Goal: Task Accomplishment & Management: Use online tool/utility

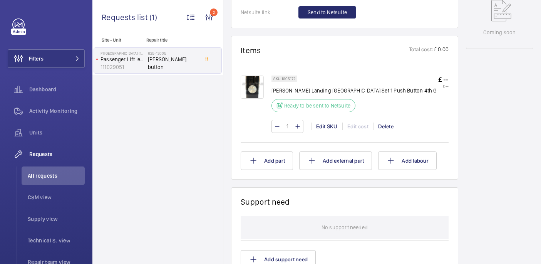
scroll to position [408, 0]
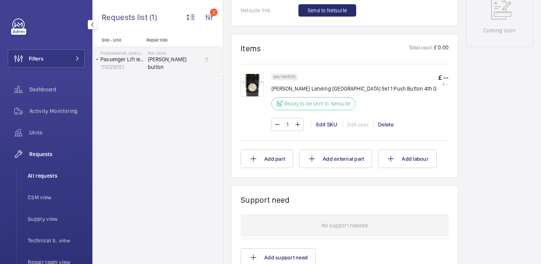
click at [36, 179] on span "All requests" at bounding box center [56, 176] width 57 height 8
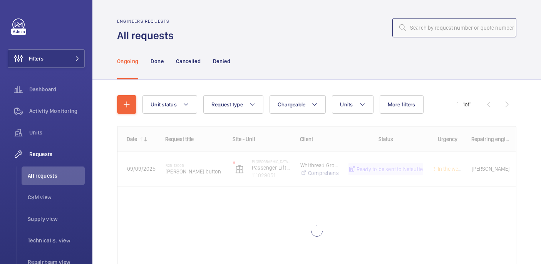
click at [437, 32] on input "text" at bounding box center [455, 27] width 124 height 19
paste input "R25-07299"
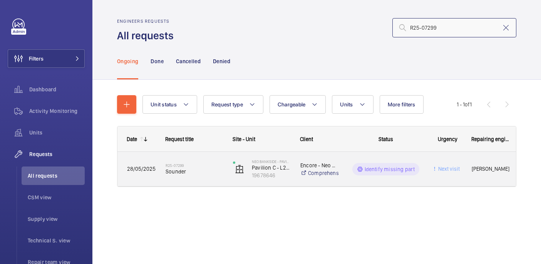
type input "R25-07299"
click at [196, 173] on span "Sounder" at bounding box center [194, 172] width 57 height 8
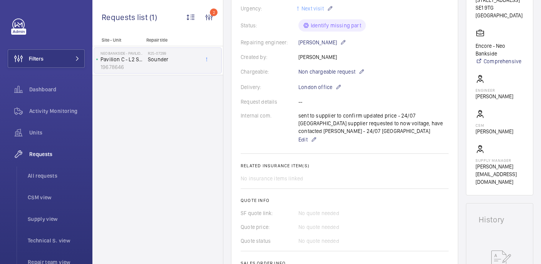
scroll to position [160, 0]
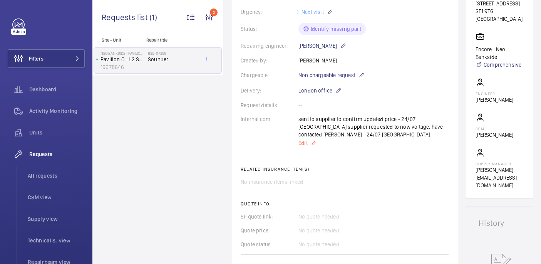
click at [305, 145] on span "Edit" at bounding box center [303, 143] width 9 height 8
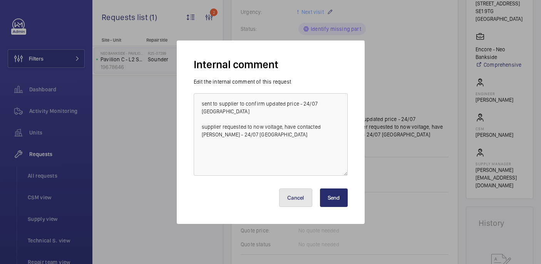
click at [292, 197] on button "Cancel" at bounding box center [295, 197] width 33 height 18
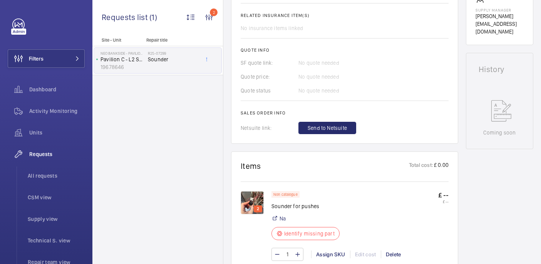
scroll to position [431, 0]
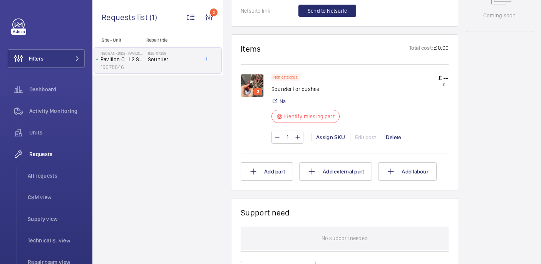
click at [253, 84] on img at bounding box center [252, 85] width 23 height 23
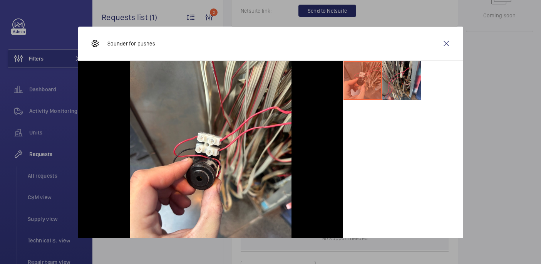
click at [400, 79] on li at bounding box center [402, 80] width 39 height 39
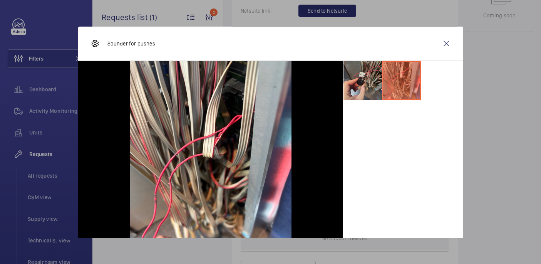
click at [363, 78] on li at bounding box center [363, 80] width 39 height 39
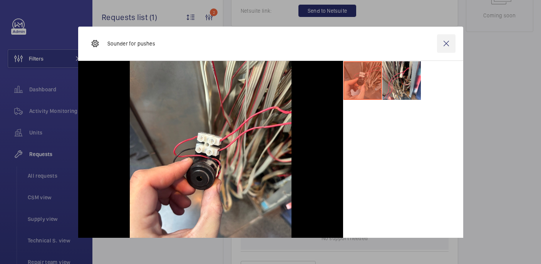
click at [443, 50] on wm-front-icon-button at bounding box center [446, 43] width 18 height 18
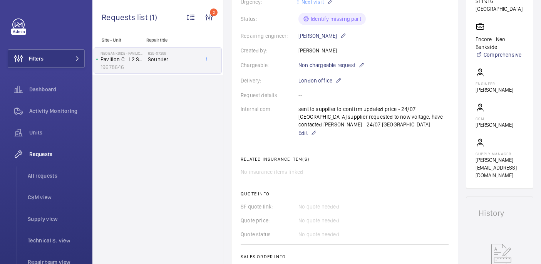
scroll to position [0, 0]
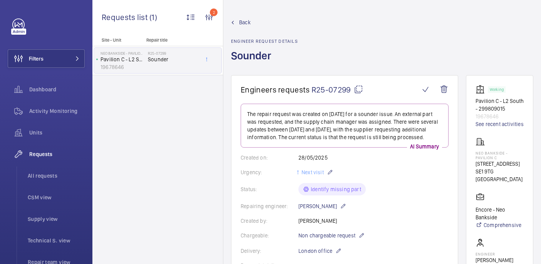
click at [485, 157] on p "Neo Bankside - Pavilion C" at bounding box center [500, 155] width 48 height 9
click at [485, 156] on p "Neo Bankside - Pavilion C" at bounding box center [500, 155] width 48 height 9
copy p "Neo Bankside - Pavilion C"
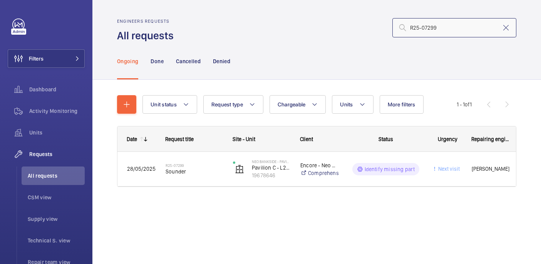
click at [445, 25] on input "R25-07299" at bounding box center [455, 27] width 124 height 19
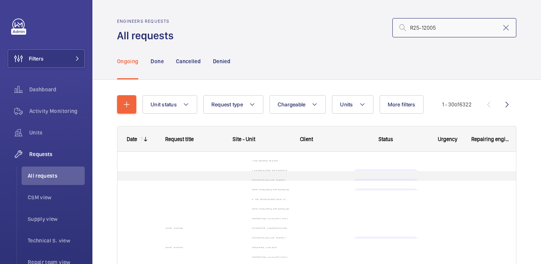
type input "R25-12005"
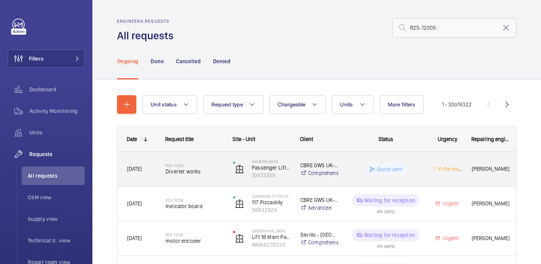
click at [208, 175] on span "Diverter works" at bounding box center [194, 172] width 57 height 8
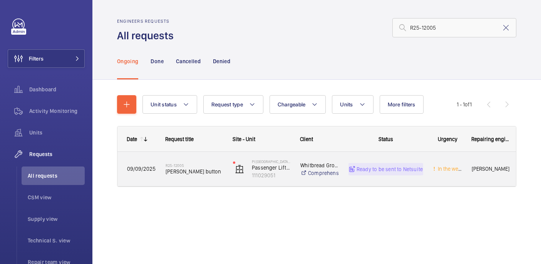
click at [188, 167] on h2 "R25-12005" at bounding box center [194, 165] width 57 height 5
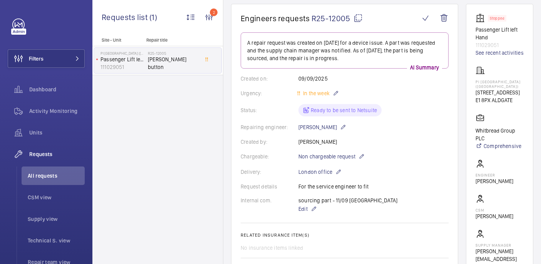
scroll to position [272, 0]
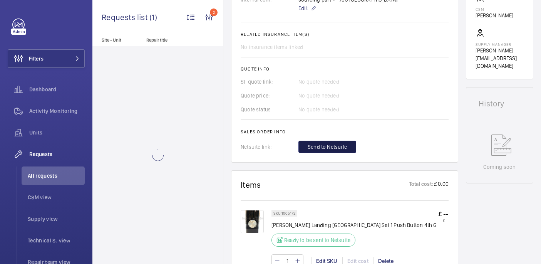
click at [314, 149] on span "Send to Netsuite" at bounding box center [327, 147] width 39 height 8
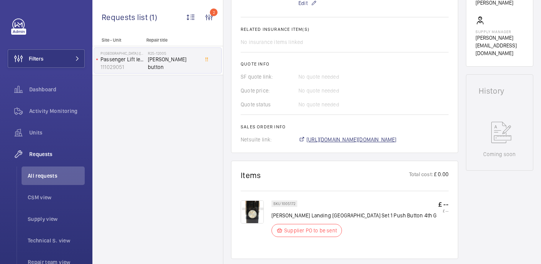
scroll to position [292, 0]
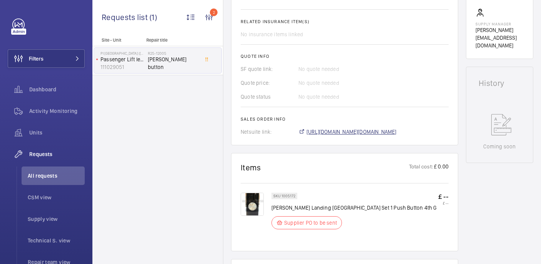
click at [329, 131] on span "https://6461500.app.netsuite.com/app/accounting/transactions/salesord.nl?id=300…" at bounding box center [352, 132] width 90 height 8
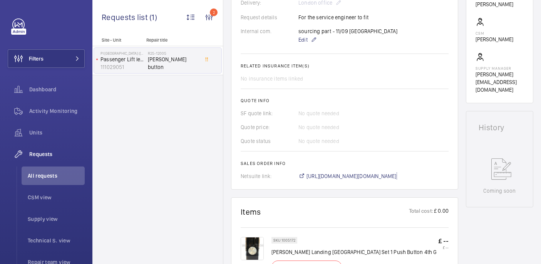
scroll to position [248, 0]
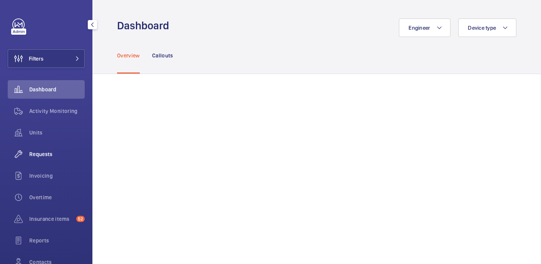
click at [47, 158] on div "Requests" at bounding box center [46, 154] width 77 height 18
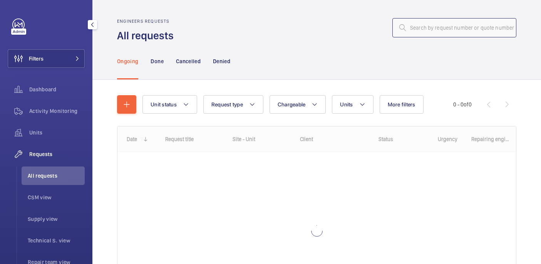
click at [423, 23] on input "text" at bounding box center [455, 27] width 124 height 19
paste input "R25-12005"
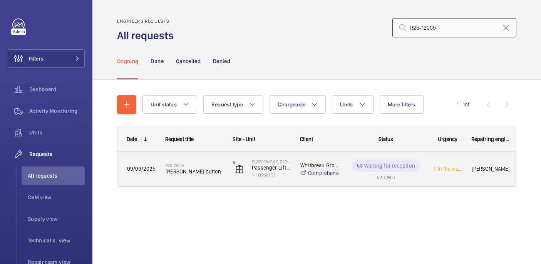
type input "R25-12005"
click at [205, 174] on span "[PERSON_NAME] button" at bounding box center [194, 172] width 57 height 8
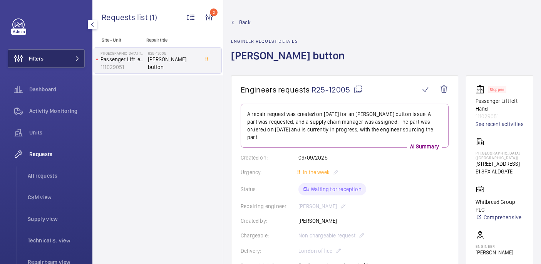
click at [72, 63] on button "Filters" at bounding box center [46, 58] width 77 height 18
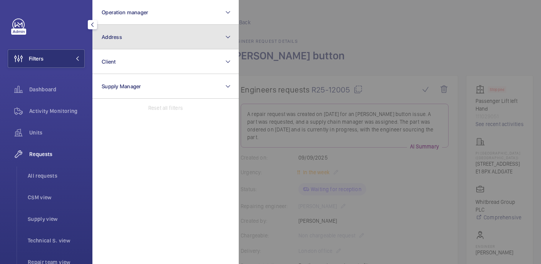
click at [213, 30] on button "Address" at bounding box center [165, 37] width 146 height 25
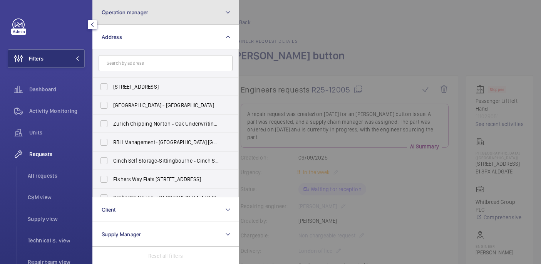
click at [184, 9] on button "Operation manager" at bounding box center [165, 12] width 146 height 25
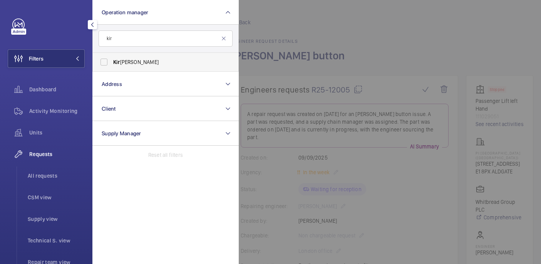
type input "kir"
click at [182, 63] on span "Kir sten Kalaher" at bounding box center [166, 62] width 106 height 8
click at [112, 63] on input "Kir sten Kalaher" at bounding box center [103, 61] width 15 height 15
checkbox input "true"
click at [355, 53] on div at bounding box center [509, 132] width 541 height 264
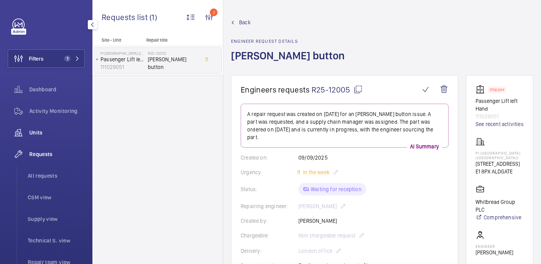
click at [34, 133] on span "Units" at bounding box center [56, 133] width 55 height 8
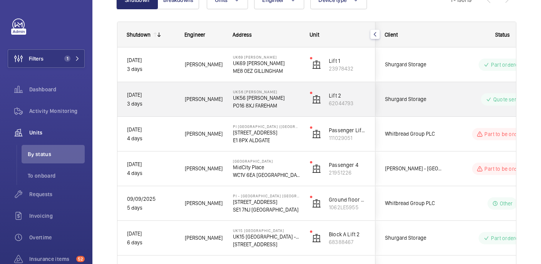
scroll to position [96, 0]
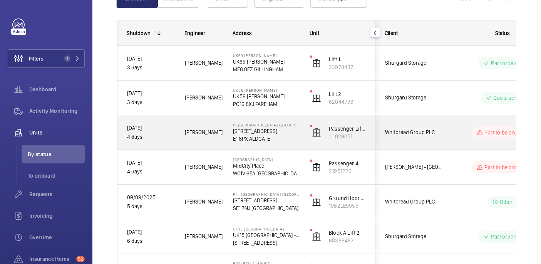
click at [276, 139] on p "E1 8PX ALDGATE" at bounding box center [266, 139] width 67 height 8
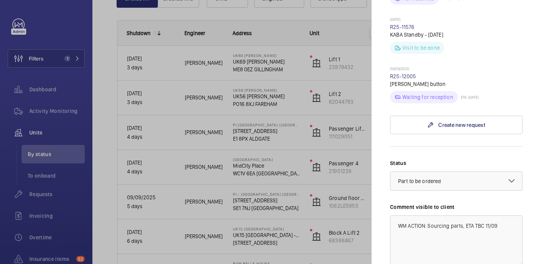
scroll to position [484, 0]
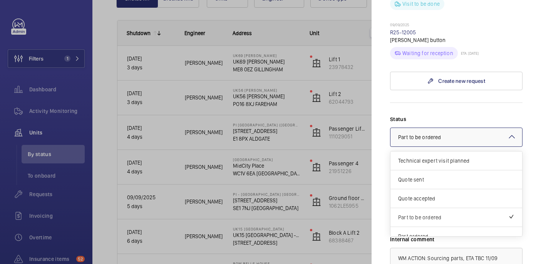
click at [452, 128] on div at bounding box center [457, 137] width 132 height 18
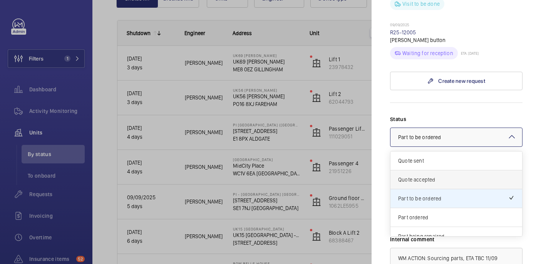
scroll to position [21, 0]
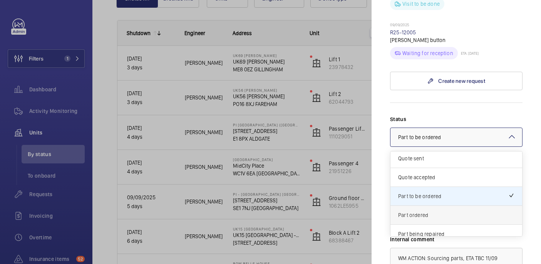
click at [428, 211] on span "Part ordered" at bounding box center [456, 215] width 116 height 8
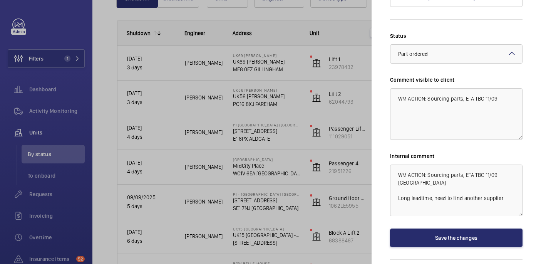
scroll to position [571, 0]
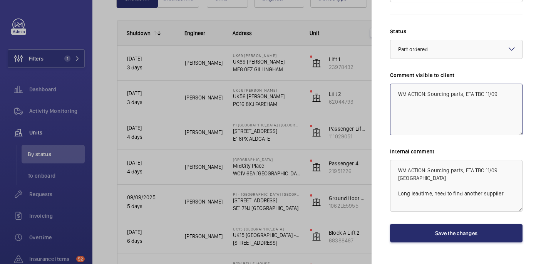
click at [507, 84] on textarea "WM ACTION: Sourcing parts, ETA TBC 11/09" at bounding box center [456, 110] width 133 height 52
drag, startPoint x: 495, startPoint y: 89, endPoint x: 388, endPoint y: 90, distance: 107.5
click at [388, 90] on mat-sidenav "Stopped unit PI London City (Aldgate) 66 Alie Street E1 8PX ALDGATE Whitbread G…" at bounding box center [457, 132] width 170 height 264
click at [500, 85] on textarea "WM ACTION: Sourcing parts, ETA TBC 11/09 WM ACTION: Part on order, ETA W/C 22nd" at bounding box center [456, 110] width 133 height 52
drag, startPoint x: 498, startPoint y: 86, endPoint x: 460, endPoint y: 87, distance: 38.2
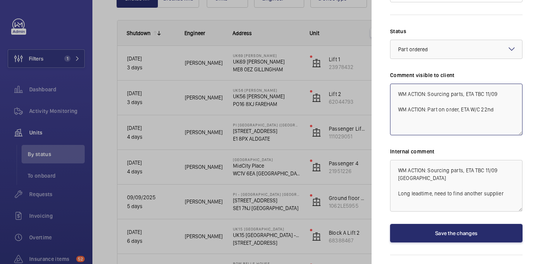
click at [460, 87] on textarea "WM ACTION: Sourcing parts, ETA TBC 11/09 WM ACTION: Part on order, ETA W/C 22nd" at bounding box center [456, 110] width 133 height 52
type textarea "WM ACTION: Sourcing parts, ETA TBC 11/09 WM ACTION: Part on order."
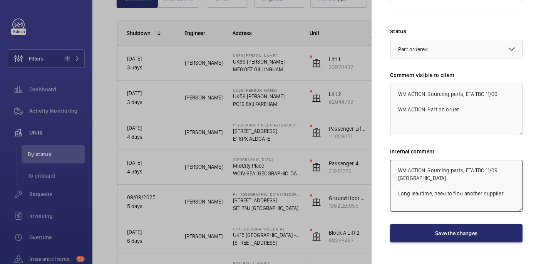
click at [510, 164] on textarea "WM ACTION: Sourcing parts, ETA TBC 11/09 india Long leadtime, need to find anot…" at bounding box center [456, 186] width 133 height 52
paste textarea "WM ACTION: Part on order, ETA W/C 22nd"
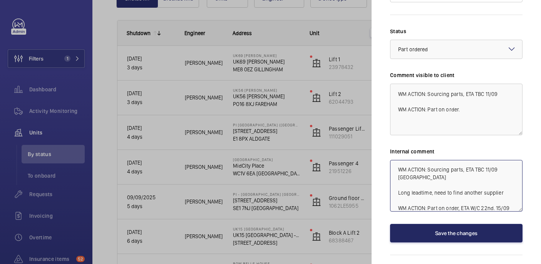
type textarea "WM ACTION: Sourcing parts, ETA TBC 11/09 india Long leadtime, need to find anot…"
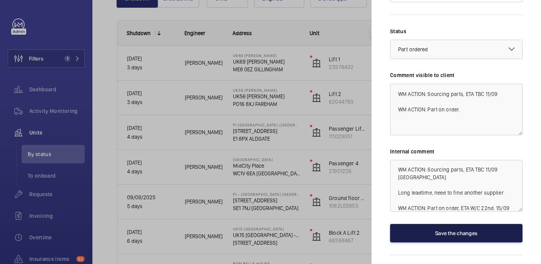
click at [470, 224] on button "Save the changes" at bounding box center [456, 233] width 133 height 18
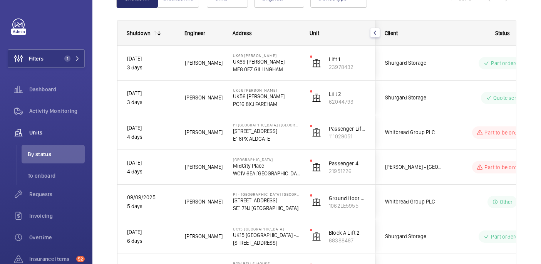
scroll to position [0, 0]
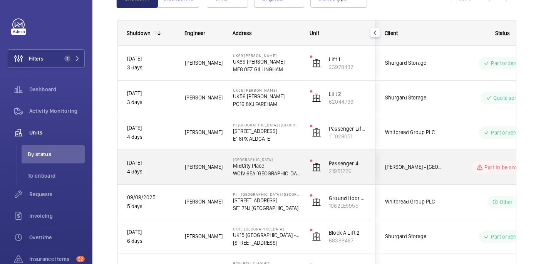
click at [300, 163] on p "MidCity Place" at bounding box center [266, 166] width 67 height 8
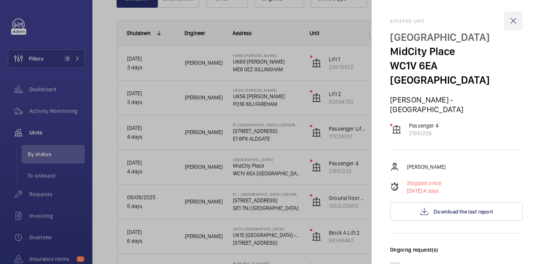
click at [514, 20] on wm-front-icon-button at bounding box center [513, 21] width 18 height 18
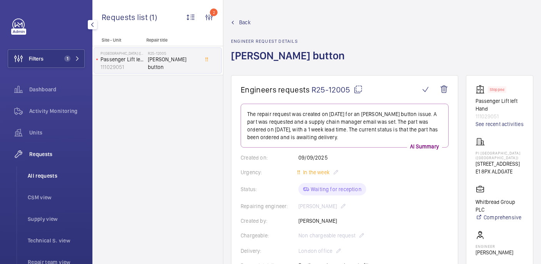
click at [46, 174] on span "All requests" at bounding box center [56, 176] width 57 height 8
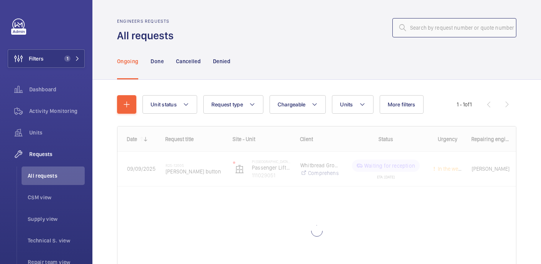
click at [433, 30] on input "text" at bounding box center [455, 27] width 124 height 19
paste input "R25-08276"
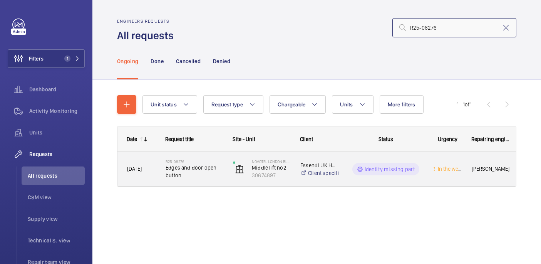
type input "R25-08276"
click at [203, 166] on span "Edges and door open button" at bounding box center [194, 171] width 57 height 15
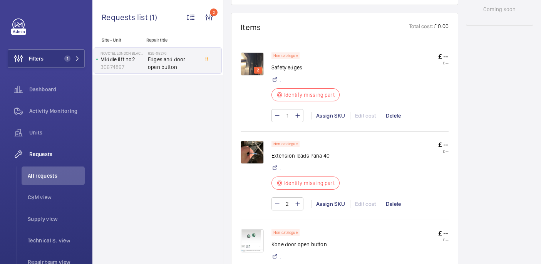
scroll to position [459, 0]
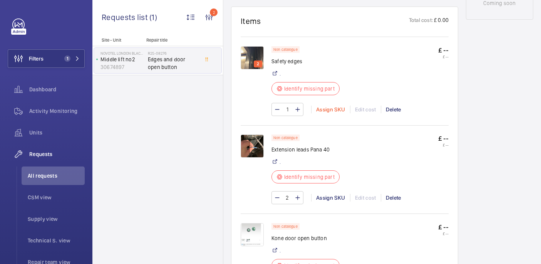
click at [336, 106] on div "Assign SKU" at bounding box center [330, 110] width 39 height 8
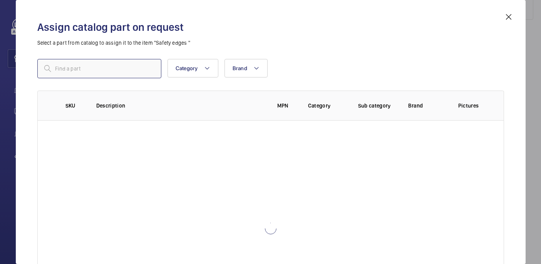
click at [77, 74] on input "text" at bounding box center [99, 68] width 124 height 19
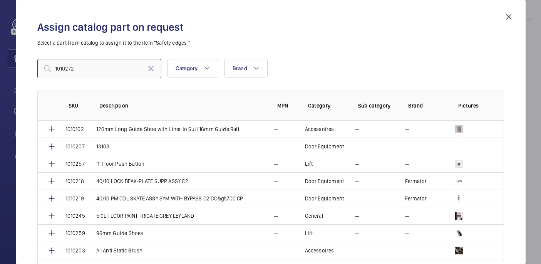
click at [57, 70] on input "1010272" at bounding box center [99, 68] width 124 height 19
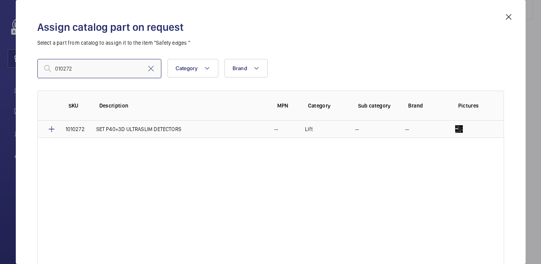
type input "010272"
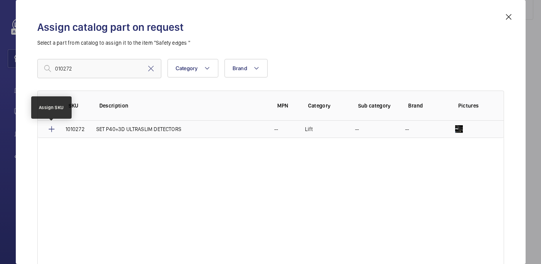
click at [50, 129] on mat-icon at bounding box center [51, 128] width 9 height 9
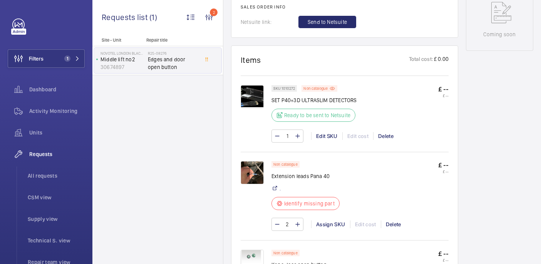
scroll to position [452, 0]
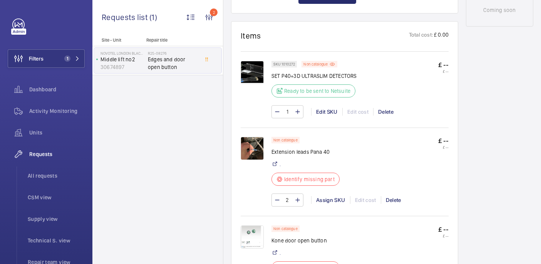
click at [257, 137] on img at bounding box center [252, 148] width 23 height 23
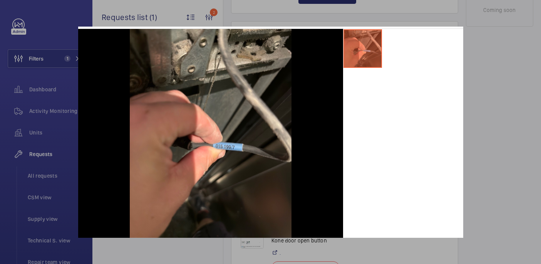
scroll to position [0, 0]
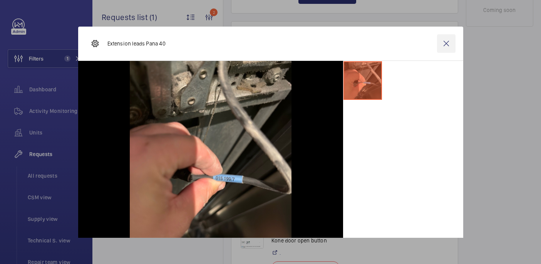
click at [445, 44] on wm-front-icon-button at bounding box center [446, 43] width 18 height 18
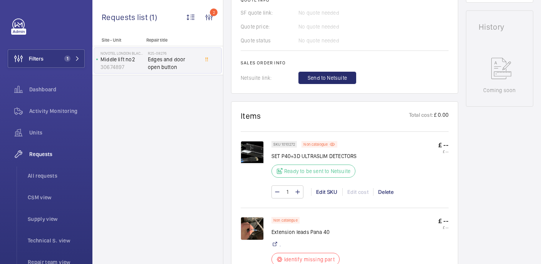
scroll to position [503, 0]
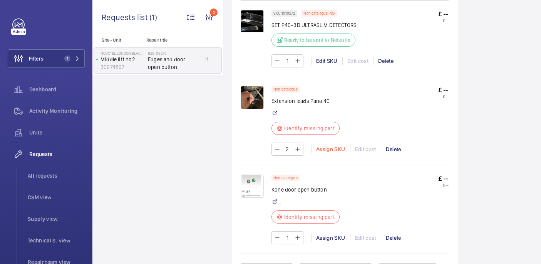
click at [329, 145] on div "Assign SKU" at bounding box center [330, 149] width 39 height 8
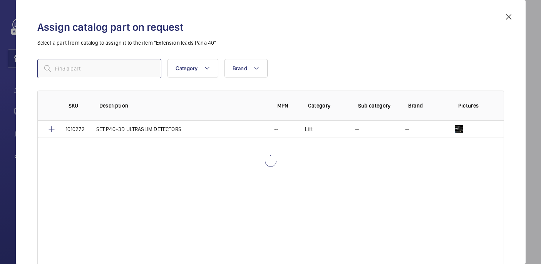
click at [98, 76] on input "text" at bounding box center [99, 68] width 124 height 19
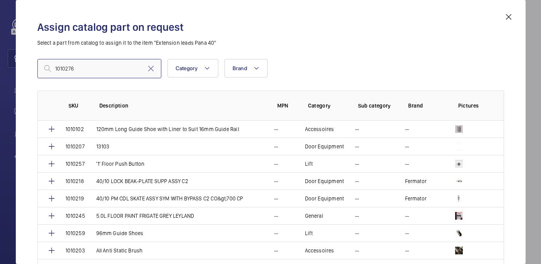
click at [57, 68] on input "1010276" at bounding box center [99, 68] width 124 height 19
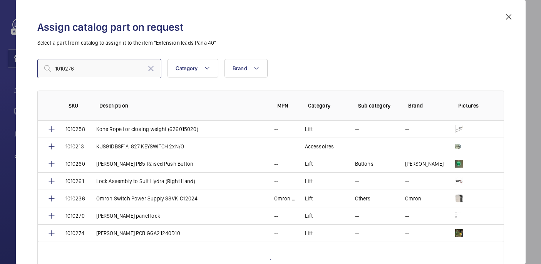
scroll to position [24, 0]
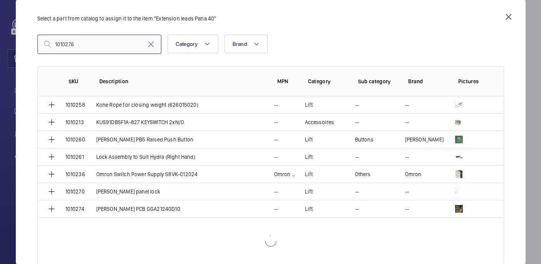
type input "1010276"
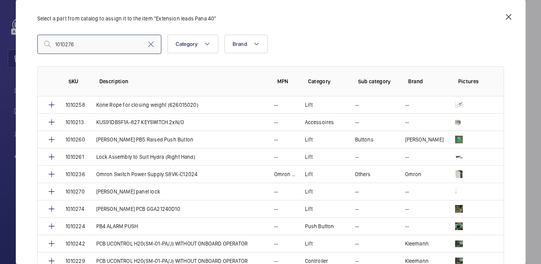
click at [91, 43] on input "1010276" at bounding box center [99, 44] width 124 height 19
paste input "SPARE 4MTR EXTENSION CABLE"
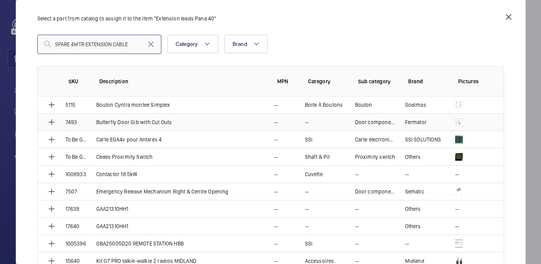
scroll to position [0, 0]
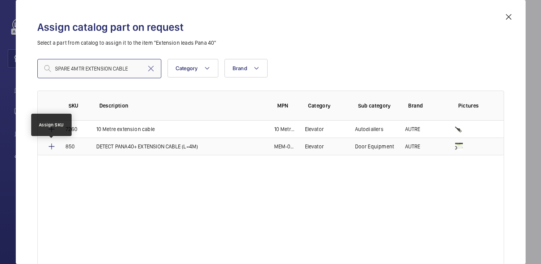
type input "SPARE 4MTR EXTENSION CABLE"
click at [50, 146] on mat-icon at bounding box center [51, 146] width 9 height 9
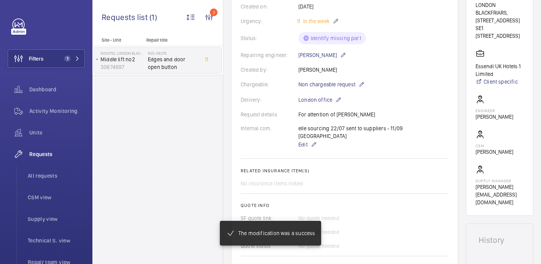
scroll to position [151, 0]
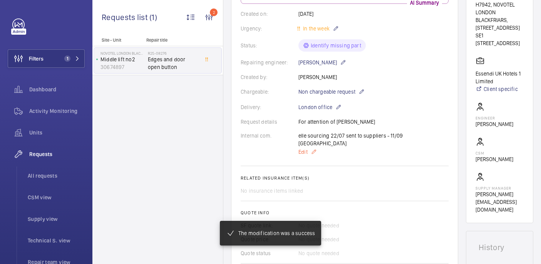
click at [307, 148] on span "Edit" at bounding box center [303, 152] width 9 height 8
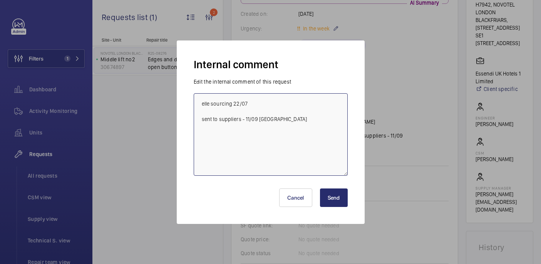
click at [305, 117] on textarea "elle sourcing 22/07 sent to suppliers - 11/09 india" at bounding box center [271, 134] width 154 height 82
paste textarea "1010276"
click at [330, 133] on textarea "elle sourcing 22/07 sent to suppliers - 11/09 india Unable to add correct SKI f…" at bounding box center [271, 134] width 154 height 82
type textarea "elle sourcing 22/07 sent to suppliers - 11/09 india Unable to add correct SKI f…"
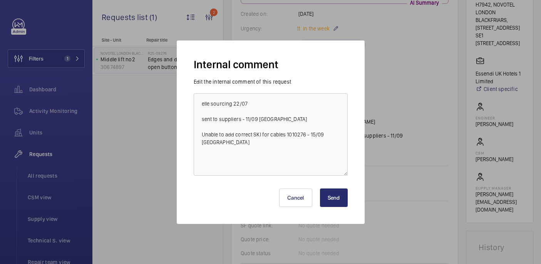
click at [332, 201] on button "Send" at bounding box center [334, 197] width 28 height 18
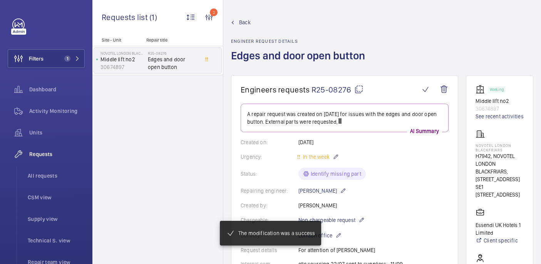
click at [357, 87] on mat-icon at bounding box center [358, 89] width 9 height 9
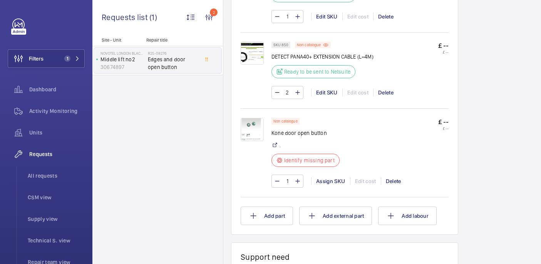
scroll to position [527, 0]
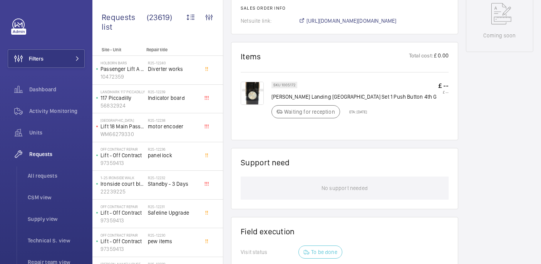
scroll to position [400, 0]
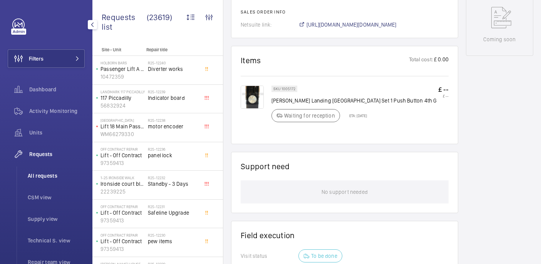
click at [46, 175] on span "All requests" at bounding box center [56, 176] width 57 height 8
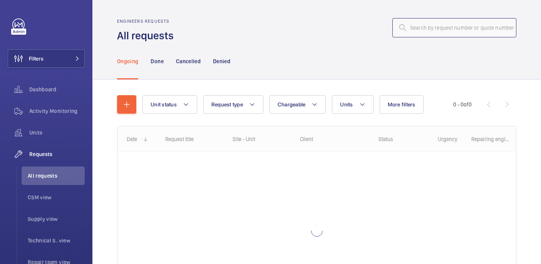
click at [458, 28] on input "text" at bounding box center [455, 27] width 124 height 19
paste input "R25-08276"
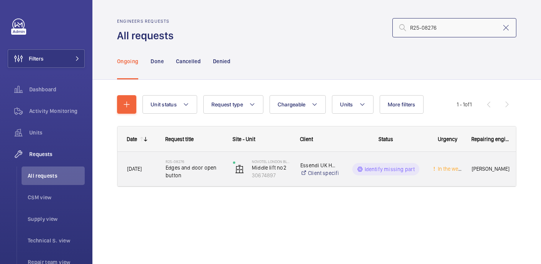
type input "R25-08276"
click at [188, 171] on span "Edges and door open button" at bounding box center [194, 171] width 57 height 15
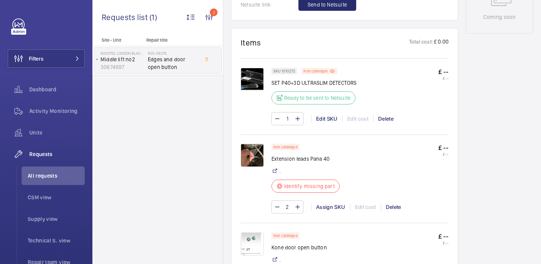
scroll to position [532, 0]
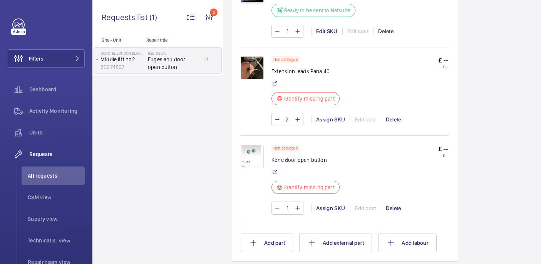
click at [247, 151] on img at bounding box center [252, 156] width 23 height 23
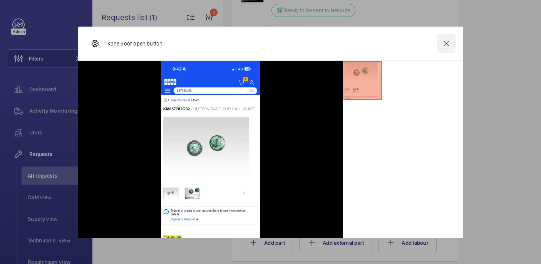
click at [453, 43] on wm-front-icon-button at bounding box center [446, 43] width 18 height 18
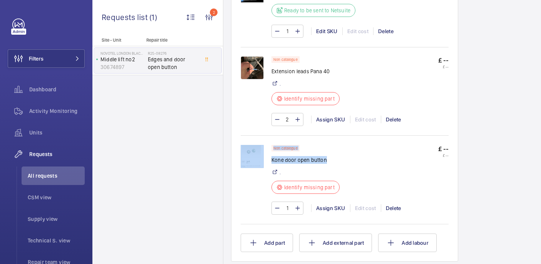
drag, startPoint x: 271, startPoint y: 154, endPoint x: 342, endPoint y: 154, distance: 70.5
click at [342, 154] on div "Non catalogue Kone door open button . Identify missing part £ -- £ -- 1 Assign …" at bounding box center [345, 183] width 208 height 77
click at [342, 156] on p "Kone door open button" at bounding box center [308, 160] width 73 height 8
click at [291, 156] on p "Kone door open button" at bounding box center [308, 160] width 73 height 8
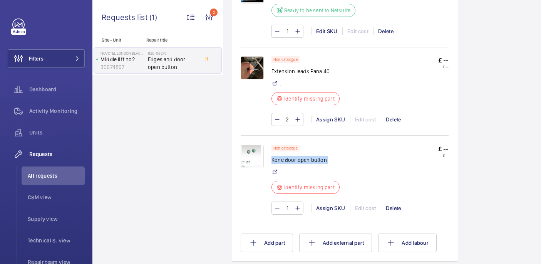
click at [291, 156] on p "Kone door open button" at bounding box center [308, 160] width 73 height 8
copy div "Kone door open button"
click at [257, 151] on img at bounding box center [252, 156] width 23 height 23
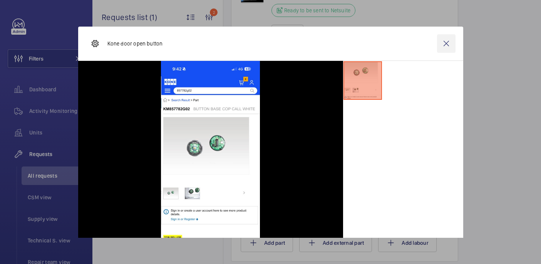
click at [447, 45] on wm-front-icon-button at bounding box center [446, 43] width 18 height 18
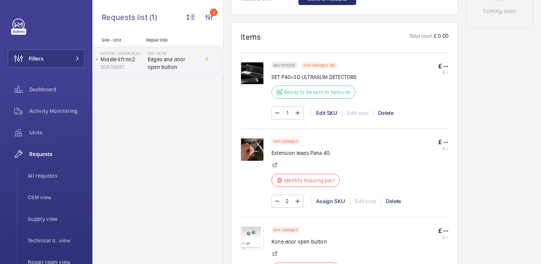
scroll to position [362, 0]
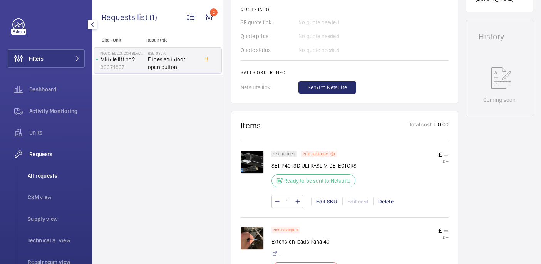
click at [30, 181] on li "All requests" at bounding box center [53, 175] width 63 height 18
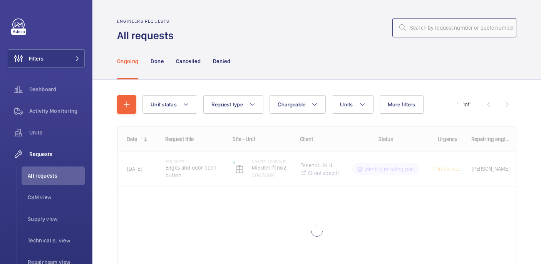
click at [413, 29] on input "text" at bounding box center [455, 27] width 124 height 19
paste input "R25-09612"
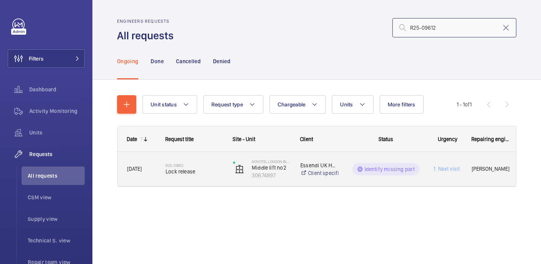
type input "R25-09612"
click at [197, 174] on span "Lock release" at bounding box center [194, 172] width 57 height 8
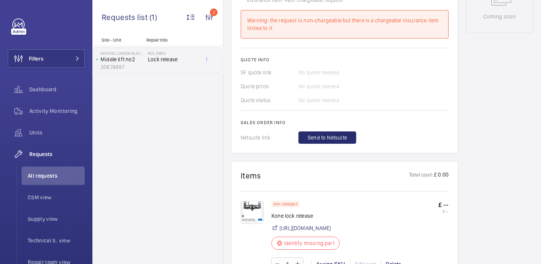
scroll to position [452, 0]
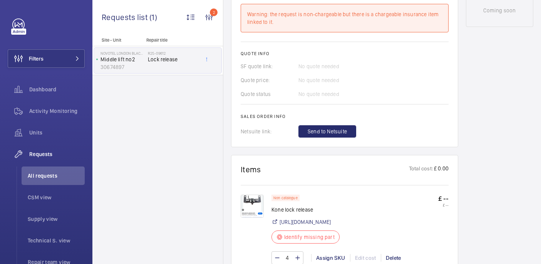
click at [256, 198] on img at bounding box center [252, 206] width 23 height 23
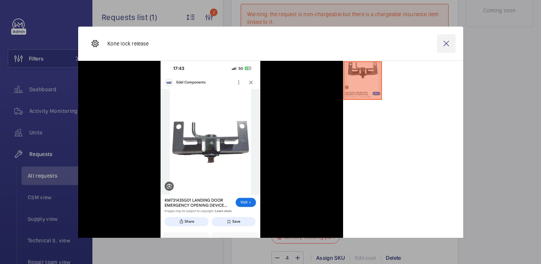
click at [445, 47] on wm-front-icon-button at bounding box center [446, 43] width 18 height 18
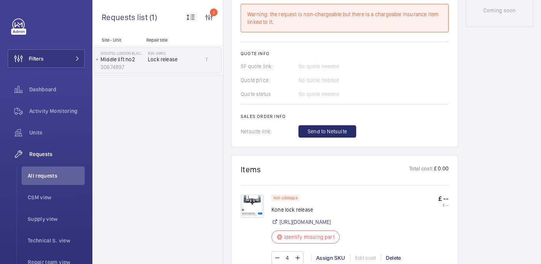
scroll to position [532, 0]
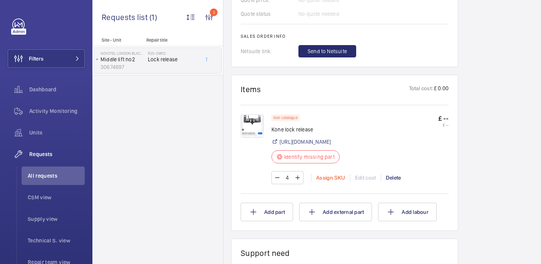
click at [330, 181] on div "Assign SKU" at bounding box center [330, 178] width 39 height 8
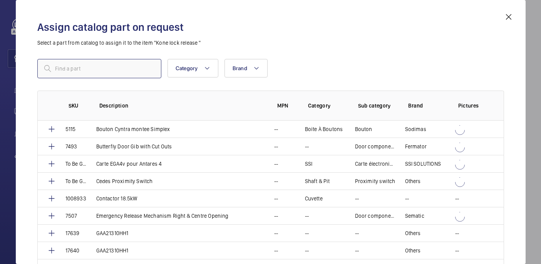
click at [131, 73] on input "text" at bounding box center [99, 68] width 124 height 19
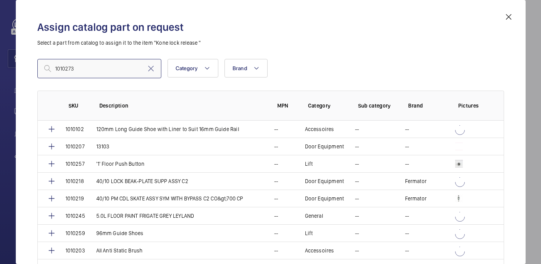
click at [57, 69] on input "1010273" at bounding box center [99, 68] width 124 height 19
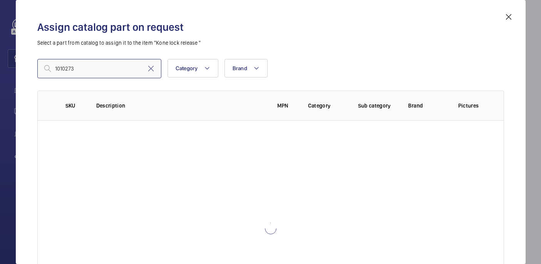
type input "1010273"
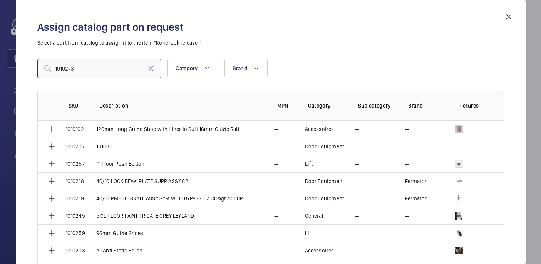
click at [130, 64] on input "1010273" at bounding box center [99, 68] width 124 height 19
paste input "Kone Emergency unlocking device (KM731435G01)"
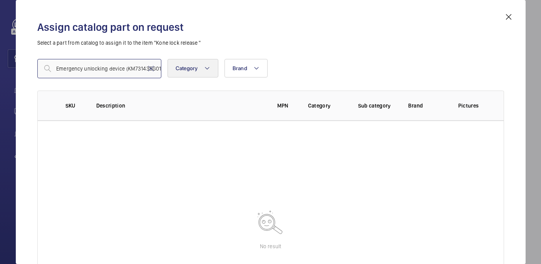
scroll to position [0, 12]
drag, startPoint x: 124, startPoint y: 69, endPoint x: 193, endPoint y: 68, distance: 69.0
click at [193, 68] on div "Kone Emergency unlocking device (KM731435G01) Category Brand More filters Reset…" at bounding box center [270, 68] width 467 height 19
drag, startPoint x: 68, startPoint y: 69, endPoint x: 42, endPoint y: 71, distance: 25.5
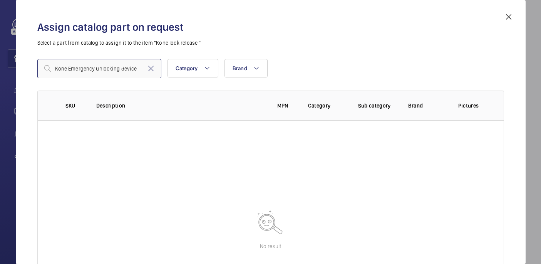
click at [42, 71] on input "Kone Emergency unlocking device" at bounding box center [99, 68] width 124 height 19
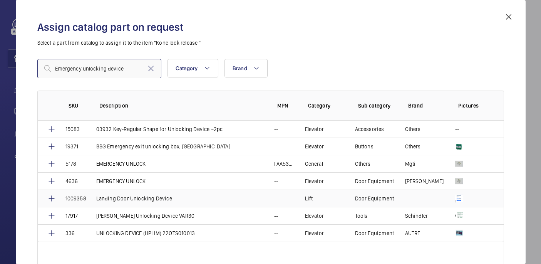
type input "Emergency unlocking device"
click at [118, 200] on p "Landing Door Unlocking Device" at bounding box center [134, 199] width 76 height 8
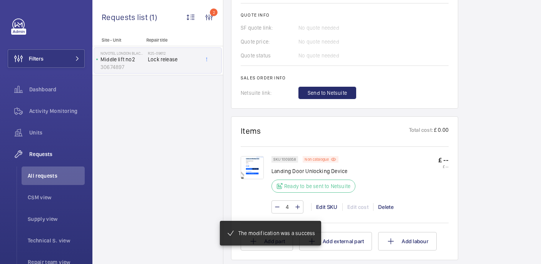
click at [245, 167] on img at bounding box center [252, 167] width 23 height 23
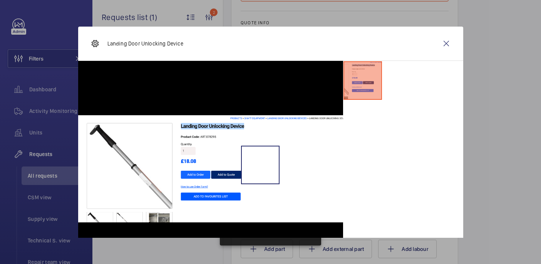
scroll to position [490, 0]
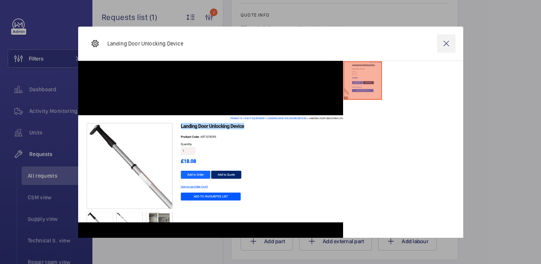
click at [442, 43] on wm-front-icon-button at bounding box center [446, 43] width 18 height 18
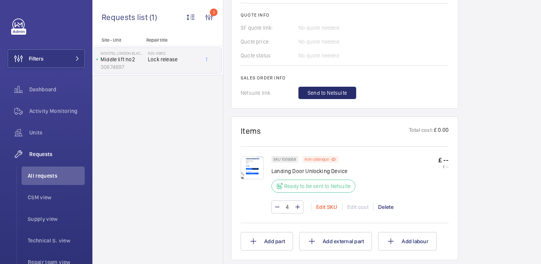
click at [321, 208] on div "Edit SKU" at bounding box center [326, 207] width 31 height 8
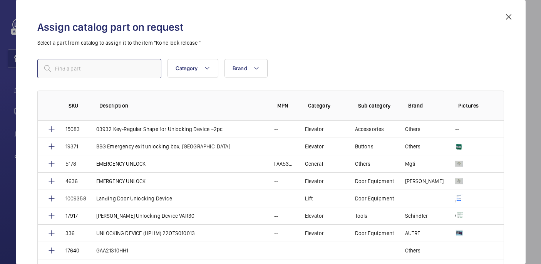
click at [134, 71] on input "text" at bounding box center [99, 68] width 124 height 19
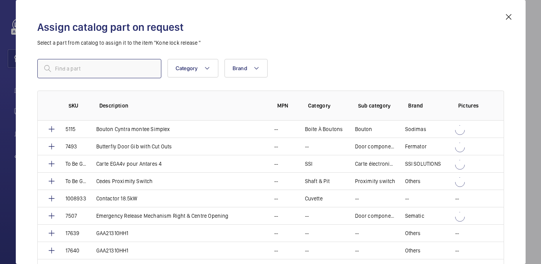
paste input "Kone Emergency unlocking device (KM731435G01)"
drag, startPoint x: 126, startPoint y: 70, endPoint x: 41, endPoint y: 66, distance: 85.2
click at [41, 66] on input "Kone Emergency unlocking device (KM731435G01)" at bounding box center [99, 68] width 124 height 19
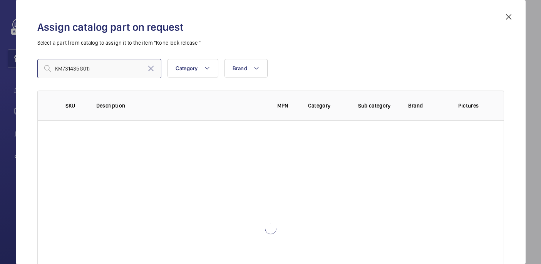
click at [125, 65] on input "KM731435G01)" at bounding box center [99, 68] width 124 height 19
click at [117, 69] on input "KM731435G01)" at bounding box center [99, 68] width 124 height 19
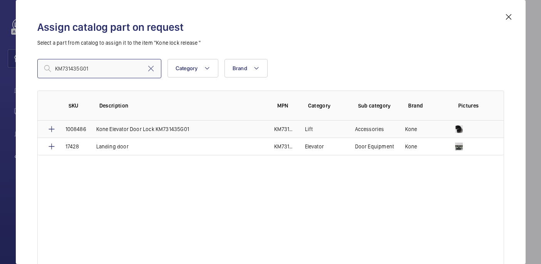
type input "KM731435G01"
click at [92, 128] on td "Kone Elevator Door Lock KM731435G01" at bounding box center [176, 129] width 178 height 17
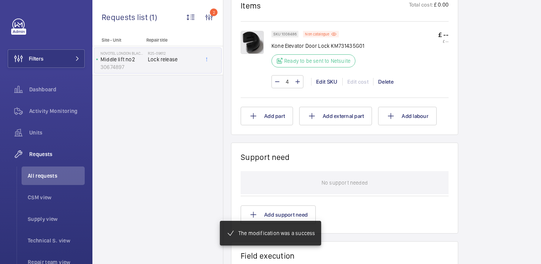
scroll to position [623, 0]
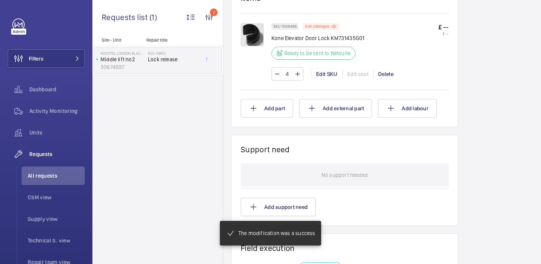
click at [254, 41] on img at bounding box center [252, 34] width 23 height 23
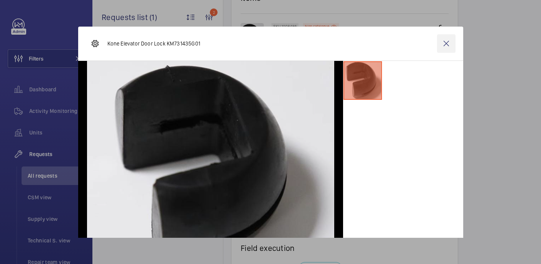
click at [449, 45] on wm-front-icon-button at bounding box center [446, 43] width 18 height 18
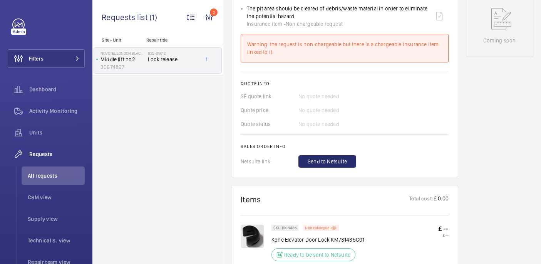
scroll to position [164, 0]
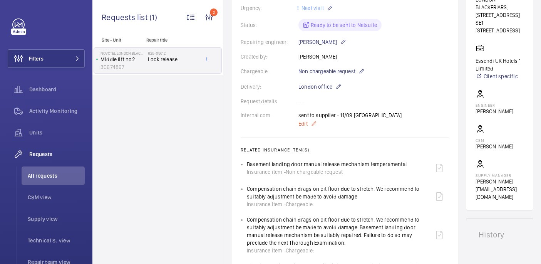
click at [304, 124] on span "Edit" at bounding box center [303, 124] width 9 height 8
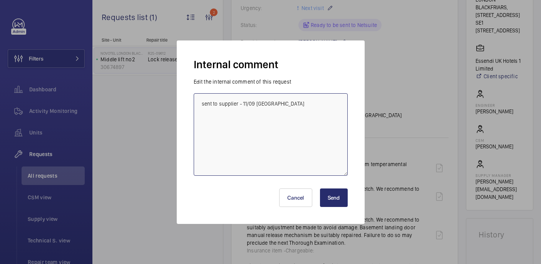
click at [299, 104] on textarea "sent to supplier - 11/09 india" at bounding box center [271, 134] width 154 height 82
paste textarea "1010273"
click at [273, 121] on textarea "sent to supplier - 11/09 india wrong sku used as admin usnt showing corret sku …" at bounding box center [271, 134] width 154 height 82
click at [309, 121] on textarea "sent to supplier - 11/09 india wrong sku used as admin isn't showing corret sku…" at bounding box center [271, 134] width 154 height 82
click at [234, 129] on textarea "sent to supplier - 11/09 india wrong sku used as admin isn't showing correct sk…" at bounding box center [271, 134] width 154 height 82
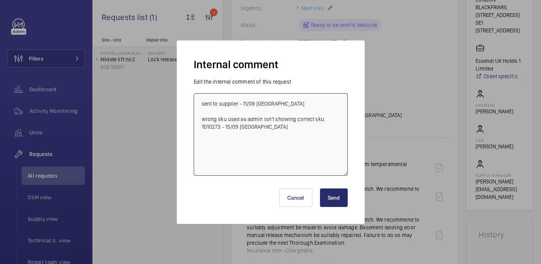
type textarea "sent to supplier - 11/09 india wrong sku used as admin isn't showing correct sk…"
click at [327, 195] on button "Send" at bounding box center [334, 197] width 28 height 18
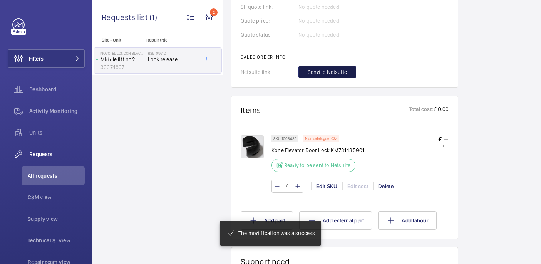
click at [323, 68] on span "Send to Netsuite" at bounding box center [327, 72] width 39 height 8
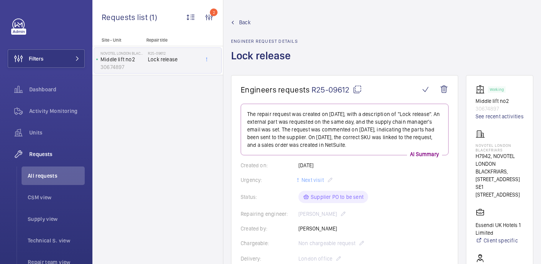
scroll to position [479, 0]
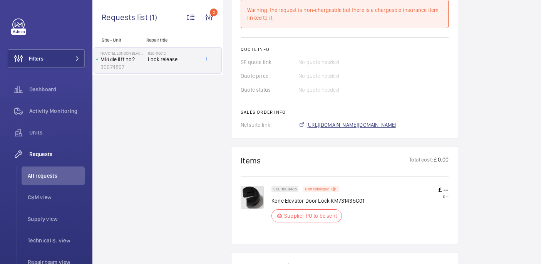
click at [357, 121] on span "https://6461500.app.netsuite.com/app/accounting/transactions/salesord.nl?id=300…" at bounding box center [352, 125] width 90 height 8
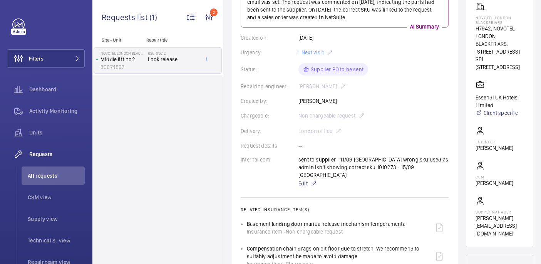
scroll to position [118, 0]
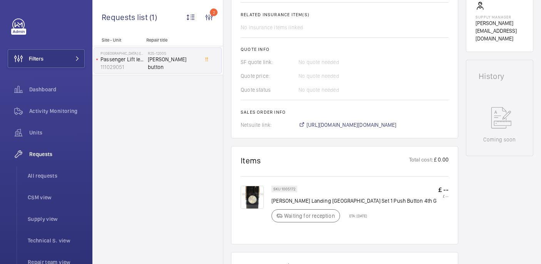
scroll to position [212, 0]
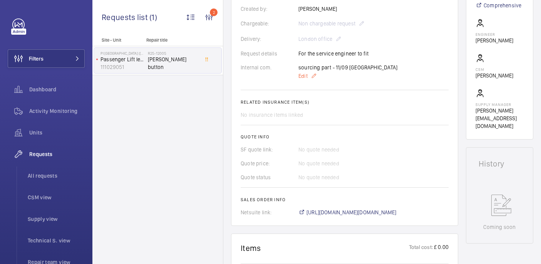
click at [302, 72] on span "Edit" at bounding box center [303, 76] width 9 height 8
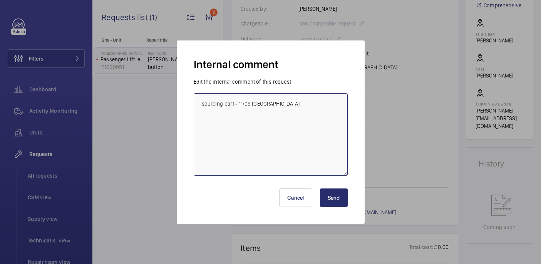
click at [301, 101] on textarea "sourcing part - 11/09 [GEOGRAPHIC_DATA]" at bounding box center [271, 134] width 154 height 82
type textarea "sourcing part - 11/09 [GEOGRAPHIC_DATA] 1 week leadtime - 15/09 india"
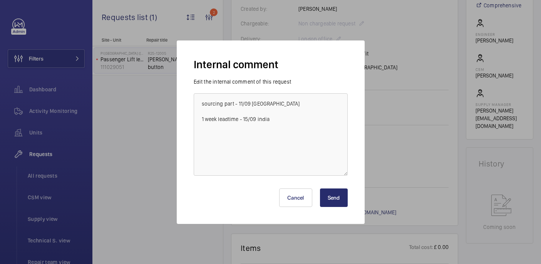
click at [329, 198] on button "Send" at bounding box center [334, 197] width 28 height 18
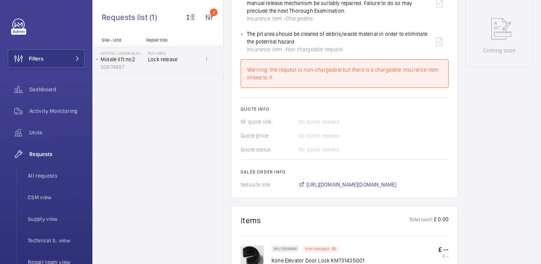
scroll to position [572, 0]
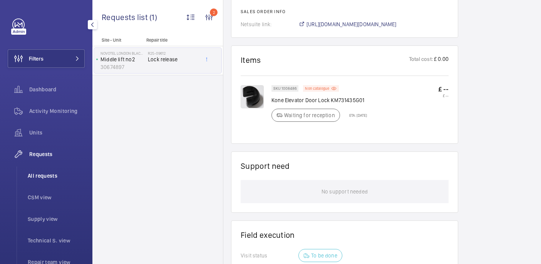
click at [57, 170] on li "All requests" at bounding box center [53, 175] width 63 height 18
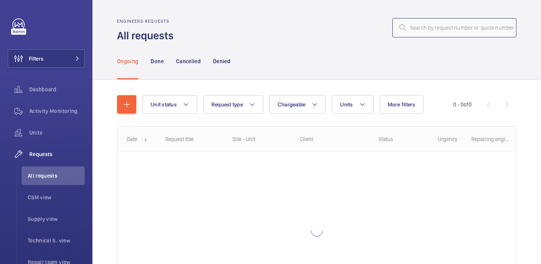
click at [435, 27] on input "text" at bounding box center [455, 27] width 124 height 19
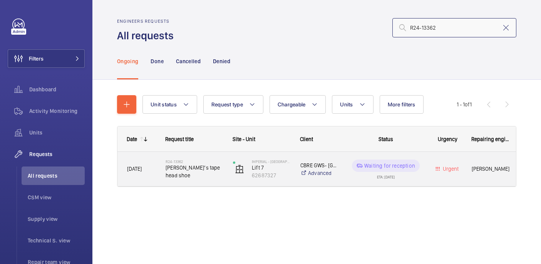
type input "R24-13362"
click at [199, 161] on div "R24-13362 [PERSON_NAME]’s tape head shoe" at bounding box center [194, 169] width 57 height 22
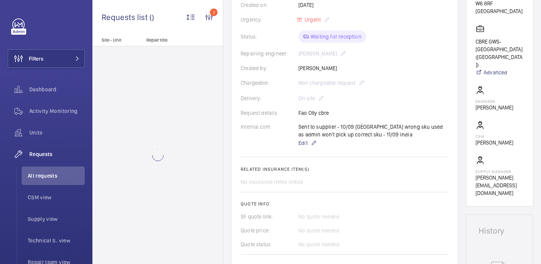
scroll to position [334, 0]
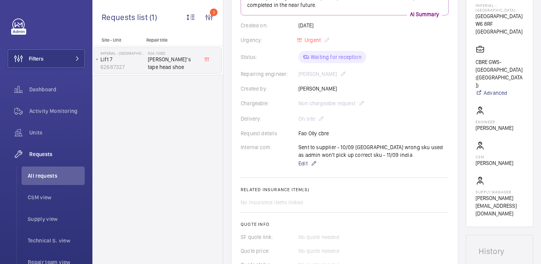
scroll to position [111, 0]
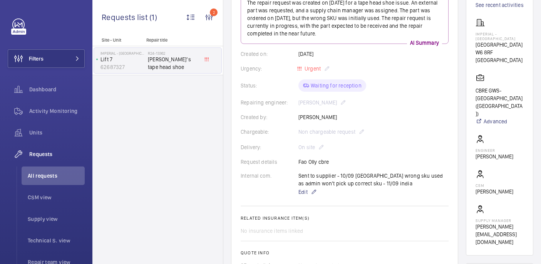
click at [499, 160] on p "[PERSON_NAME]" at bounding box center [495, 157] width 38 height 8
copy wm-front-card-body "[PERSON_NAME]"
drag, startPoint x: 308, startPoint y: 163, endPoint x: 332, endPoint y: 164, distance: 23.9
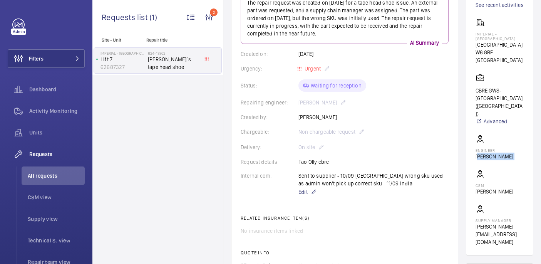
click at [332, 164] on div "Request details Fao Olly cbre" at bounding box center [345, 162] width 208 height 8
copy p "Olly cbre"
drag, startPoint x: 490, startPoint y: 42, endPoint x: 514, endPoint y: 79, distance: 44.5
click at [514, 64] on div "[GEOGRAPHIC_DATA] [GEOGRAPHIC_DATA] [GEOGRAPHIC_DATA]" at bounding box center [500, 41] width 48 height 46
copy div "[GEOGRAPHIC_DATA] [GEOGRAPHIC_DATA] [GEOGRAPHIC_DATA]"
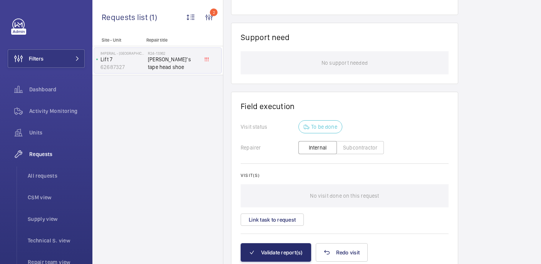
scroll to position [577, 0]
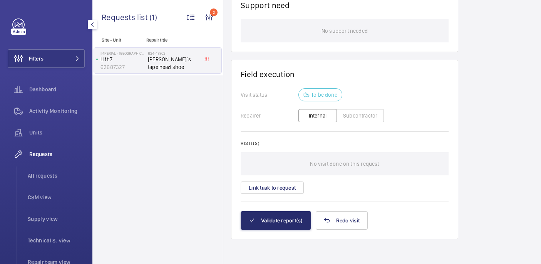
click at [49, 70] on div "Filters Dashboard Activity Monitoring Units Requests All requests CSM view Supp…" at bounding box center [46, 209] width 77 height 382
click at [54, 57] on button "Filters" at bounding box center [46, 58] width 77 height 18
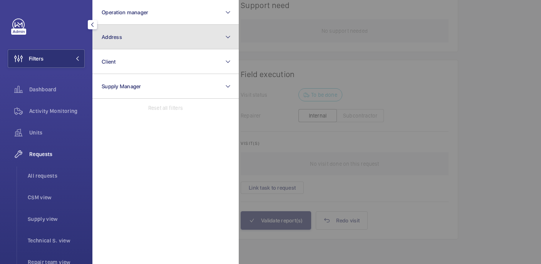
click at [138, 44] on button "Address" at bounding box center [165, 37] width 146 height 25
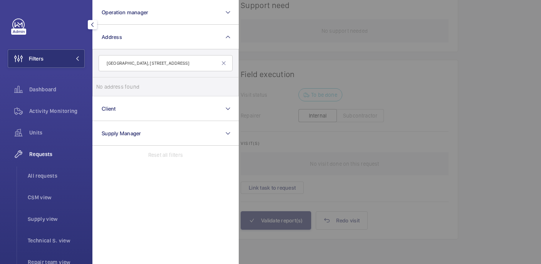
drag, startPoint x: 147, startPoint y: 64, endPoint x: 96, endPoint y: 64, distance: 50.5
click at [96, 64] on form "[GEOGRAPHIC_DATA], [STREET_ADDRESS]" at bounding box center [166, 63] width 146 height 28
drag, startPoint x: 182, startPoint y: 59, endPoint x: 136, endPoint y: 64, distance: 46.0
click at [135, 63] on input "[STREET_ADDRESS]" at bounding box center [166, 63] width 134 height 16
click at [133, 64] on input "[STREET_ADDRESS]" at bounding box center [166, 63] width 134 height 16
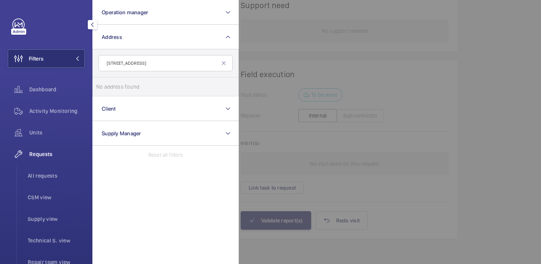
drag, startPoint x: 132, startPoint y: 64, endPoint x: 188, endPoint y: 62, distance: 55.5
click at [188, 62] on input "[STREET_ADDRESS]" at bounding box center [166, 63] width 134 height 16
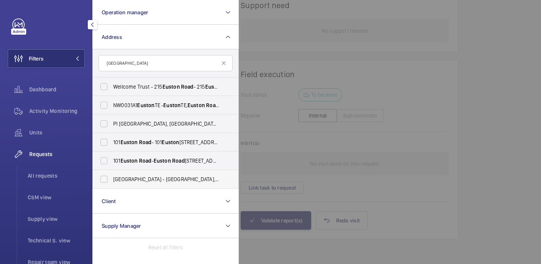
type input "[GEOGRAPHIC_DATA]"
click at [159, 180] on span "[GEOGRAPHIC_DATA] - [GEOGRAPHIC_DATA], [STREET_ADDRESS]" at bounding box center [166, 179] width 106 height 8
click at [112, 180] on input "[GEOGRAPHIC_DATA] - [GEOGRAPHIC_DATA], [STREET_ADDRESS]" at bounding box center [103, 178] width 15 height 15
checkbox input "true"
click at [390, 48] on div at bounding box center [509, 132] width 541 height 264
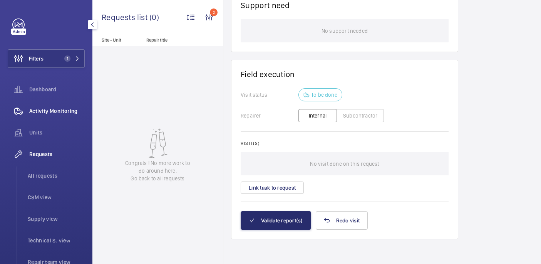
click at [34, 108] on span "Activity Monitoring" at bounding box center [56, 111] width 55 height 8
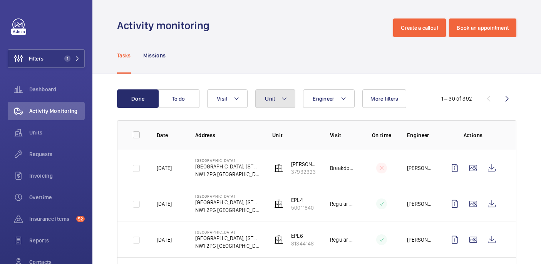
click at [274, 100] on span "Unit" at bounding box center [270, 99] width 10 height 6
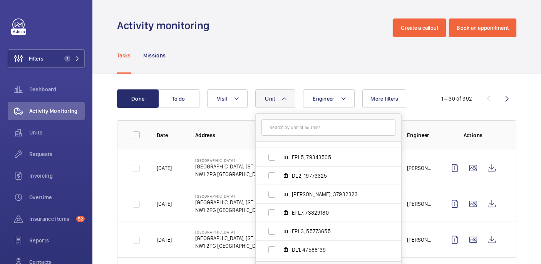
scroll to position [88, 0]
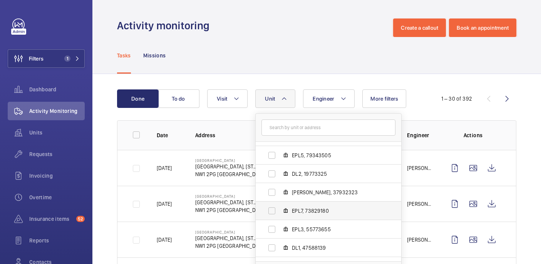
click at [299, 208] on span "EPL7, 73829180" at bounding box center [336, 211] width 89 height 8
click at [280, 208] on input "EPL7, 73829180" at bounding box center [271, 210] width 15 height 15
checkbox input "true"
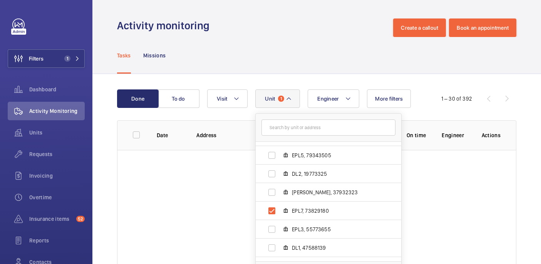
click at [287, 70] on div "Tasks Missions" at bounding box center [317, 55] width 400 height 37
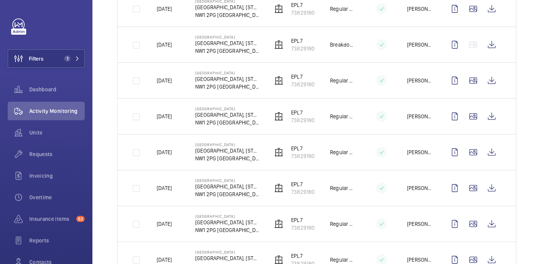
scroll to position [900, 0]
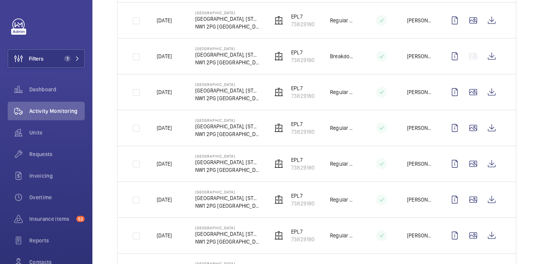
click at [425, 58] on p "Jason Brencher" at bounding box center [420, 56] width 26 height 8
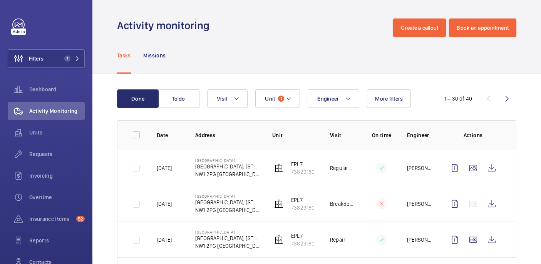
scroll to position [71, 0]
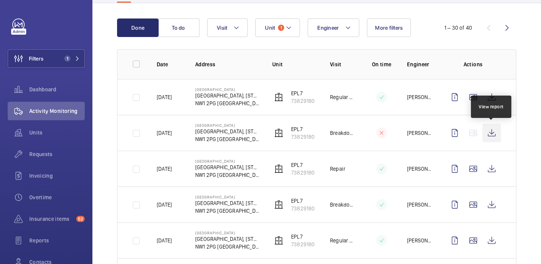
click at [493, 133] on wm-front-icon-button at bounding box center [492, 133] width 18 height 18
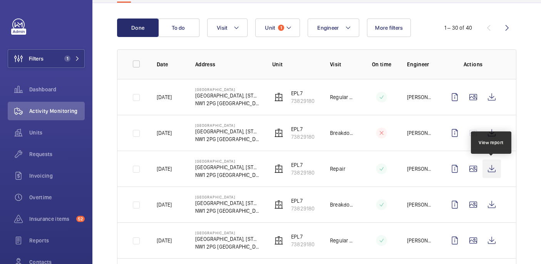
click at [493, 168] on wm-front-icon-button at bounding box center [492, 169] width 18 height 18
click at [381, 134] on mat-icon at bounding box center [382, 132] width 6 height 9
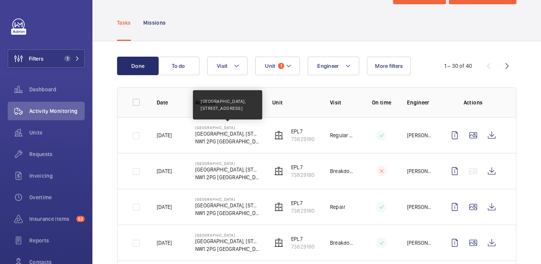
scroll to position [32, 0]
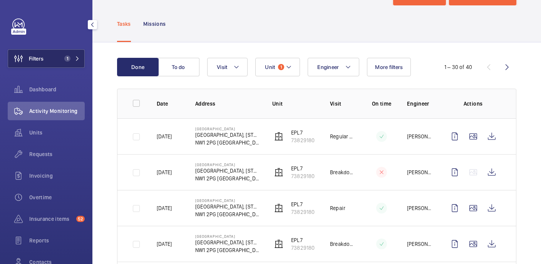
click at [63, 59] on span "1" at bounding box center [65, 58] width 9 height 6
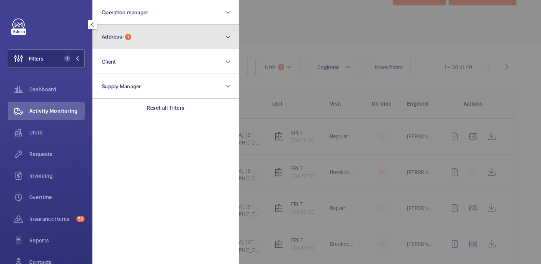
click at [128, 30] on button "Address 1" at bounding box center [165, 37] width 146 height 25
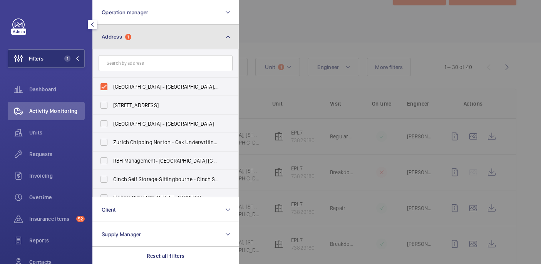
click at [162, 35] on button "Address 1" at bounding box center [165, 37] width 146 height 25
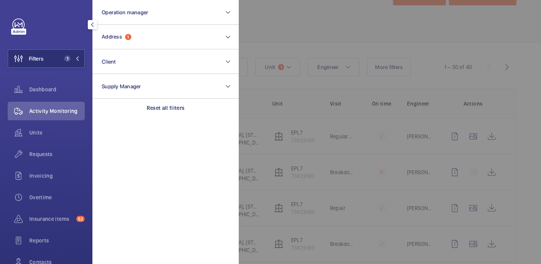
click at [263, 31] on div at bounding box center [509, 132] width 541 height 264
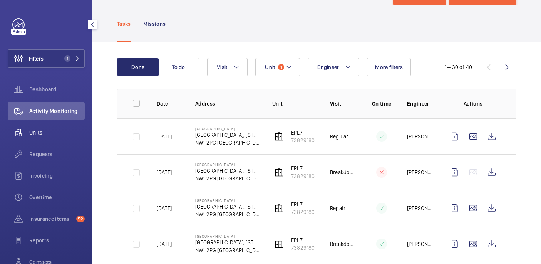
click at [43, 138] on div "Units" at bounding box center [46, 132] width 77 height 18
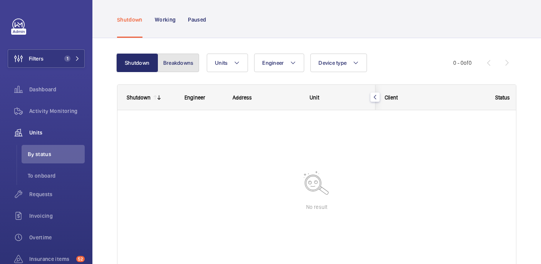
click at [171, 60] on button "Breakdowns" at bounding box center [179, 63] width 42 height 18
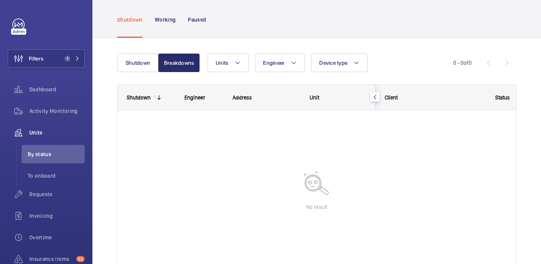
drag, startPoint x: 156, startPoint y: 22, endPoint x: 156, endPoint y: 29, distance: 7.3
click at [156, 22] on p "Working" at bounding box center [165, 20] width 21 height 8
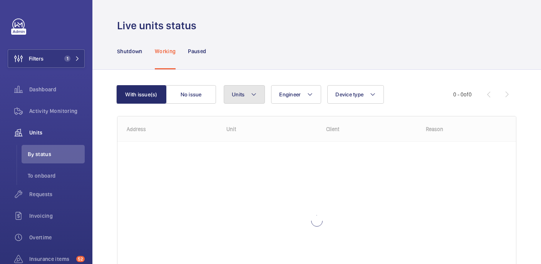
click at [258, 97] on button "Units" at bounding box center [244, 94] width 41 height 18
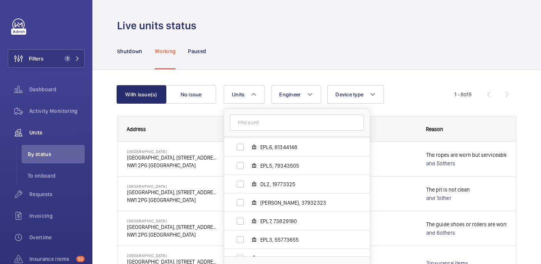
scroll to position [79, 0]
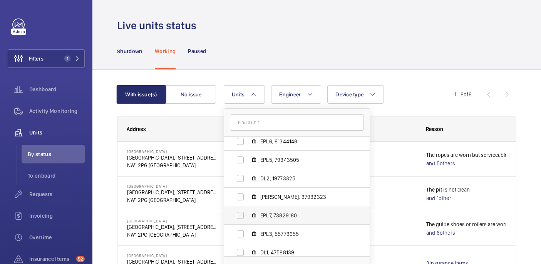
click at [284, 215] on span "EPL7, 73829180" at bounding box center [304, 216] width 89 height 8
click at [248, 215] on input "EPL7, 73829180" at bounding box center [240, 215] width 15 height 15
checkbox input "true"
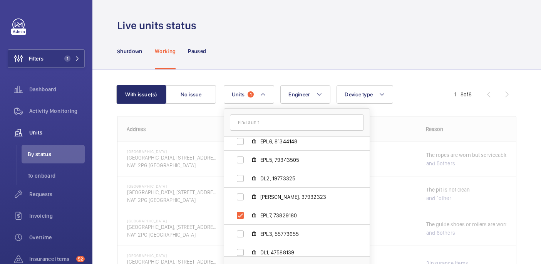
click at [284, 25] on div "Live units status" at bounding box center [317, 25] width 400 height 14
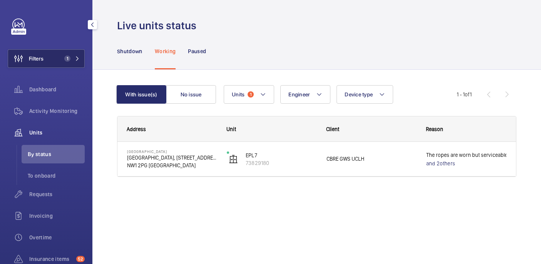
click at [57, 57] on button "Filters 1" at bounding box center [46, 58] width 77 height 18
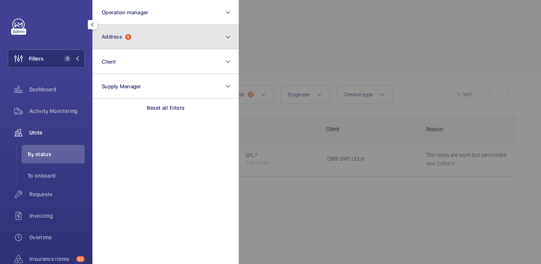
click at [139, 43] on button "Address 1" at bounding box center [165, 37] width 146 height 25
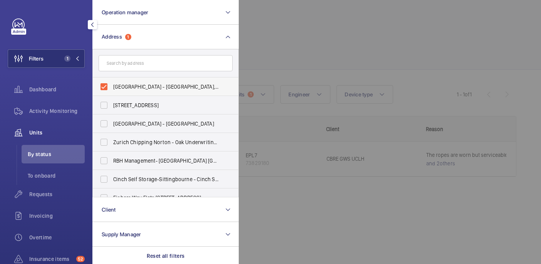
click at [133, 91] on label "UCLH Campus - UCLH Campus, 250 Euston Road, LONDON NW1 2PG" at bounding box center [160, 86] width 134 height 18
click at [112, 91] on input "UCLH Campus - UCLH Campus, 250 Euston Road, LONDON NW1 2PG" at bounding box center [103, 86] width 15 height 15
checkbox input "false"
click at [336, 51] on div at bounding box center [509, 132] width 541 height 264
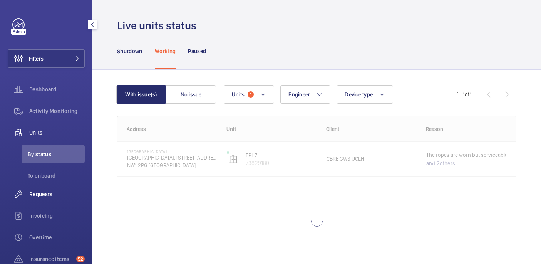
click at [47, 193] on span "Requests" at bounding box center [56, 194] width 55 height 8
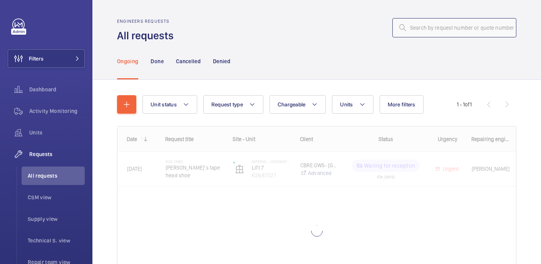
click at [437, 31] on input "text" at bounding box center [455, 27] width 124 height 19
paste input "R25-07882"
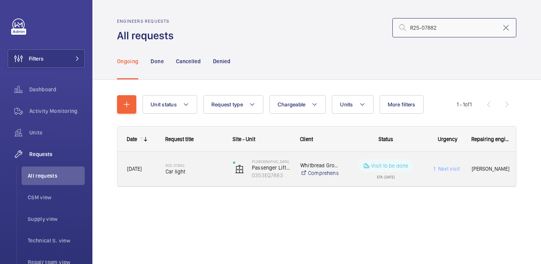
type input "R25-07882"
click at [191, 166] on h2 "R25-07882" at bounding box center [194, 165] width 57 height 5
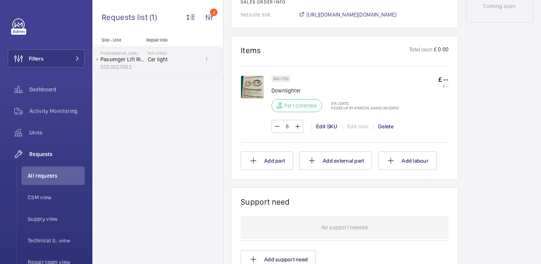
scroll to position [443, 0]
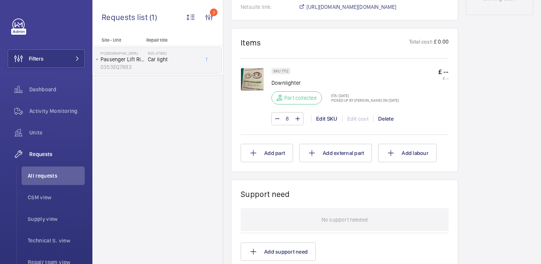
click at [259, 84] on img at bounding box center [252, 79] width 23 height 23
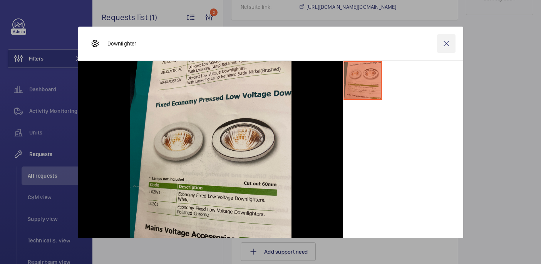
drag, startPoint x: 445, startPoint y: 43, endPoint x: 437, endPoint y: 44, distance: 8.5
click at [446, 43] on wm-front-icon-button at bounding box center [446, 43] width 18 height 18
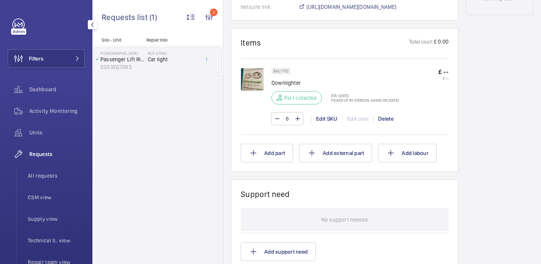
click at [53, 172] on span "All requests" at bounding box center [56, 176] width 57 height 8
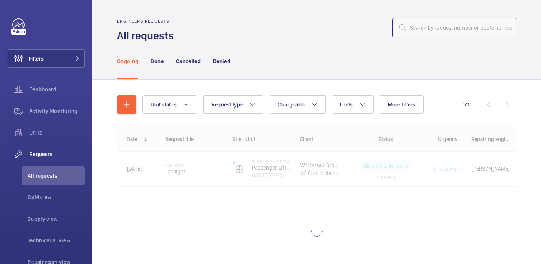
click at [460, 25] on input "text" at bounding box center [455, 27] width 124 height 19
paste input "R25-11680"
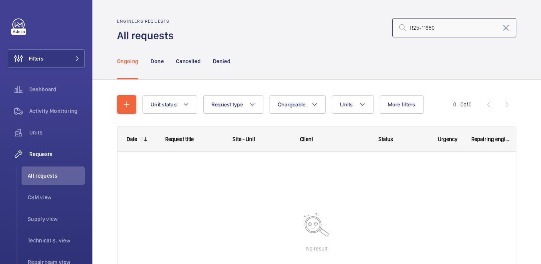
click at [411, 26] on input "R25-11680" at bounding box center [455, 27] width 124 height 19
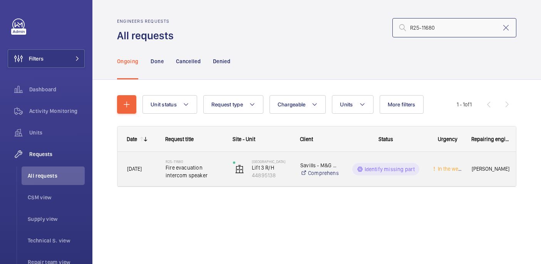
type input "R25-11680"
click at [191, 169] on span "Fire evacuation intercom speaker" at bounding box center [194, 171] width 57 height 15
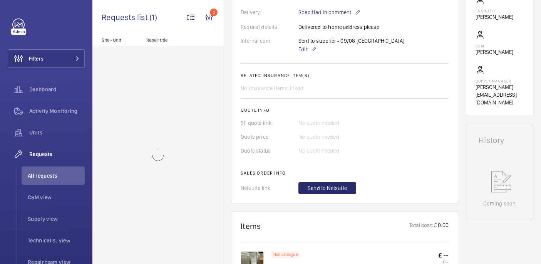
scroll to position [435, 0]
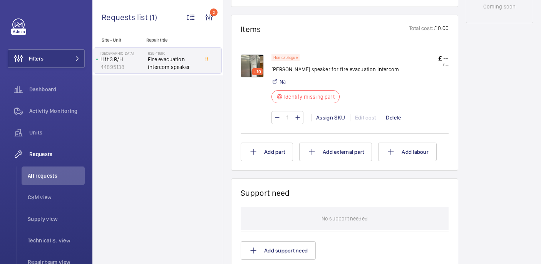
click at [256, 57] on img at bounding box center [252, 65] width 23 height 23
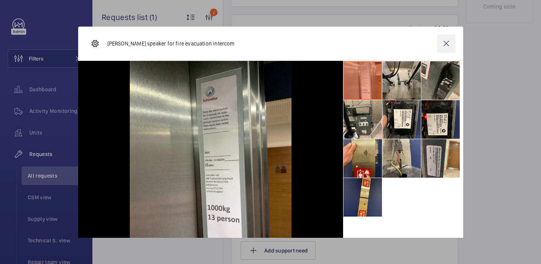
click at [443, 42] on wm-front-icon-button at bounding box center [446, 43] width 18 height 18
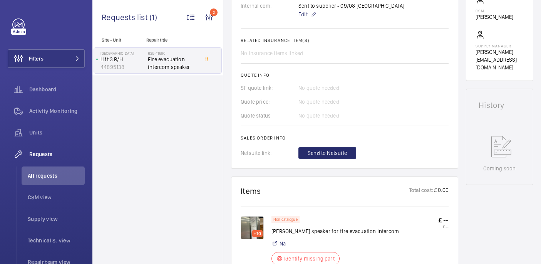
scroll to position [472, 0]
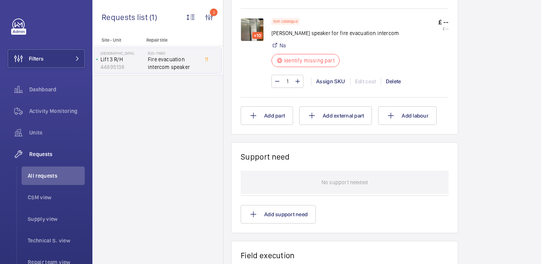
click at [294, 36] on p "Schindler speaker for fire evacuation intercom" at bounding box center [336, 33] width 128 height 8
copy div "Schindler speaker for fire evacuation intercom"
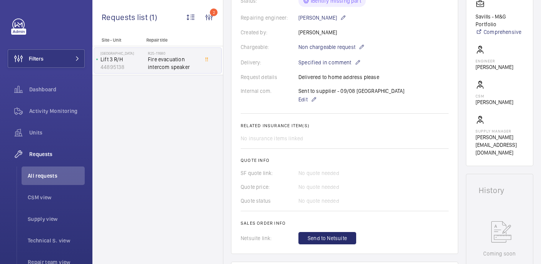
scroll to position [16, 0]
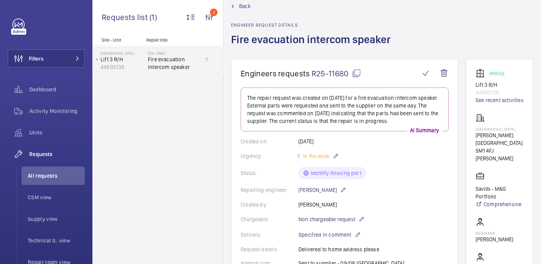
click at [490, 128] on p "Sienna House" at bounding box center [500, 129] width 48 height 5
copy p "Sienna House"
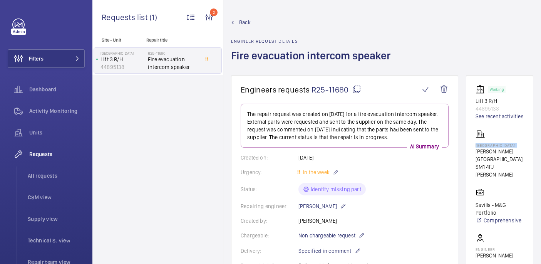
scroll to position [360, 0]
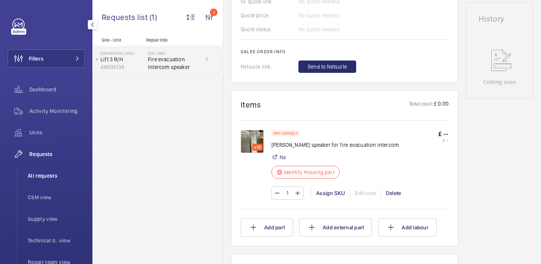
click at [48, 175] on span "All requests" at bounding box center [56, 176] width 57 height 8
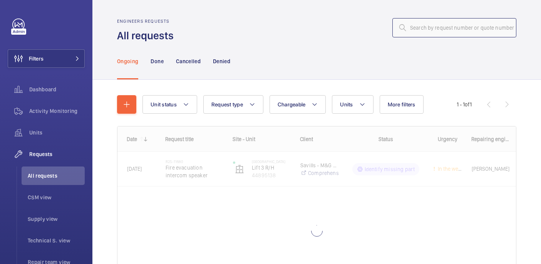
click at [456, 35] on input "text" at bounding box center [455, 27] width 124 height 19
paste input "R25-10037 -"
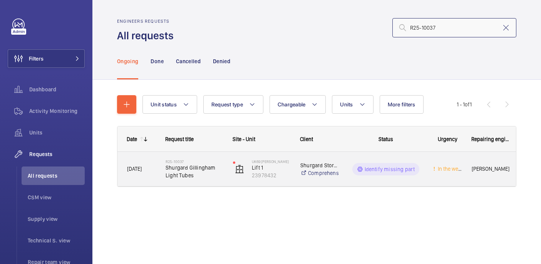
type input "R25-10037"
click at [167, 166] on span "Shurgard Gillingham Light Tubes" at bounding box center [194, 171] width 57 height 15
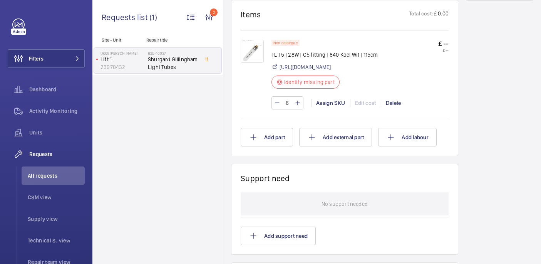
scroll to position [450, 0]
click at [342, 107] on div "Assign SKU" at bounding box center [330, 103] width 39 height 8
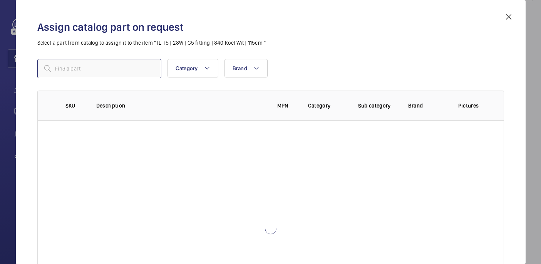
click at [129, 69] on input "text" at bounding box center [99, 68] width 124 height 19
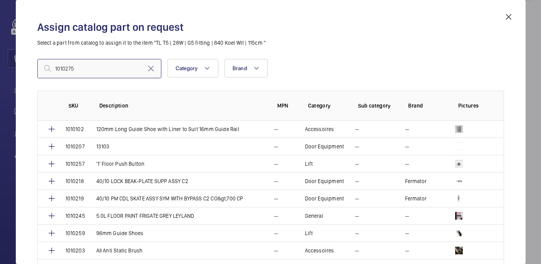
click at [58, 71] on input "1010275" at bounding box center [99, 68] width 124 height 19
click at [80, 70] on input "1010275" at bounding box center [99, 68] width 124 height 19
type input "1010275"
click at [116, 70] on input "1010275" at bounding box center [99, 68] width 124 height 19
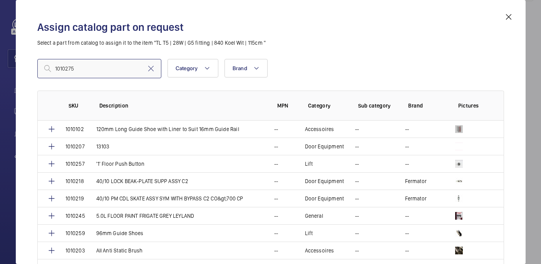
click at [116, 70] on input "1010275" at bounding box center [99, 68] width 124 height 19
paste input "LEDTUBE T5 AC HE28 1149 16W"
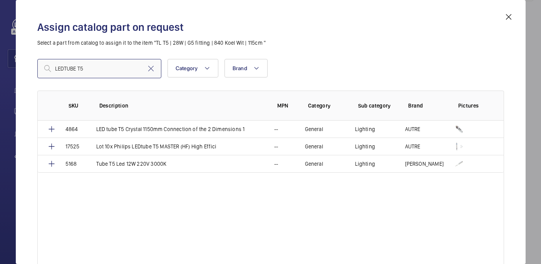
type input "LEDTUBE T5"
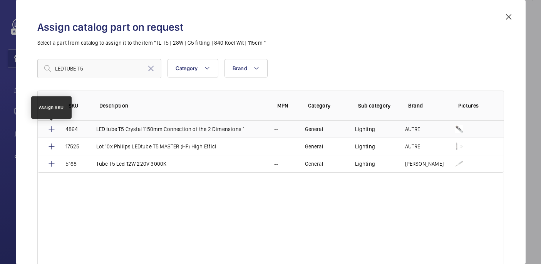
click at [48, 128] on mat-icon at bounding box center [51, 128] width 9 height 9
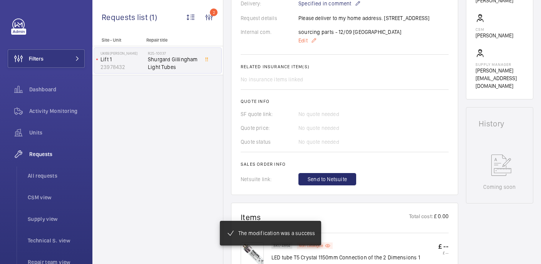
click at [304, 40] on span "Edit" at bounding box center [303, 41] width 9 height 8
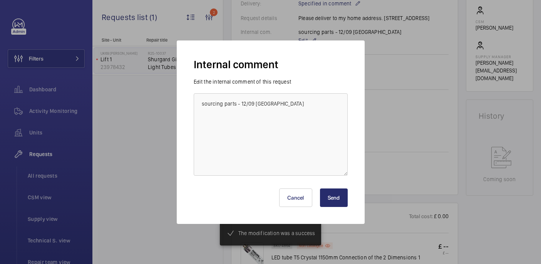
scroll to position [255, 0]
click at [299, 102] on textarea "sourcing parts - 12/09 india" at bounding box center [271, 134] width 154 height 82
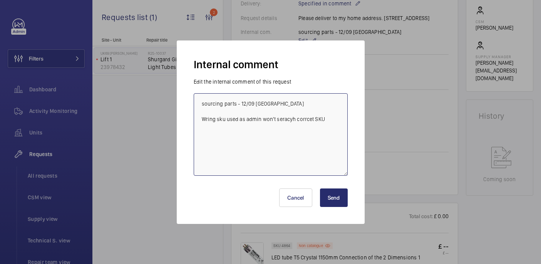
paste textarea "1010275"
click at [294, 131] on textarea "sourcing parts - 12/09 india Wring sku used as admin won't seracyh corrcet SKU …" at bounding box center [271, 134] width 154 height 82
click at [268, 128] on textarea "sourcing parts - 12/09 india Wring sku used as admin won't seracyh corrcet SKU …" at bounding box center [271, 134] width 154 height 82
click at [292, 120] on textarea "sourcing parts - 12/09 india Wring sku used as admin won't seracyh corrcet SKU …" at bounding box center [271, 134] width 154 height 82
click at [295, 119] on textarea "sourcing parts - 12/09 india Wring sku used as admin won't search corrcet SKU 1…" at bounding box center [271, 134] width 154 height 82
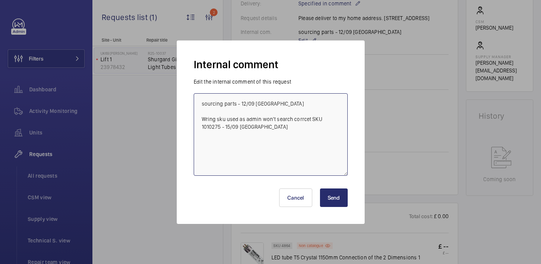
click at [309, 121] on textarea "sourcing parts - 12/09 india Wring sku used as admin won't search corrcet SKU 1…" at bounding box center [271, 134] width 154 height 82
type textarea "sourcing parts - 12/09 india Wring sku used as admin won't search correct SKU 1…"
click at [332, 193] on button "Send" at bounding box center [334, 197] width 28 height 18
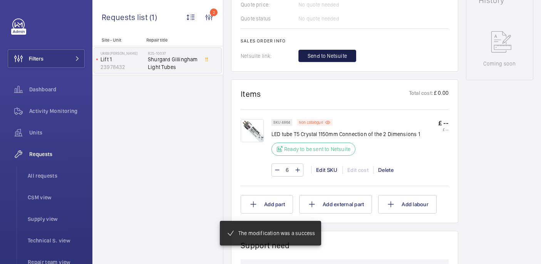
click at [324, 62] on button "Send to Netsuite" at bounding box center [328, 56] width 58 height 12
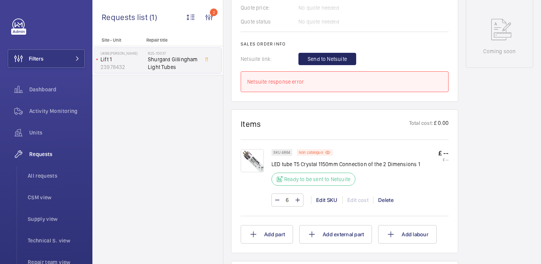
scroll to position [386, 0]
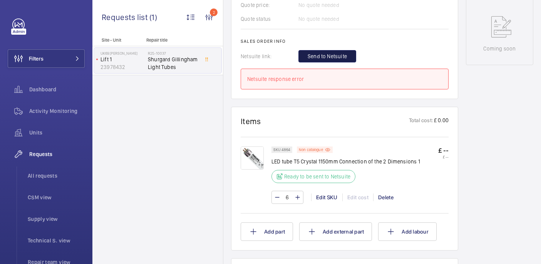
click at [307, 52] on button "Send to Netsuite" at bounding box center [328, 56] width 58 height 12
click at [326, 60] on span "Send to Netsuite" at bounding box center [327, 56] width 39 height 8
click at [313, 59] on span "Send to Netsuite" at bounding box center [327, 56] width 39 height 8
click at [331, 58] on span "Send to Netsuite" at bounding box center [327, 56] width 39 height 8
click at [334, 57] on span "Send to Netsuite" at bounding box center [327, 56] width 39 height 8
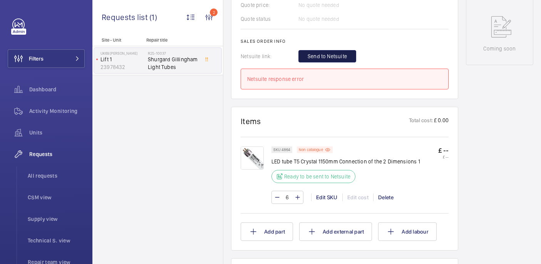
click at [325, 56] on span "Send to Netsuite" at bounding box center [327, 56] width 39 height 8
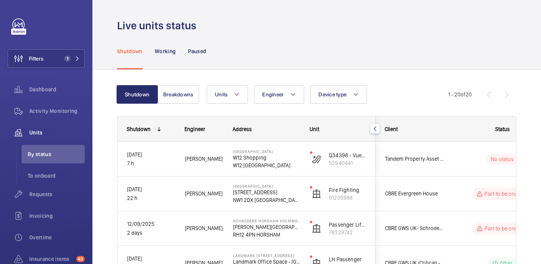
scroll to position [70, 0]
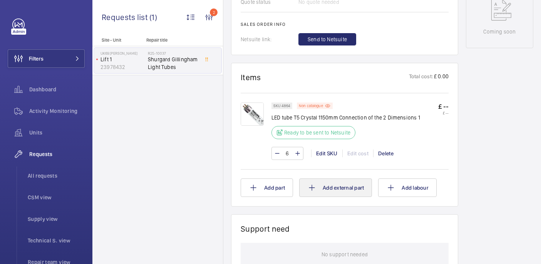
scroll to position [400, 0]
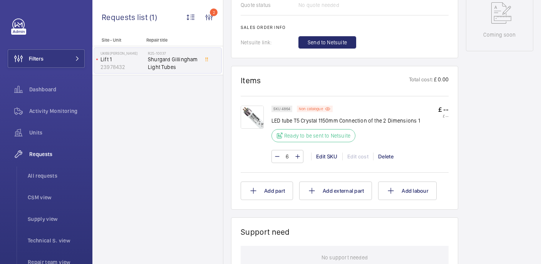
click at [309, 44] on span "Send to Netsuite" at bounding box center [327, 43] width 39 height 8
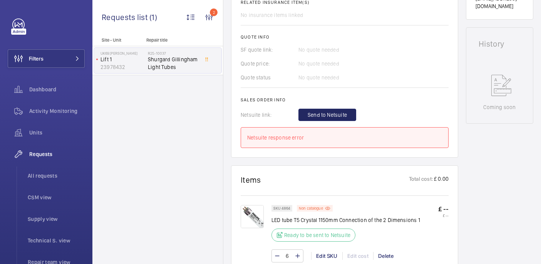
scroll to position [329, 0]
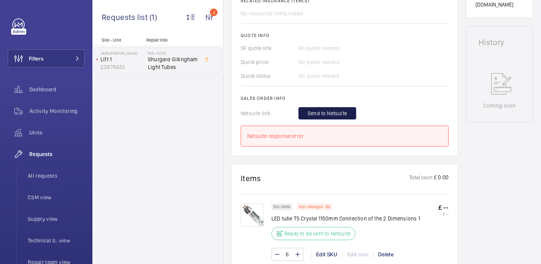
click at [316, 111] on span "Send to Netsuite" at bounding box center [327, 113] width 39 height 8
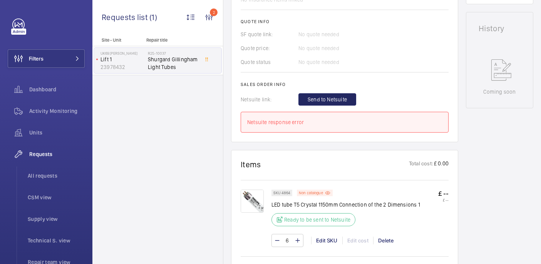
scroll to position [342, 0]
click at [326, 97] on span "Send to Netsuite" at bounding box center [327, 100] width 39 height 8
click at [310, 99] on span "Send to Netsuite" at bounding box center [327, 100] width 39 height 8
click at [311, 101] on span "Send to Netsuite" at bounding box center [327, 100] width 39 height 8
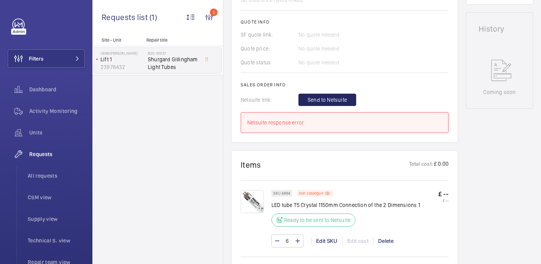
click at [337, 102] on span "Send to Netsuite" at bounding box center [327, 100] width 39 height 8
click at [313, 101] on span "Send to Netsuite" at bounding box center [327, 100] width 39 height 8
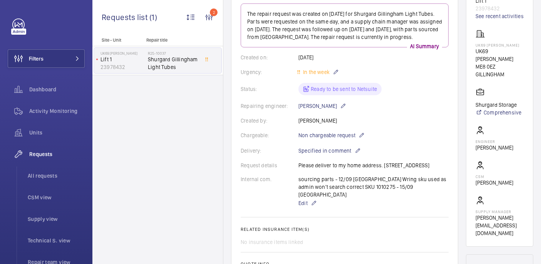
scroll to position [229, 0]
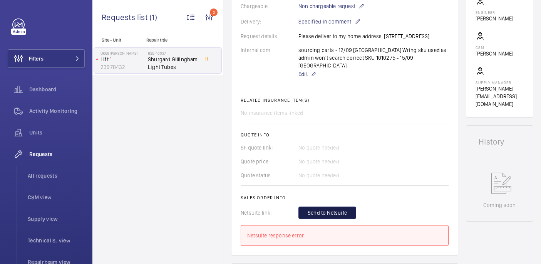
click at [338, 210] on span "Send to Netsuite" at bounding box center [327, 213] width 39 height 8
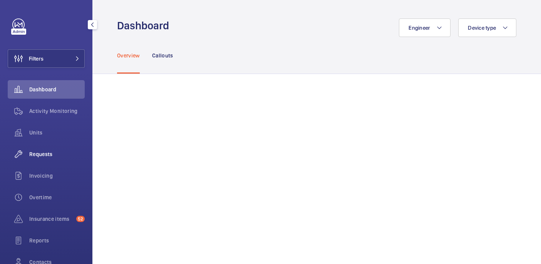
click at [25, 161] on wm-front-icon-button at bounding box center [19, 154] width 22 height 18
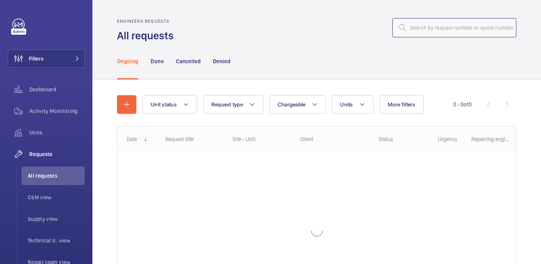
click at [449, 25] on input "text" at bounding box center [455, 27] width 124 height 19
paste input "R25-07882"
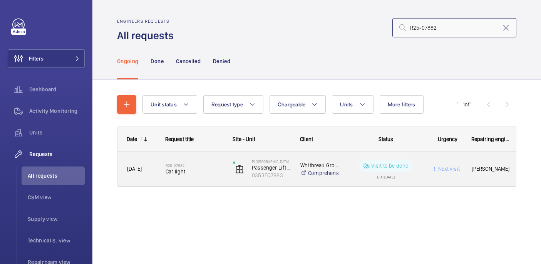
type input "R25-07882"
click at [193, 168] on span "Car light" at bounding box center [194, 172] width 57 height 8
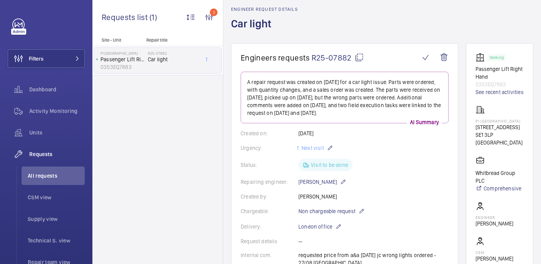
scroll to position [7, 0]
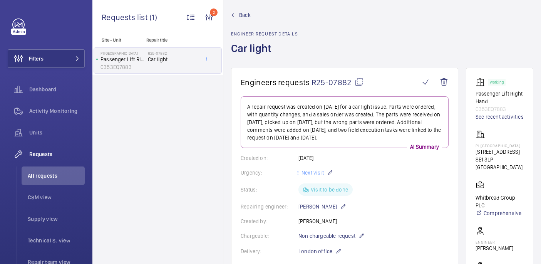
click at [247, 55] on h1 "Car light" at bounding box center [264, 54] width 67 height 27
click at [247, 51] on h1 "Car light" at bounding box center [264, 54] width 67 height 27
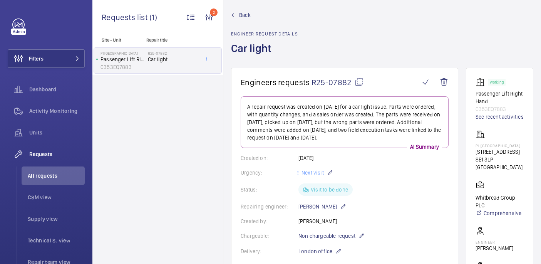
click at [504, 151] on div "[GEOGRAPHIC_DATA] [STREET_ADDRESS]" at bounding box center [500, 150] width 48 height 41
copy p "PI [GEOGRAPHIC_DATA]"
click at [505, 109] on p "0353EQ7883" at bounding box center [500, 109] width 48 height 8
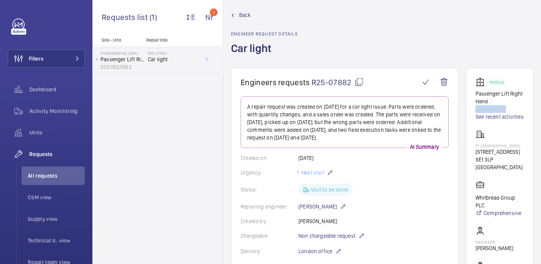
click at [505, 109] on p "0353EQ7883" at bounding box center [500, 109] width 48 height 8
copy p "0353EQ7883"
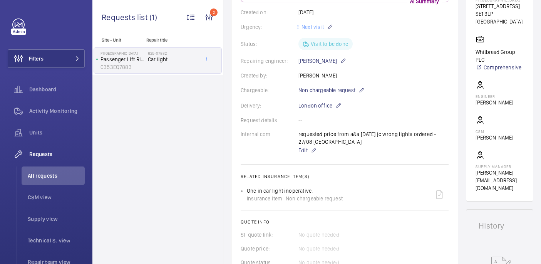
scroll to position [321, 0]
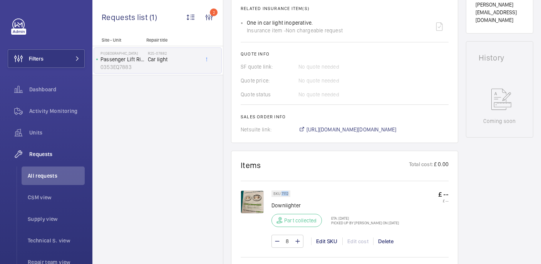
drag, startPoint x: 281, startPoint y: 195, endPoint x: 289, endPoint y: 194, distance: 7.4
click at [289, 194] on div "SKU 7112" at bounding box center [281, 193] width 19 height 7
copy p "7112"
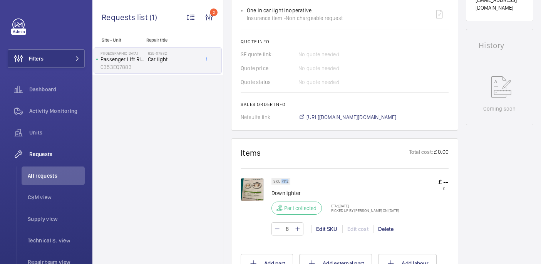
scroll to position [337, 0]
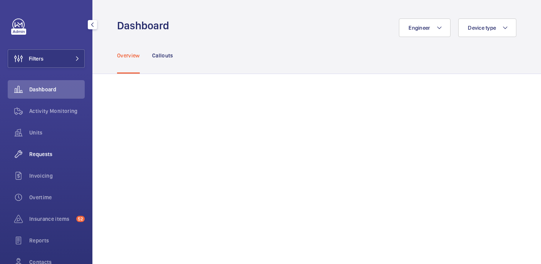
click at [31, 150] on span "Requests" at bounding box center [56, 154] width 55 height 8
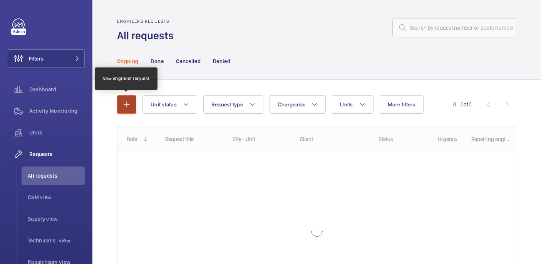
click at [118, 102] on button "button" at bounding box center [126, 104] width 19 height 18
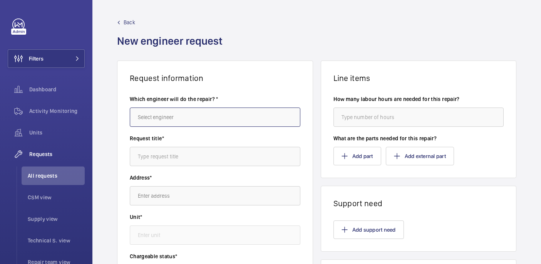
click at [222, 117] on input "text" at bounding box center [215, 116] width 171 height 19
click at [157, 135] on mat-option "[PERSON_NAME]" at bounding box center [215, 140] width 170 height 18
type input "[PERSON_NAME]"
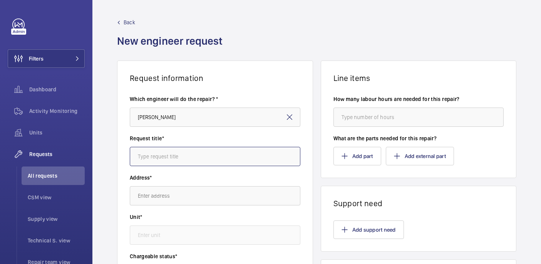
click at [245, 160] on input "text" at bounding box center [215, 156] width 171 height 19
paste input "Car light"
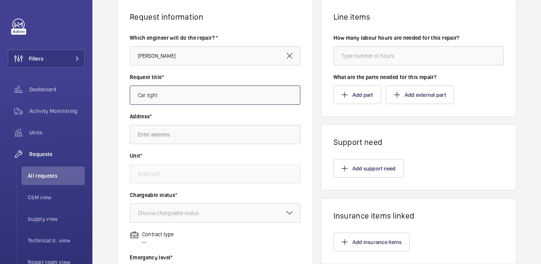
scroll to position [71, 0]
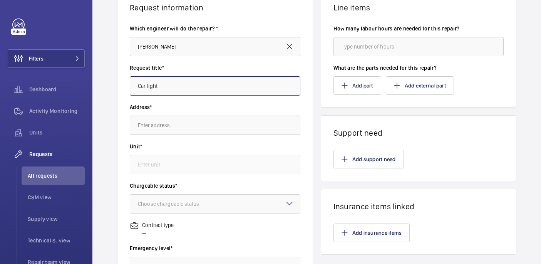
type input "Car light"
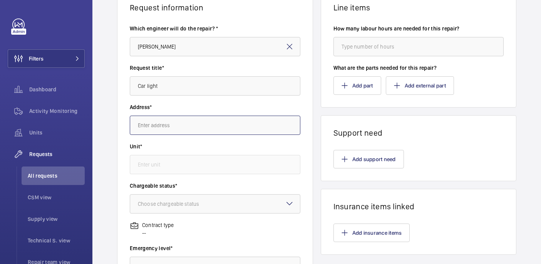
click at [194, 121] on input "text" at bounding box center [215, 125] width 171 height 19
paste input "PI [GEOGRAPHIC_DATA]"
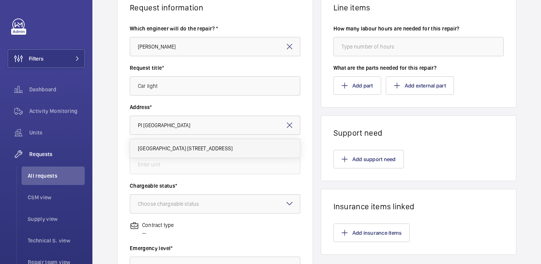
click at [182, 146] on span "[GEOGRAPHIC_DATA] [STREET_ADDRESS]" at bounding box center [185, 148] width 95 height 8
type input "[GEOGRAPHIC_DATA] [STREET_ADDRESS]"
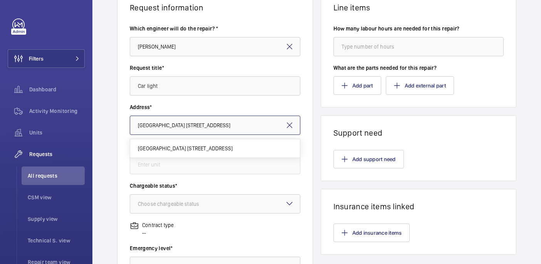
scroll to position [0, 3]
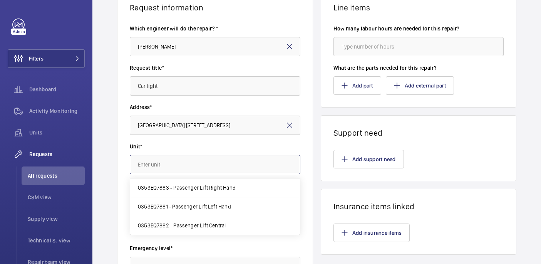
click at [188, 165] on input "text" at bounding box center [215, 164] width 171 height 19
paste input "0353EQ7883"
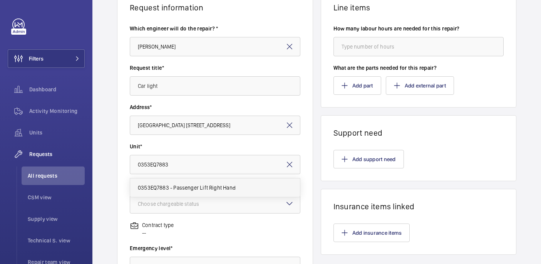
click at [185, 187] on span "0353EQ7883 - Passenger Lift Right Hand" at bounding box center [187, 188] width 98 height 8
type input "0353EQ7883 - Passenger Lift Right Hand"
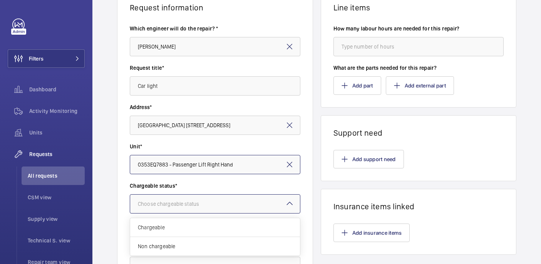
click at [179, 208] on div at bounding box center [215, 204] width 170 height 18
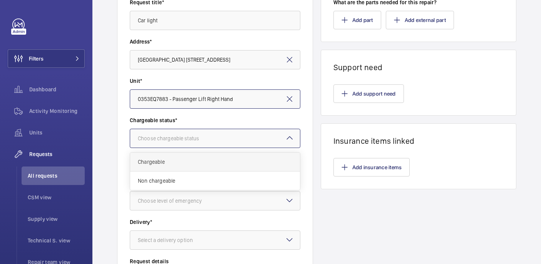
scroll to position [165, 0]
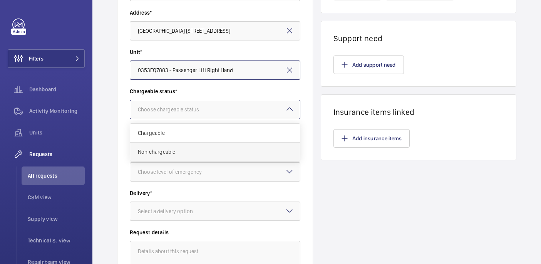
click at [166, 145] on div "Non chargeable" at bounding box center [215, 152] width 170 height 18
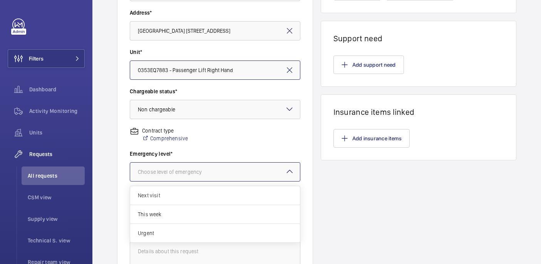
click at [176, 170] on div "Choose level of emergency" at bounding box center [179, 172] width 83 height 8
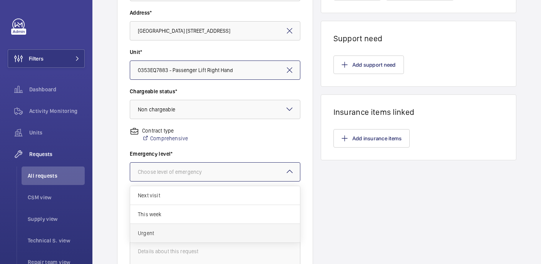
click at [195, 225] on div "Urgent" at bounding box center [215, 233] width 170 height 18
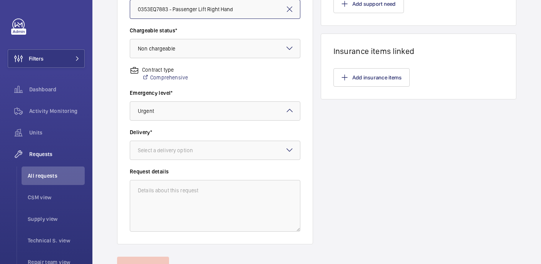
scroll to position [230, 0]
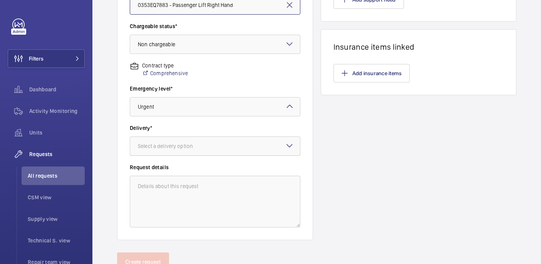
click at [173, 153] on div at bounding box center [215, 146] width 170 height 18
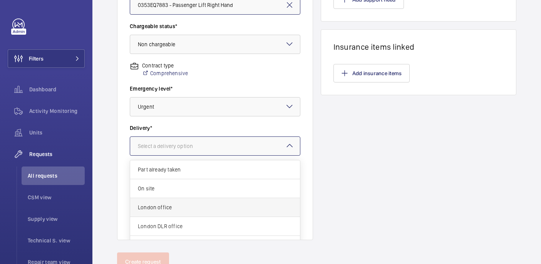
click at [165, 209] on span "London office" at bounding box center [215, 207] width 154 height 8
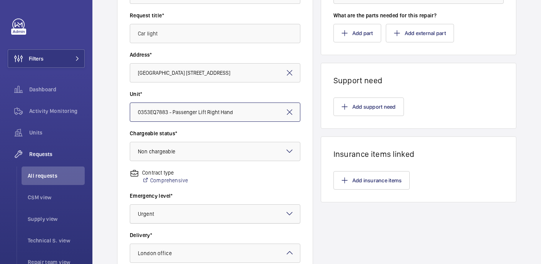
scroll to position [0, 0]
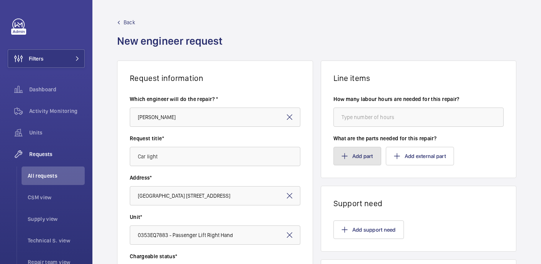
click at [363, 150] on button "Add part" at bounding box center [358, 156] width 48 height 18
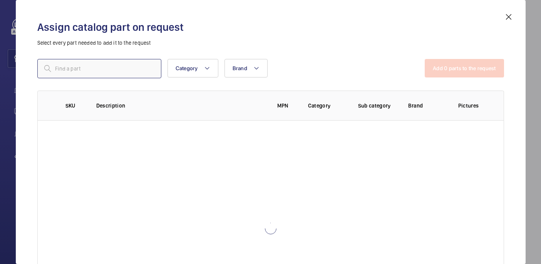
click at [126, 75] on input "text" at bounding box center [99, 68] width 124 height 19
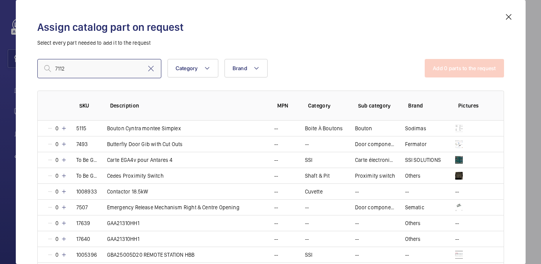
type input "7112"
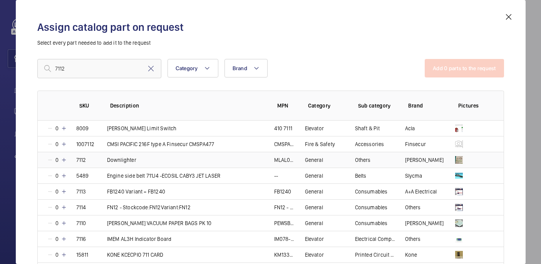
click at [64, 160] on mat-icon at bounding box center [64, 160] width 6 height 6
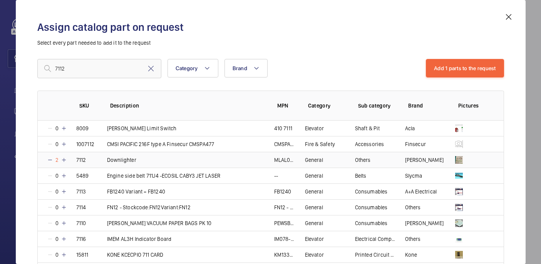
click at [64, 160] on mat-icon at bounding box center [64, 160] width 6 height 6
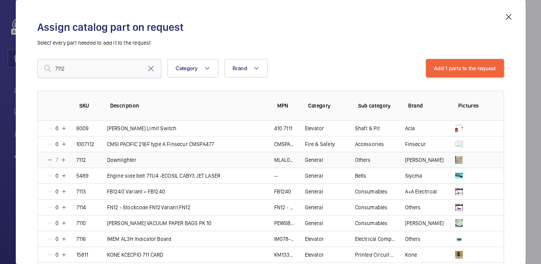
click at [64, 160] on mat-icon at bounding box center [63, 160] width 6 height 6
click at [64, 160] on mat-icon at bounding box center [64, 160] width 6 height 6
click at [43, 159] on td "9" at bounding box center [52, 160] width 29 height 16
click at [49, 159] on mat-icon at bounding box center [50, 160] width 6 height 6
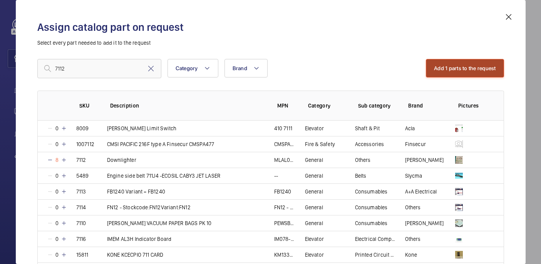
click at [443, 64] on button "Add 1 parts to the request" at bounding box center [465, 68] width 78 height 18
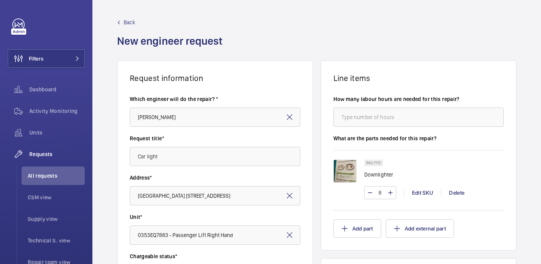
scroll to position [262, 0]
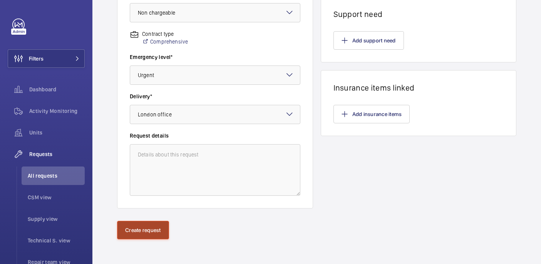
click at [158, 230] on button "Create request" at bounding box center [143, 230] width 52 height 18
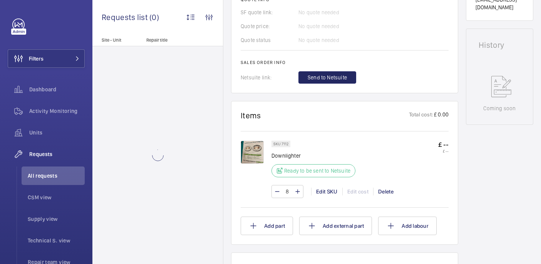
scroll to position [341, 0]
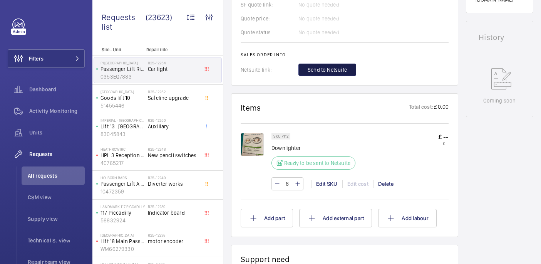
click at [327, 70] on span "Send to Netsuite" at bounding box center [327, 70] width 39 height 8
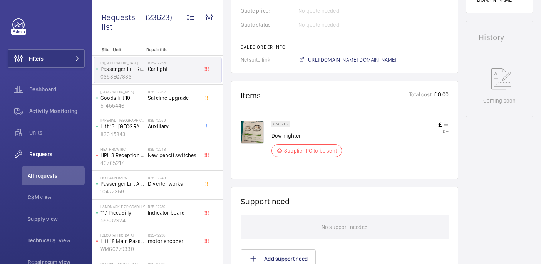
scroll to position [349, 0]
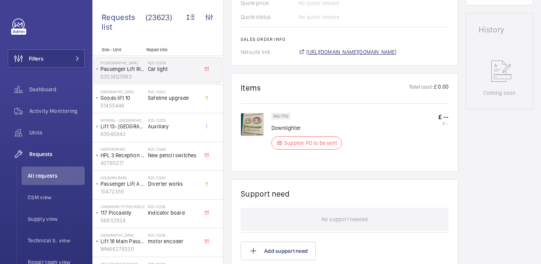
click at [339, 56] on span "[URL][DOMAIN_NAME][DOMAIN_NAME]" at bounding box center [352, 52] width 90 height 8
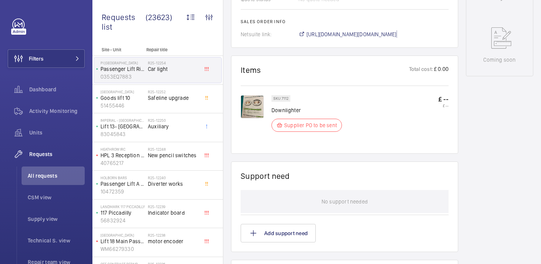
scroll to position [391, 0]
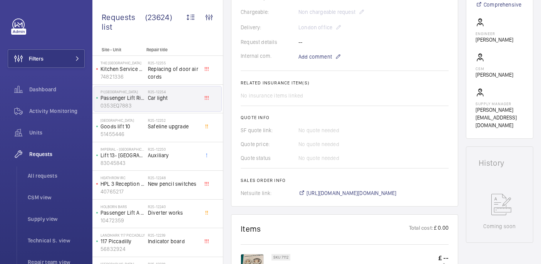
scroll to position [398, 0]
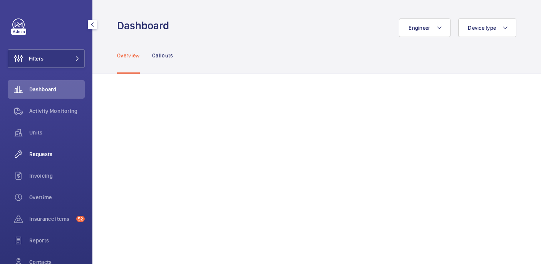
click at [37, 156] on span "Requests" at bounding box center [56, 154] width 55 height 8
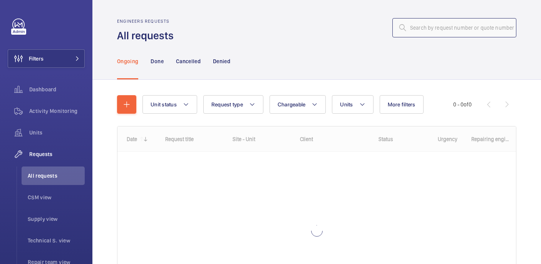
click at [424, 30] on input "text" at bounding box center [455, 27] width 124 height 19
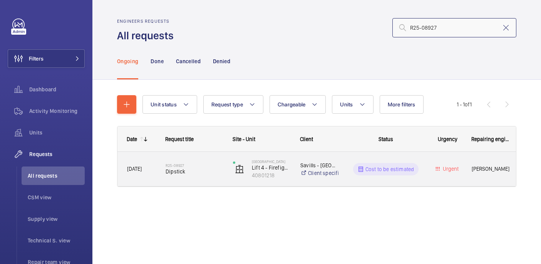
type input "R25-08927"
click at [191, 166] on h2 "R25-08927" at bounding box center [194, 165] width 57 height 5
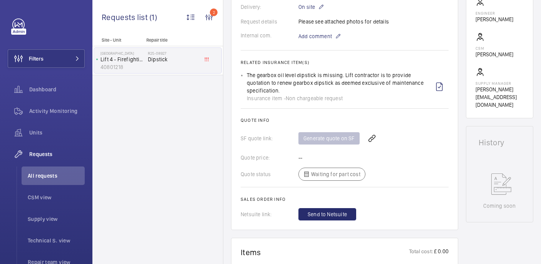
scroll to position [460, 0]
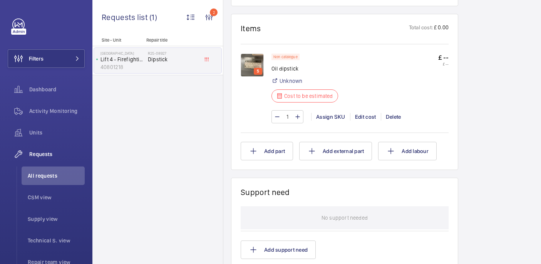
click at [249, 61] on img at bounding box center [252, 65] width 23 height 23
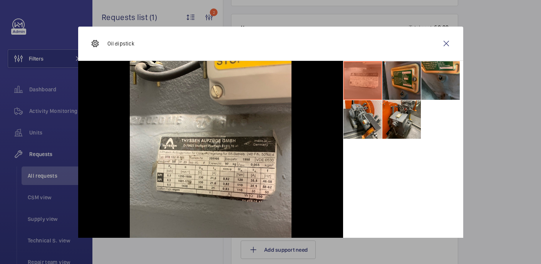
click at [393, 74] on li at bounding box center [402, 80] width 39 height 39
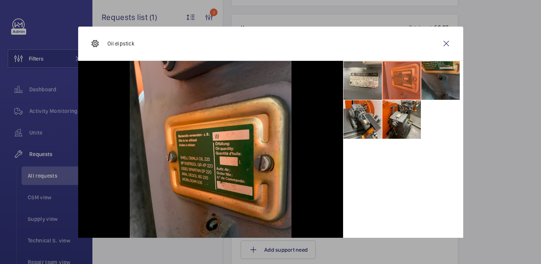
click at [432, 76] on li at bounding box center [440, 80] width 39 height 39
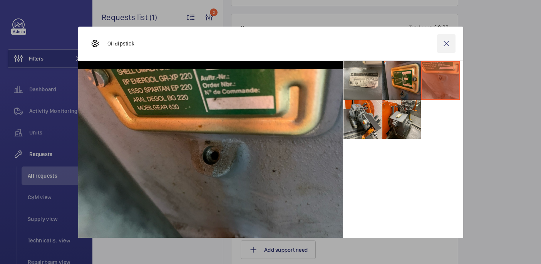
click at [445, 38] on wm-front-icon-button at bounding box center [446, 43] width 18 height 18
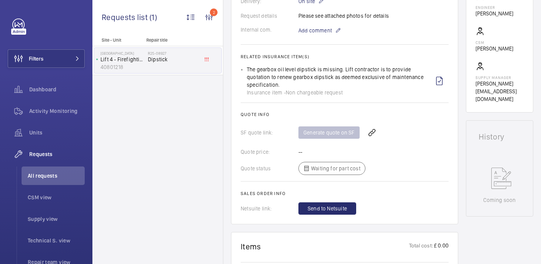
scroll to position [491, 0]
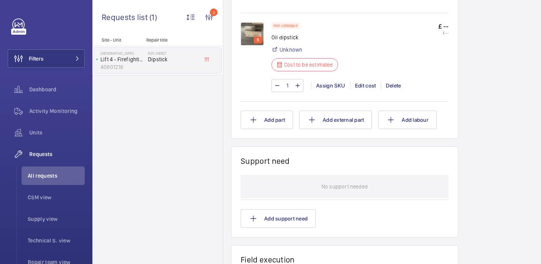
click at [253, 31] on img at bounding box center [252, 33] width 23 height 23
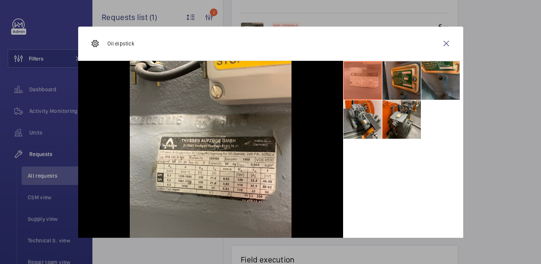
click at [393, 79] on li at bounding box center [402, 80] width 39 height 39
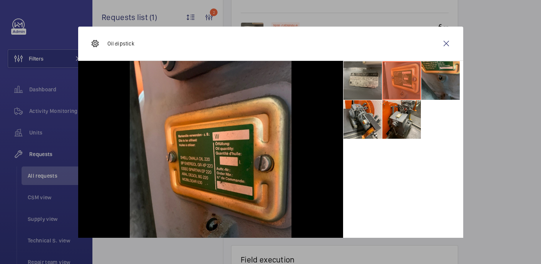
click at [363, 84] on li at bounding box center [363, 80] width 39 height 39
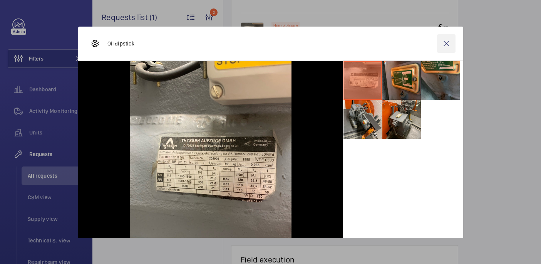
click at [447, 42] on wm-front-icon-button at bounding box center [446, 43] width 18 height 18
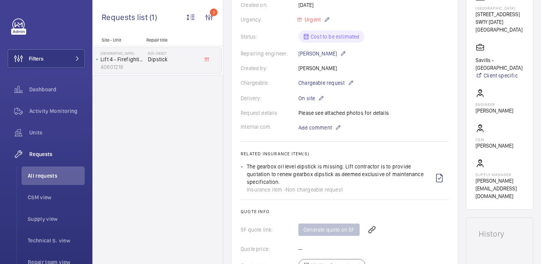
scroll to position [394, 0]
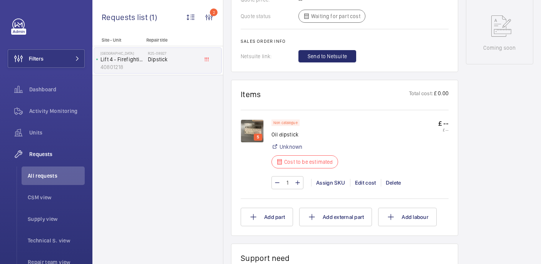
click at [278, 134] on p "Oil dipstick" at bounding box center [307, 135] width 71 height 8
copy div "Oil dipstick"
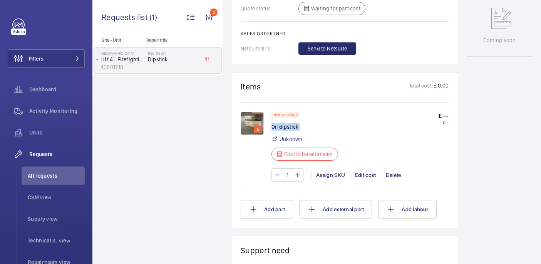
scroll to position [404, 0]
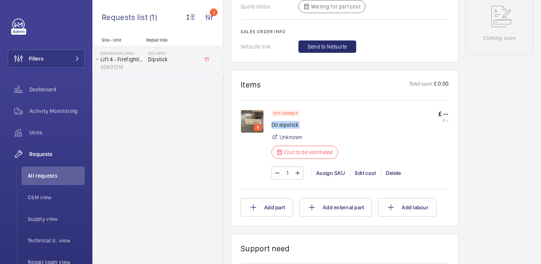
click at [251, 121] on img at bounding box center [252, 121] width 23 height 23
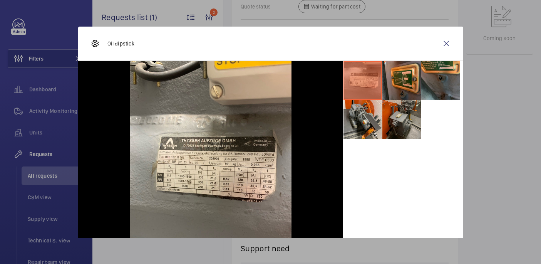
click at [395, 113] on li at bounding box center [402, 119] width 39 height 39
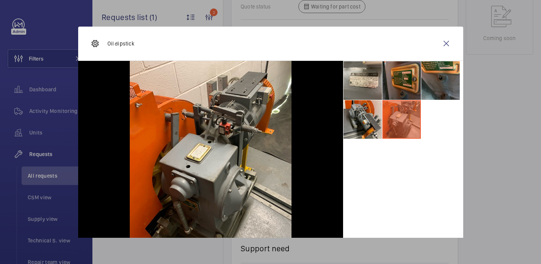
click at [395, 83] on li at bounding box center [402, 80] width 39 height 39
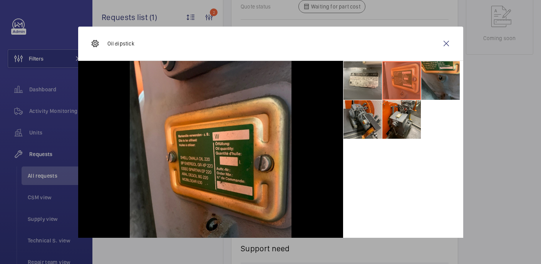
click at [365, 131] on li at bounding box center [363, 119] width 39 height 39
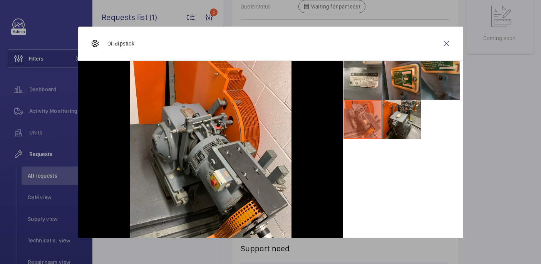
click at [430, 80] on li at bounding box center [440, 80] width 39 height 39
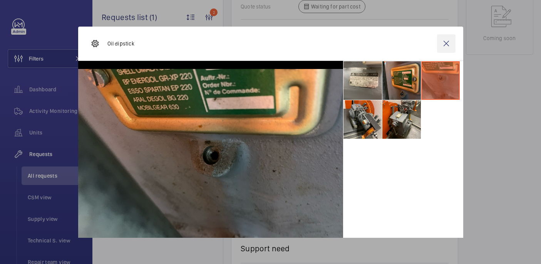
click at [447, 44] on wm-front-icon-button at bounding box center [446, 43] width 18 height 18
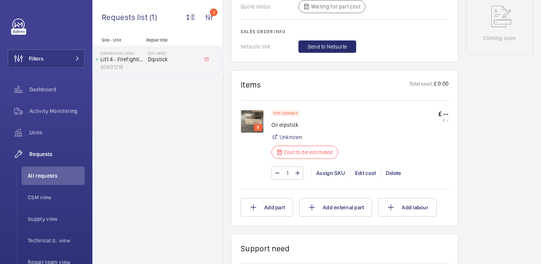
scroll to position [0, 0]
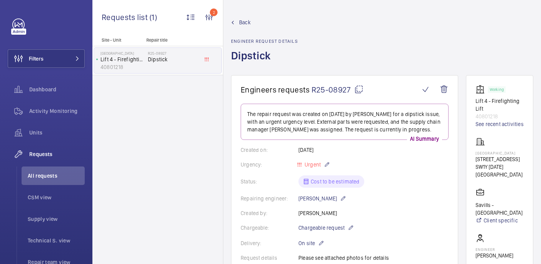
click at [360, 89] on mat-icon at bounding box center [358, 89] width 9 height 9
click at [476, 153] on p "Stirling Square" at bounding box center [500, 153] width 48 height 5
copy p "Stirling Square"
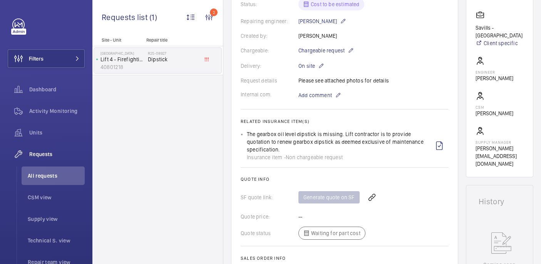
scroll to position [438, 0]
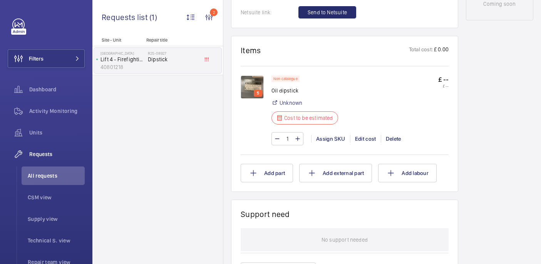
click at [285, 93] on p "Oil dipstick" at bounding box center [307, 91] width 71 height 8
copy div "Oil dipstick"
click at [254, 91] on img at bounding box center [252, 87] width 23 height 23
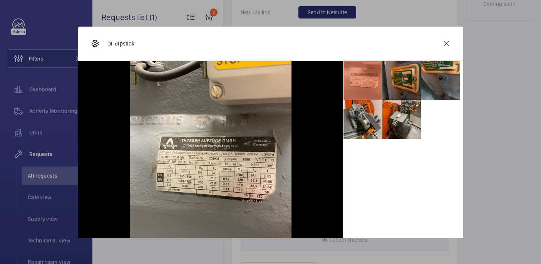
click at [401, 82] on li at bounding box center [402, 80] width 39 height 39
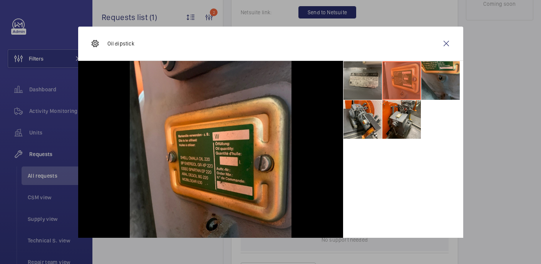
click at [378, 77] on li at bounding box center [363, 80] width 39 height 39
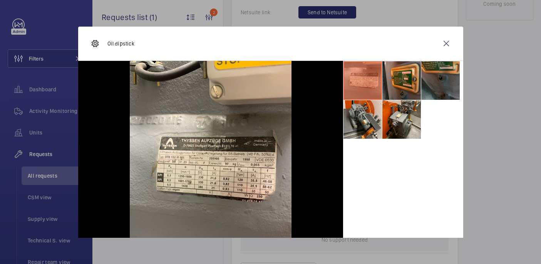
click at [442, 72] on li at bounding box center [440, 80] width 39 height 39
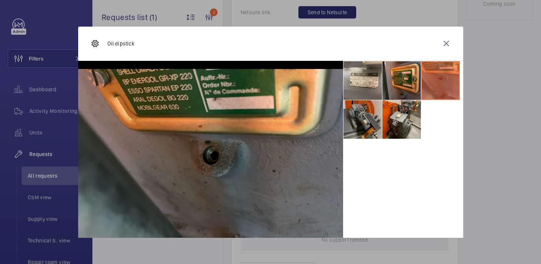
click at [369, 119] on li at bounding box center [363, 119] width 39 height 39
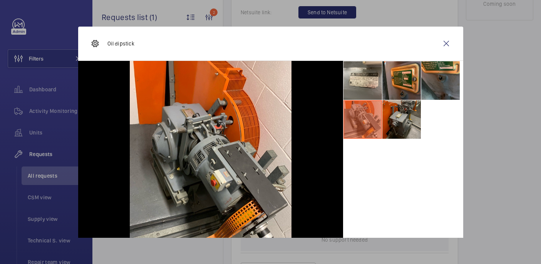
click at [407, 118] on li at bounding box center [402, 119] width 39 height 39
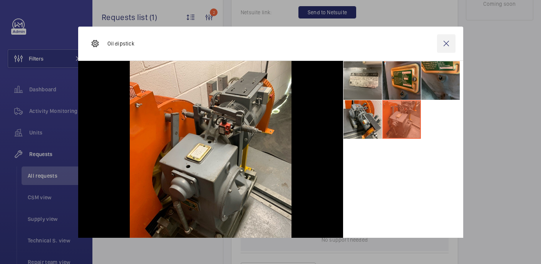
click at [448, 42] on wm-front-icon-button at bounding box center [446, 43] width 18 height 18
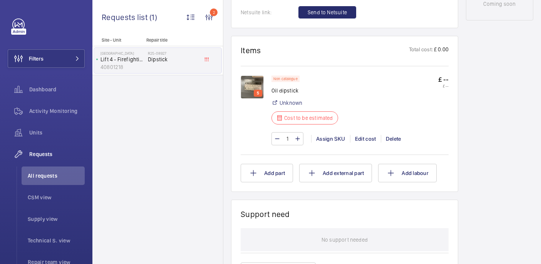
click at [244, 86] on img at bounding box center [252, 87] width 23 height 23
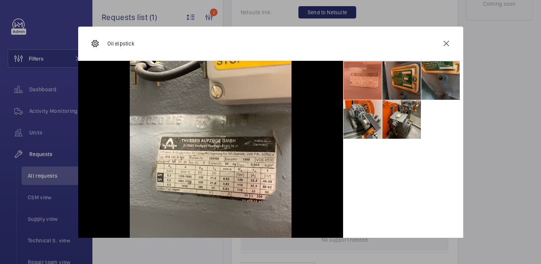
click at [401, 76] on li at bounding box center [402, 80] width 39 height 39
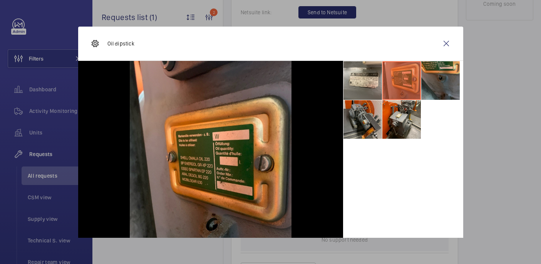
click at [362, 107] on li at bounding box center [363, 119] width 39 height 39
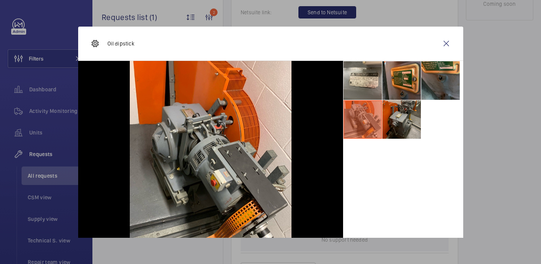
click at [410, 114] on li at bounding box center [402, 119] width 39 height 39
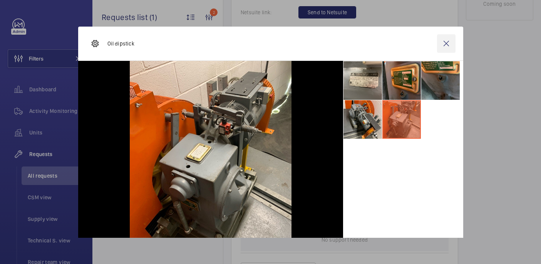
click at [443, 45] on wm-front-icon-button at bounding box center [446, 43] width 18 height 18
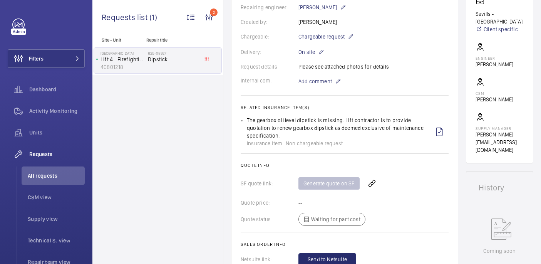
scroll to position [193, 0]
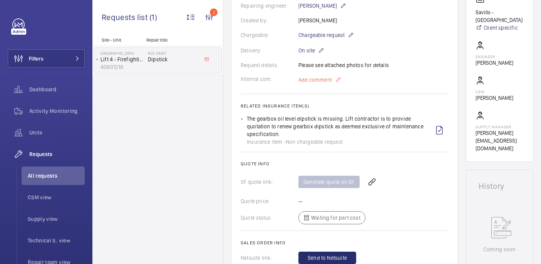
click at [305, 79] on span "Add comment" at bounding box center [316, 80] width 34 height 8
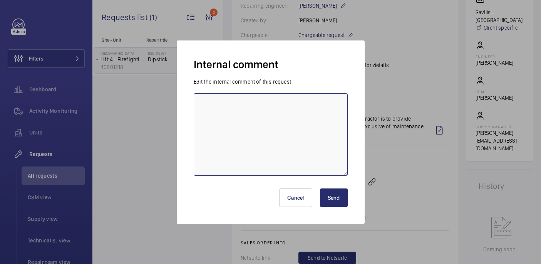
click at [274, 111] on textarea at bounding box center [271, 134] width 154 height 82
type textarea "sent to supplier - 15/08 india"
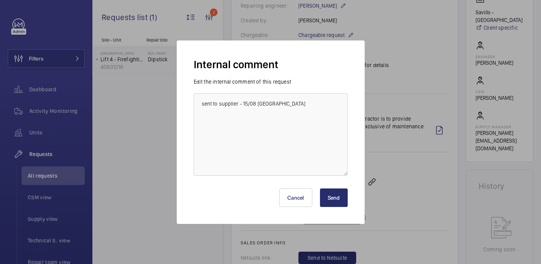
click at [333, 196] on button "Send" at bounding box center [334, 197] width 28 height 18
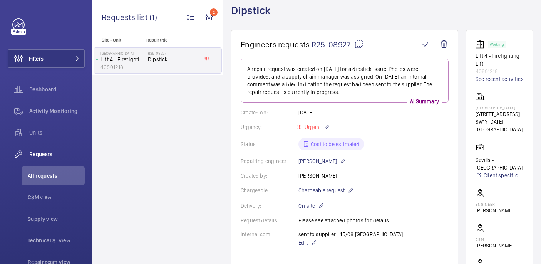
scroll to position [3, 0]
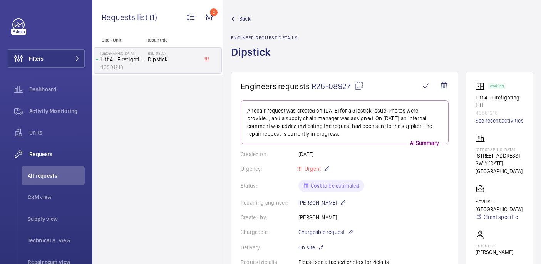
click at [356, 87] on mat-icon at bounding box center [358, 85] width 9 height 9
click at [492, 150] on p "Stirling Square" at bounding box center [500, 149] width 48 height 5
copy p "Stirling Square"
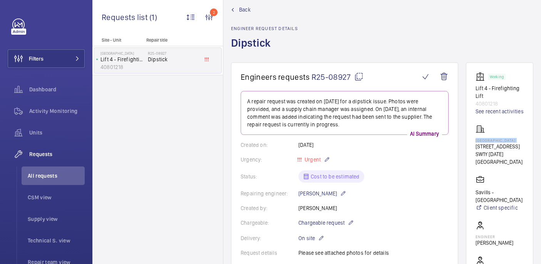
scroll to position [0, 0]
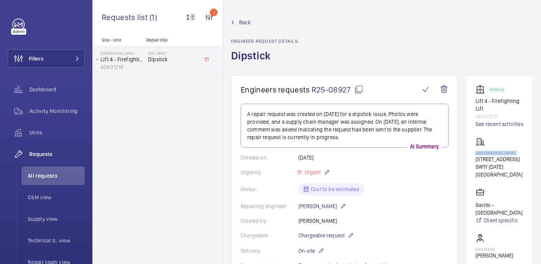
click at [358, 88] on mat-icon at bounding box center [358, 89] width 9 height 9
copy p "Stirling Square"
click at [488, 151] on p "Stirling Square" at bounding box center [500, 153] width 48 height 5
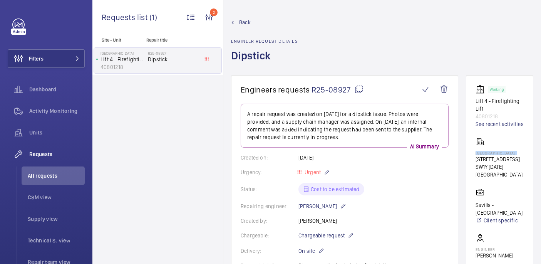
copy p "Stirling Square"
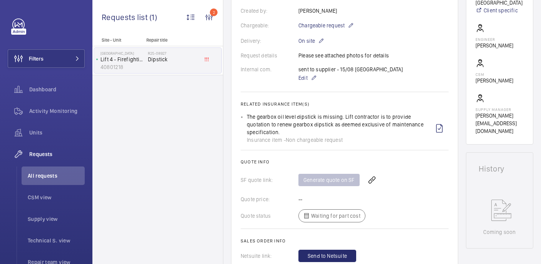
scroll to position [165, 0]
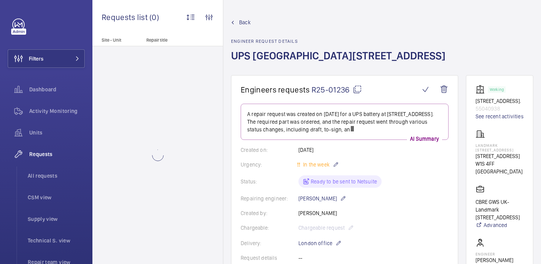
scroll to position [381, 0]
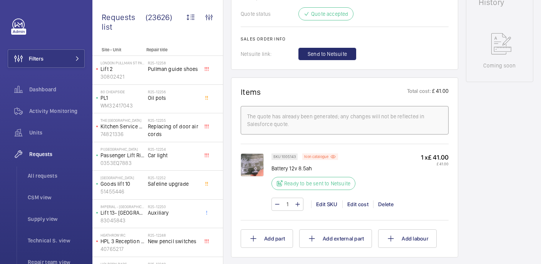
click at [256, 166] on img at bounding box center [252, 164] width 23 height 23
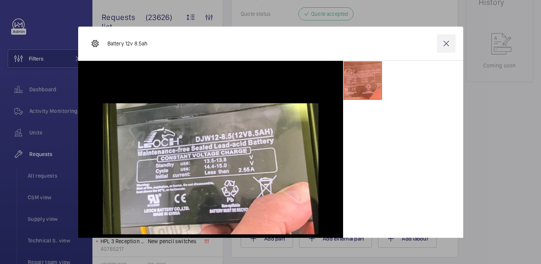
click at [449, 41] on wm-front-icon-button at bounding box center [446, 43] width 18 height 18
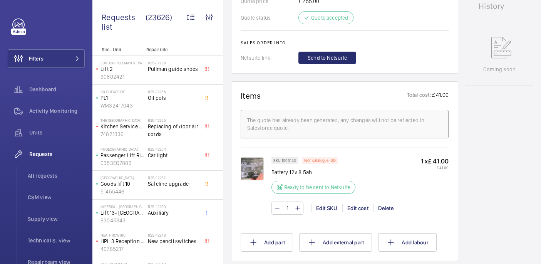
scroll to position [374, 0]
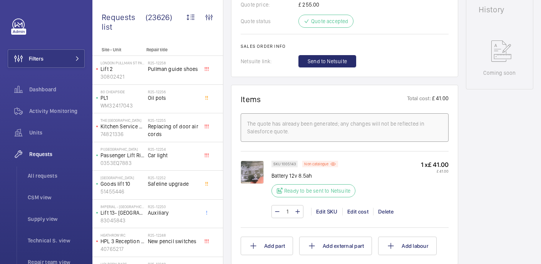
click at [292, 178] on p "Battery 12v 8.5ah" at bounding box center [316, 176] width 89 height 8
copy div "Battery 12v 8.5ah"
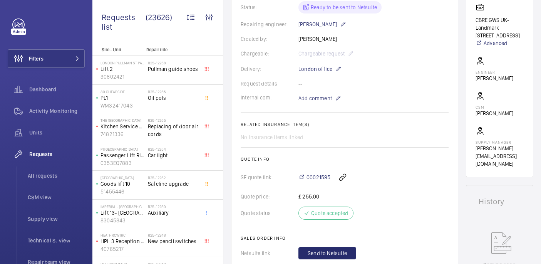
scroll to position [5, 0]
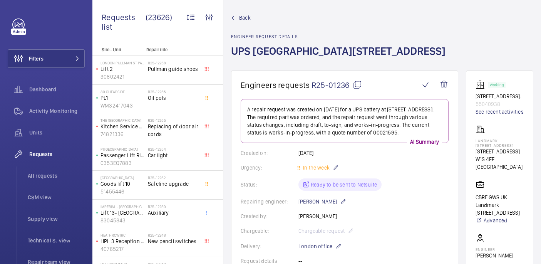
click at [360, 83] on mat-icon at bounding box center [357, 84] width 9 height 9
copy div "Battery 12v 8.5ah"
click at [490, 141] on p "Landmark [STREET_ADDRESS]" at bounding box center [500, 142] width 48 height 9
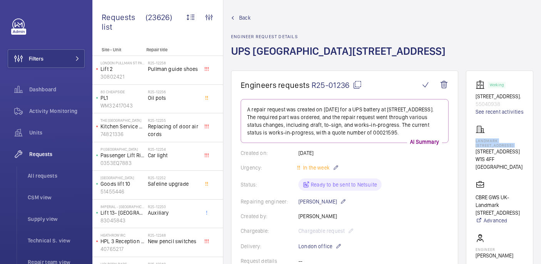
copy p "Landmark [STREET_ADDRESS]"
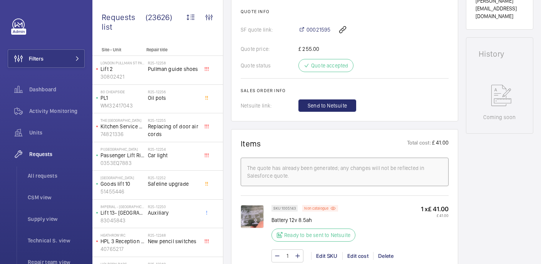
scroll to position [404, 0]
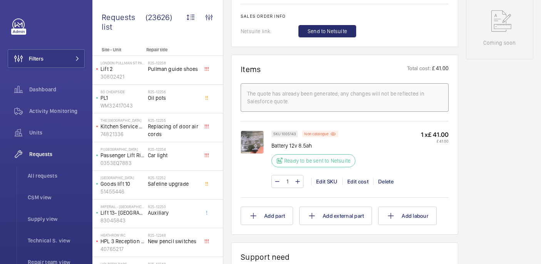
click at [299, 145] on p "Battery 12v 8.5ah" at bounding box center [316, 146] width 89 height 8
copy div "Battery 12v 8.5ah"
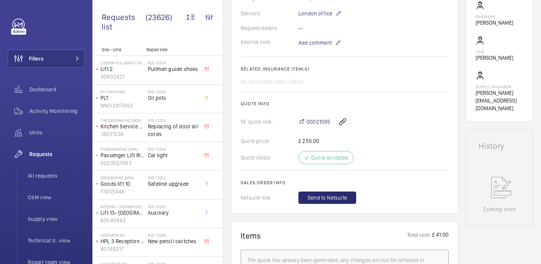
scroll to position [222, 0]
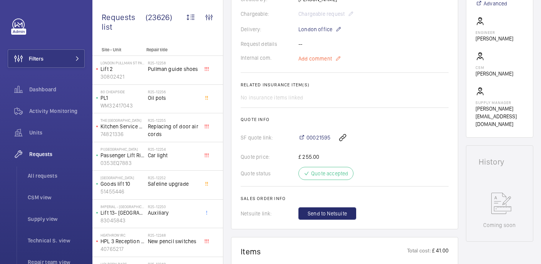
click at [311, 56] on span "Add comment" at bounding box center [316, 59] width 34 height 8
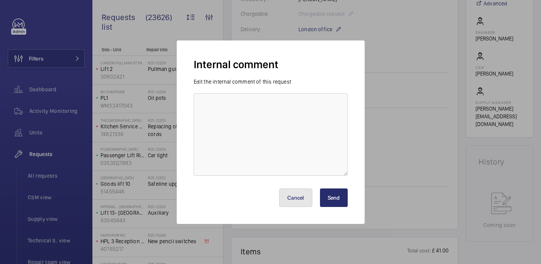
click at [305, 201] on button "Cancel" at bounding box center [295, 197] width 33 height 18
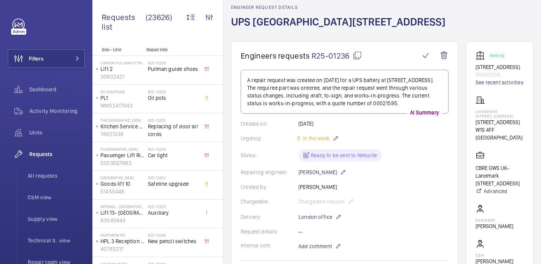
scroll to position [0, 0]
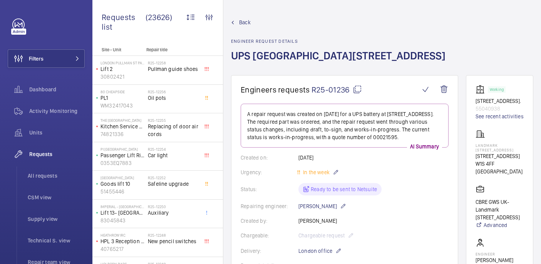
click at [356, 89] on mat-icon at bounding box center [357, 89] width 9 height 9
click at [480, 148] on p "Landmark 111 Park Street" at bounding box center [500, 147] width 48 height 9
copy p "Landmark 111 Park Street"
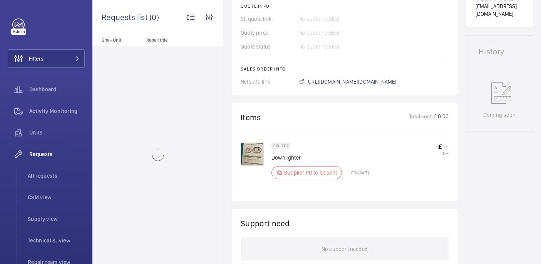
scroll to position [369, 0]
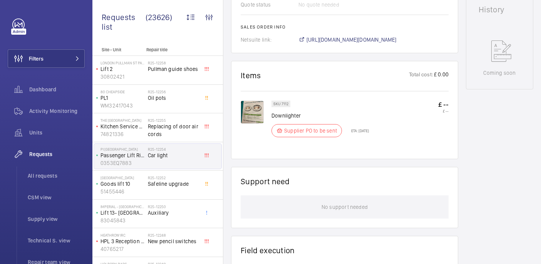
click at [331, 42] on span "https://6461500.app.netsuite.com/app/accounting/transactions/salesord.nl?id=300…" at bounding box center [352, 40] width 90 height 8
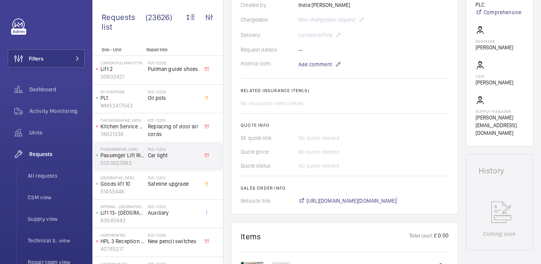
scroll to position [211, 0]
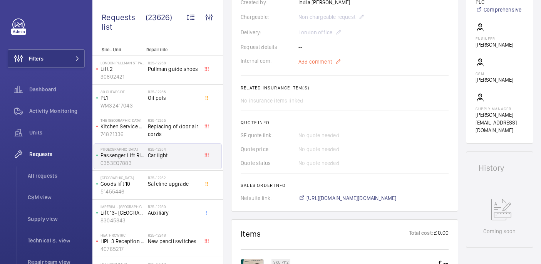
click at [313, 61] on span "Add comment" at bounding box center [316, 62] width 34 height 8
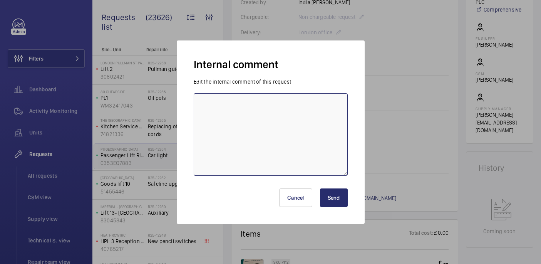
click at [291, 117] on textarea at bounding box center [271, 134] width 154 height 82
type textarea "sent to supplier - 15.09 india"
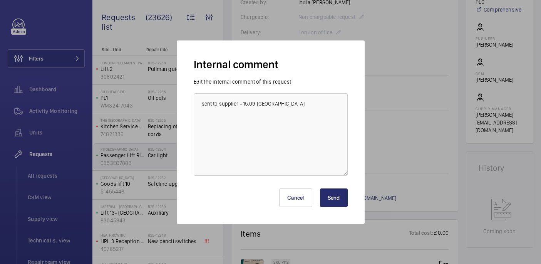
click at [341, 194] on button "Send" at bounding box center [334, 197] width 28 height 18
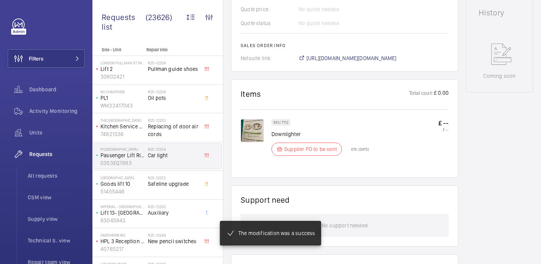
scroll to position [53, 0]
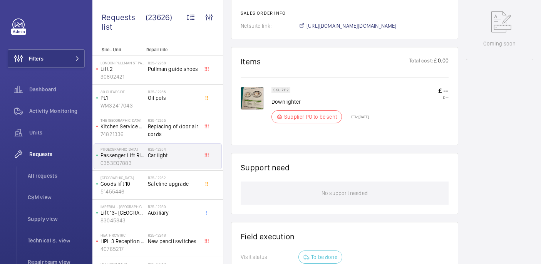
scroll to position [359, 0]
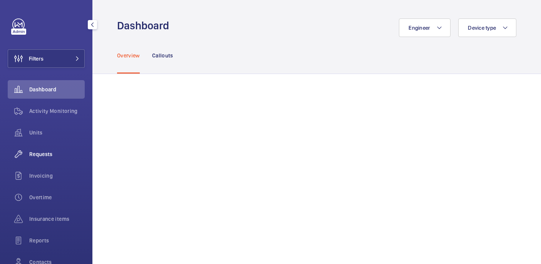
drag, startPoint x: 53, startPoint y: 153, endPoint x: 55, endPoint y: 149, distance: 4.2
click at [53, 153] on span "Requests" at bounding box center [56, 154] width 55 height 8
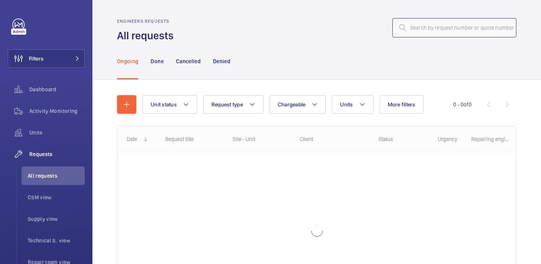
click at [419, 32] on input "text" at bounding box center [455, 27] width 124 height 19
paste input "R25-01236"
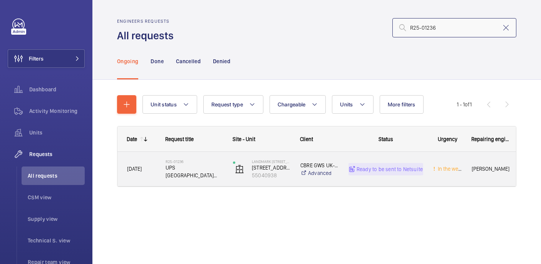
type input "R25-01236"
click at [207, 174] on span "UPS battery 111 Park Street" at bounding box center [194, 171] width 57 height 15
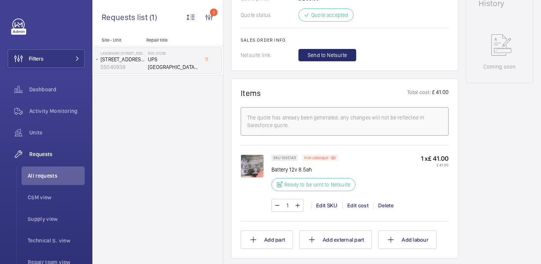
scroll to position [379, 0]
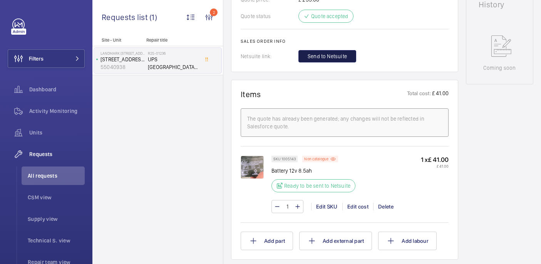
click at [326, 52] on button "Send to Netsuite" at bounding box center [328, 56] width 58 height 12
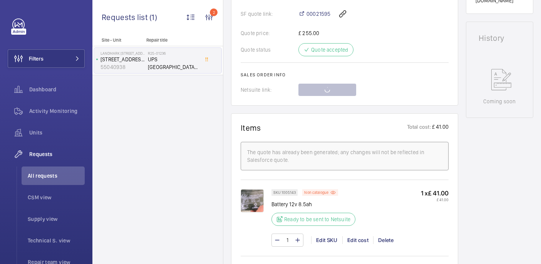
scroll to position [0, 0]
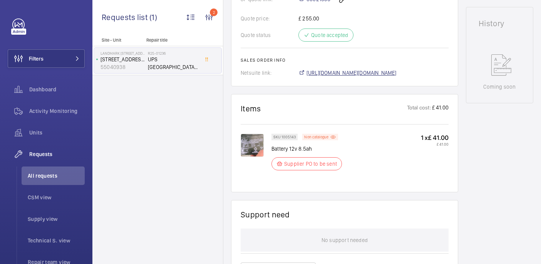
click at [341, 76] on span "[URL][DOMAIN_NAME][DOMAIN_NAME]" at bounding box center [352, 73] width 90 height 8
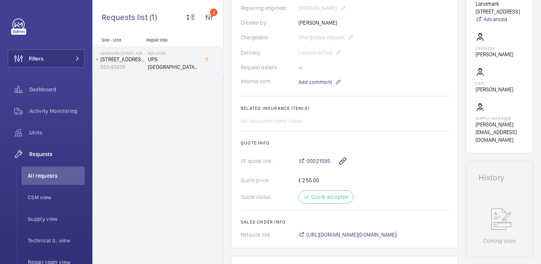
scroll to position [205, 0]
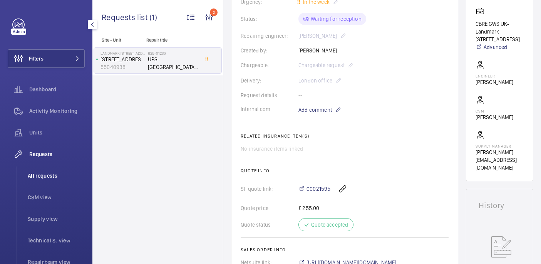
click at [44, 177] on span "All requests" at bounding box center [56, 176] width 57 height 8
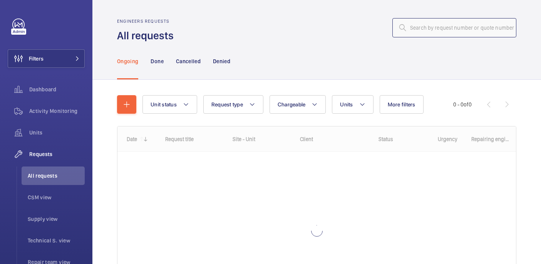
click at [460, 23] on input "text" at bounding box center [455, 27] width 124 height 19
paste input "R25-11672"
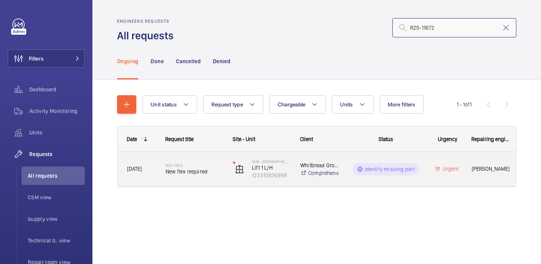
type input "R25-11672"
click at [207, 176] on div "R25-11672 New flex required" at bounding box center [194, 169] width 57 height 22
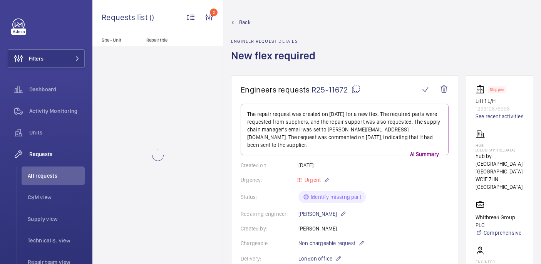
scroll to position [329, 0]
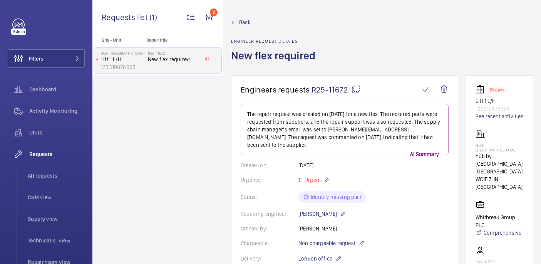
click at [356, 90] on mat-icon at bounding box center [355, 89] width 9 height 9
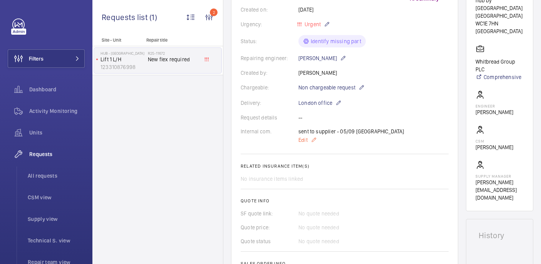
scroll to position [431, 0]
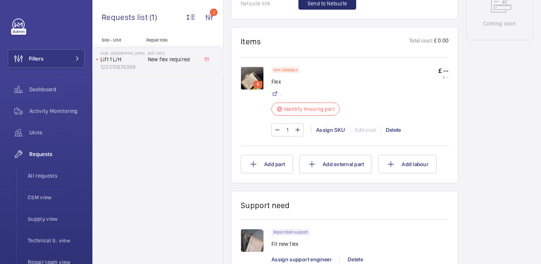
click at [248, 75] on img at bounding box center [252, 78] width 23 height 23
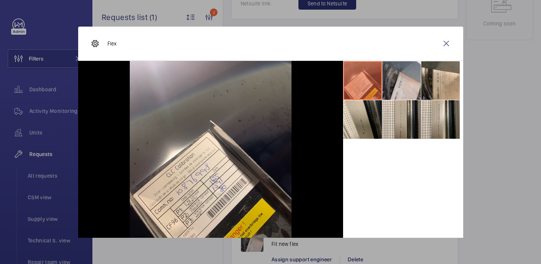
scroll to position [39, 0]
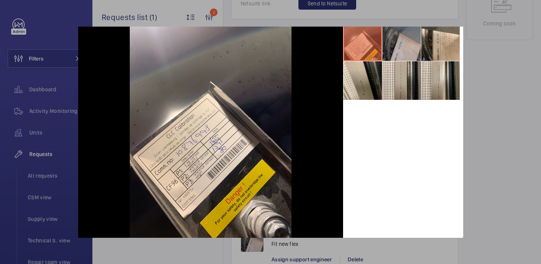
click at [398, 38] on li at bounding box center [402, 41] width 39 height 39
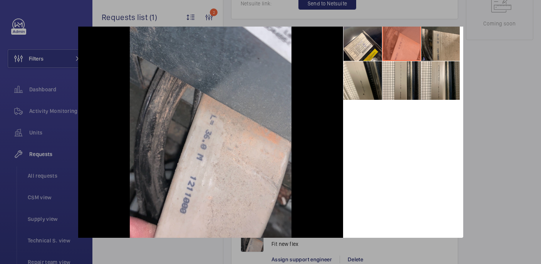
click at [445, 40] on li at bounding box center [440, 41] width 39 height 39
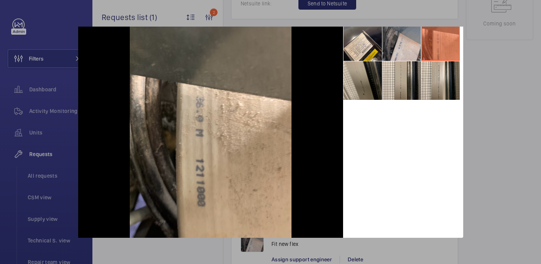
click at [366, 95] on li at bounding box center [363, 80] width 39 height 39
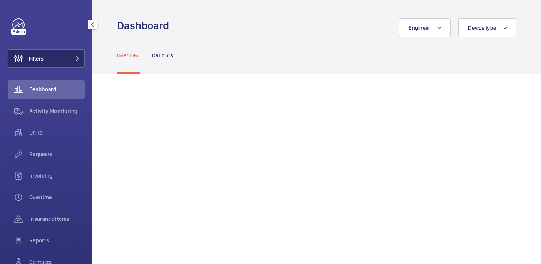
click at [44, 62] on button "Filters" at bounding box center [46, 58] width 77 height 18
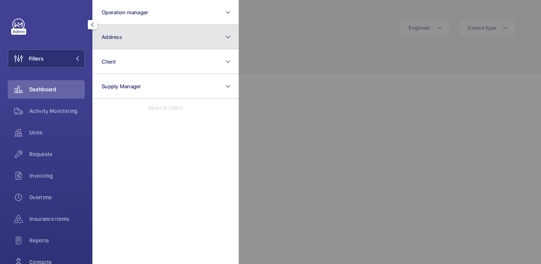
click at [140, 35] on button "Address" at bounding box center [165, 37] width 146 height 25
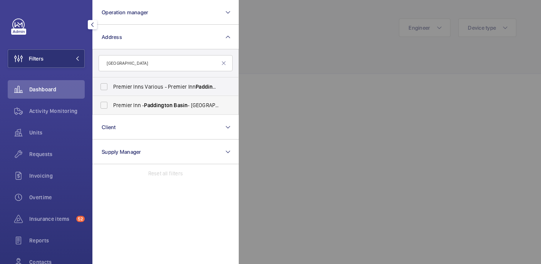
type input "[GEOGRAPHIC_DATA]"
click at [164, 101] on span "[GEOGRAPHIC_DATA] - [GEOGRAPHIC_DATA] - [STREET_ADDRESS]" at bounding box center [166, 105] width 106 height 8
click at [112, 101] on input "[GEOGRAPHIC_DATA] - [GEOGRAPHIC_DATA] - [STREET_ADDRESS]" at bounding box center [103, 104] width 15 height 15
checkbox input "true"
click at [170, 91] on label "Premier Inns Various - Premier Inn [GEOGRAPHIC_DATA] 1LF" at bounding box center [160, 86] width 134 height 18
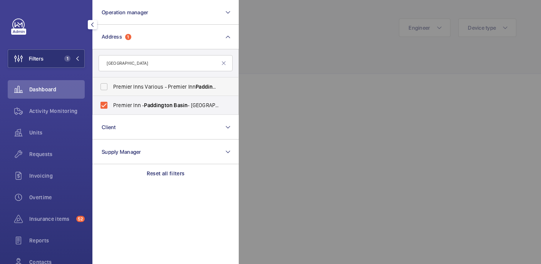
click at [112, 91] on input "Premier Inns Various - Premier Inn [GEOGRAPHIC_DATA] 1LF" at bounding box center [103, 86] width 15 height 15
checkbox input "true"
click at [308, 54] on div at bounding box center [509, 132] width 541 height 264
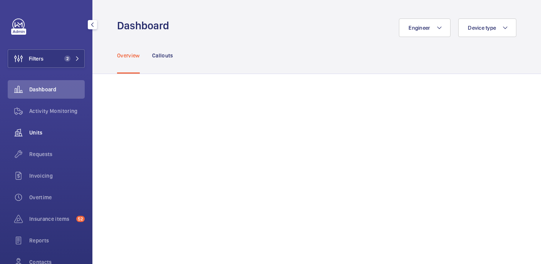
click at [32, 133] on span "Units" at bounding box center [56, 133] width 55 height 8
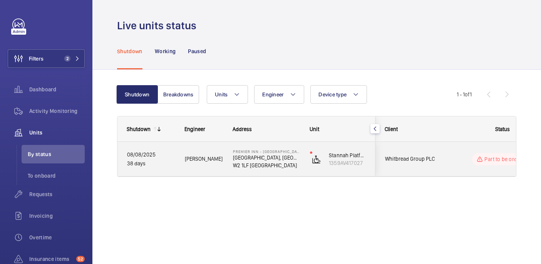
click at [286, 169] on div "Premier Inn - Paddington Basin Premier Inn, Paddington Exchange, North Wharf Ro…" at bounding box center [262, 159] width 76 height 35
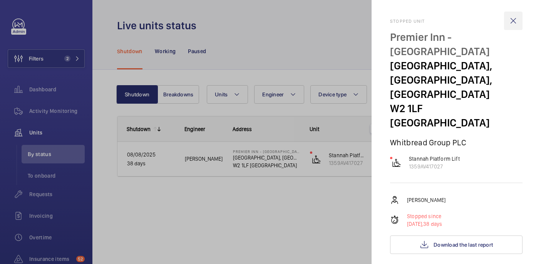
click at [515, 21] on wm-front-icon-button at bounding box center [513, 21] width 18 height 18
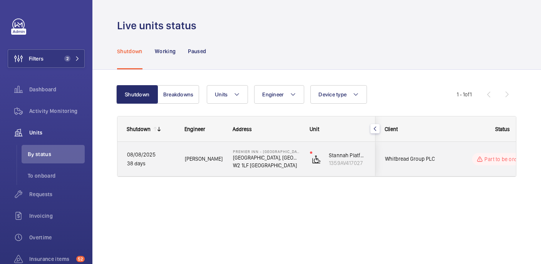
click at [459, 148] on div "Part to be ordered" at bounding box center [497, 159] width 105 height 28
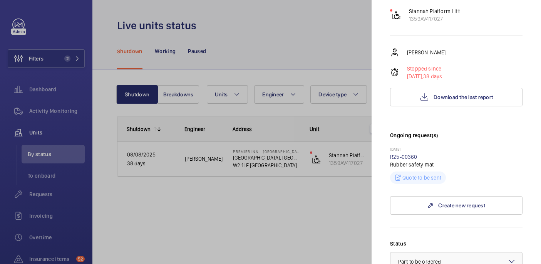
scroll to position [146, 0]
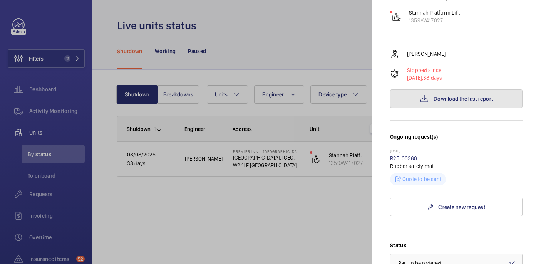
click at [433, 89] on button "Download the last report" at bounding box center [456, 98] width 133 height 18
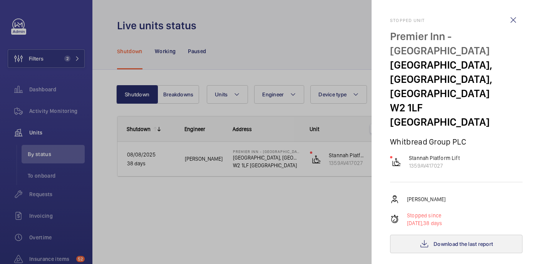
scroll to position [0, 0]
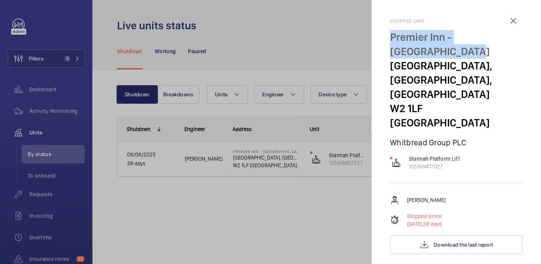
drag, startPoint x: 388, startPoint y: 35, endPoint x: 421, endPoint y: 52, distance: 36.9
click at [421, 52] on mat-sidenav "Stopped unit Premier Inn - Paddington Basin Premier Inn, Paddington Exchange, N…" at bounding box center [457, 132] width 170 height 264
copy p "Premier Inn - Paddington Basin"
drag, startPoint x: 449, startPoint y: 155, endPoint x: 406, endPoint y: 143, distance: 44.6
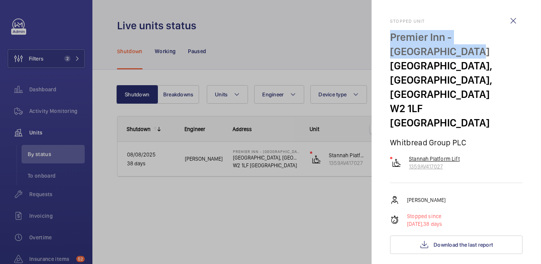
click at [406, 155] on wm-front-device-cell "Stannah Platform Lift 1359AV417027" at bounding box center [425, 162] width 70 height 15
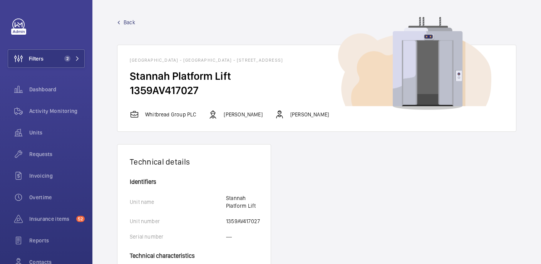
drag, startPoint x: 191, startPoint y: 92, endPoint x: 110, endPoint y: 65, distance: 85.8
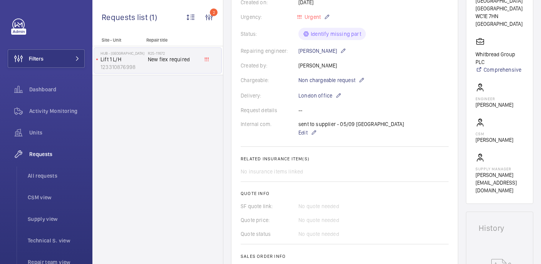
scroll to position [311, 0]
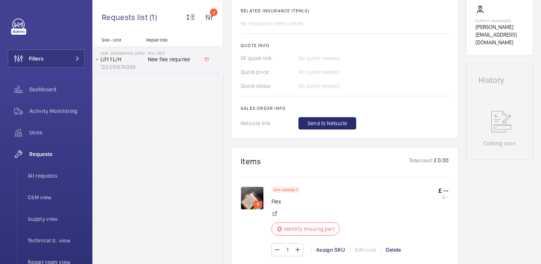
click at [257, 191] on img at bounding box center [252, 197] width 23 height 23
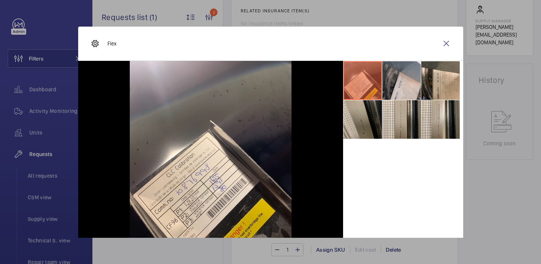
click at [368, 126] on li at bounding box center [363, 119] width 39 height 39
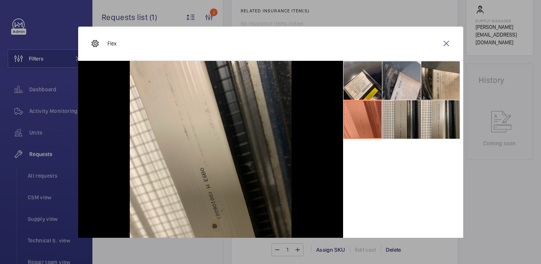
click at [411, 128] on li at bounding box center [402, 119] width 39 height 39
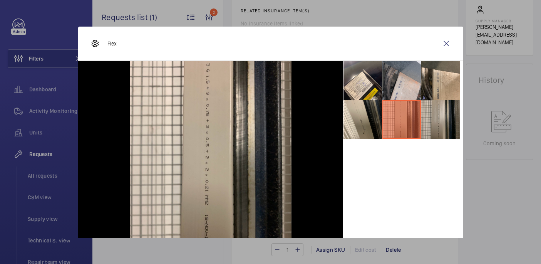
click at [434, 125] on li at bounding box center [440, 119] width 39 height 39
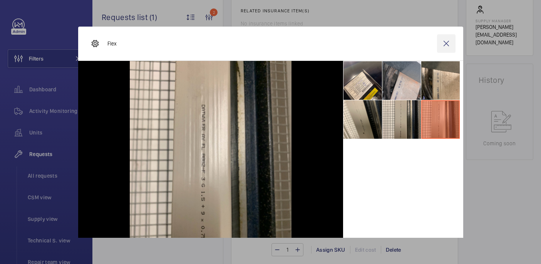
click at [449, 45] on wm-front-icon-button at bounding box center [446, 43] width 18 height 18
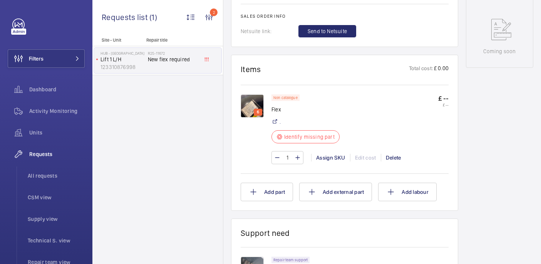
scroll to position [403, 0]
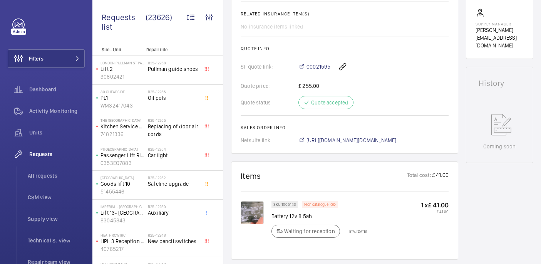
scroll to position [58, 0]
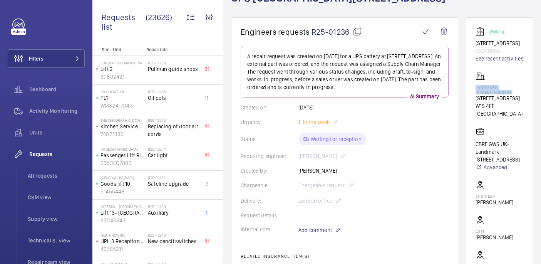
drag, startPoint x: 490, startPoint y: 94, endPoint x: 520, endPoint y: 102, distance: 31.0
click at [520, 102] on div "Landmark [STREET_ADDRESS][GEOGRAPHIC_DATA][STREET_ADDRESS]" at bounding box center [500, 95] width 48 height 46
copy p "Landmark [STREET_ADDRESS]"
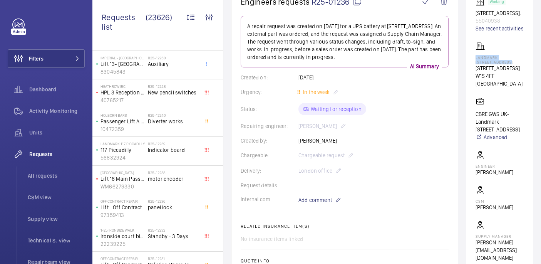
scroll to position [87, 0]
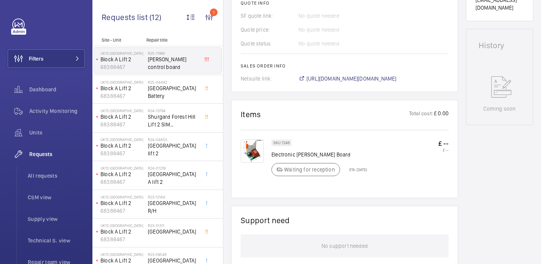
scroll to position [338, 0]
click at [257, 146] on img at bounding box center [252, 150] width 23 height 23
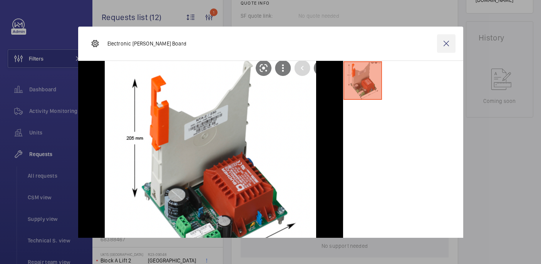
click at [442, 47] on wm-front-icon-button at bounding box center [446, 43] width 18 height 18
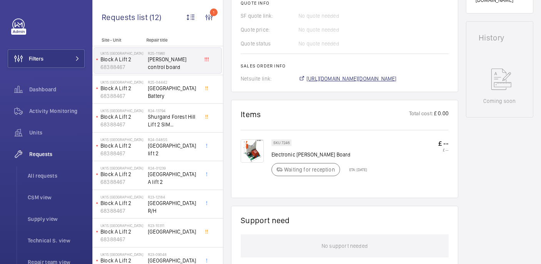
click at [349, 75] on span "[URL][DOMAIN_NAME][DOMAIN_NAME]" at bounding box center [352, 79] width 90 height 8
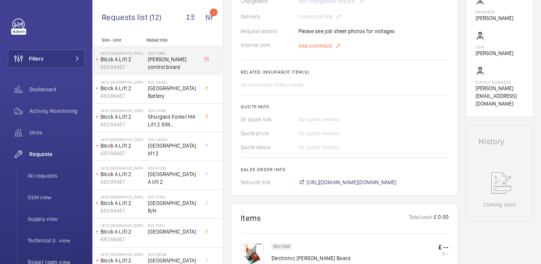
click at [307, 42] on span "Add comment" at bounding box center [316, 46] width 34 height 8
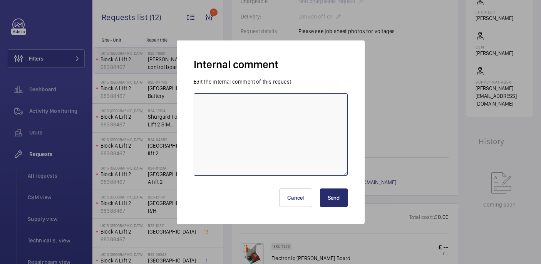
click at [296, 108] on textarea at bounding box center [271, 134] width 154 height 82
type textarea "chased supplier - 15/09 india"
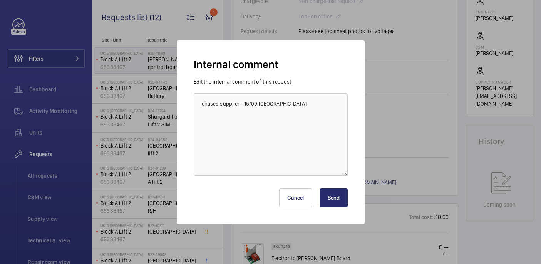
click at [335, 198] on button "Send" at bounding box center [334, 197] width 28 height 18
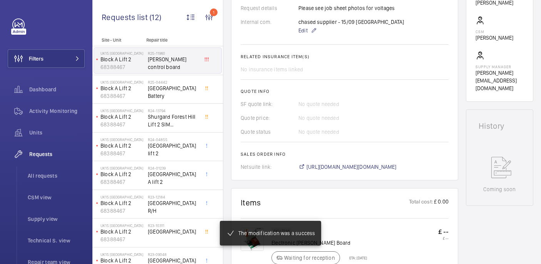
scroll to position [257, 0]
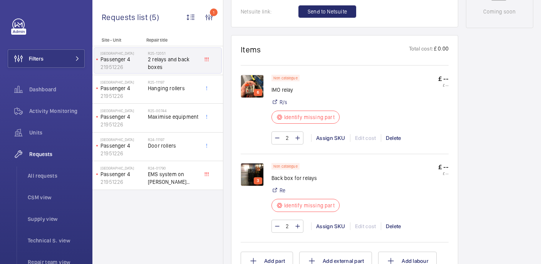
scroll to position [425, 0]
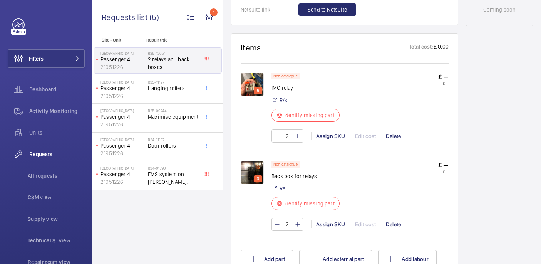
click at [245, 168] on img at bounding box center [252, 172] width 23 height 23
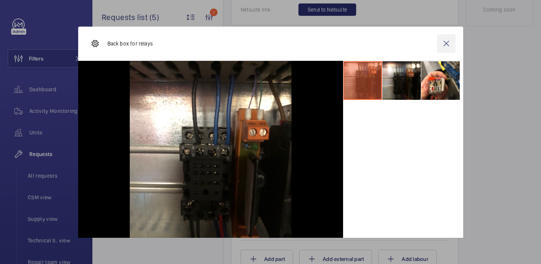
click at [444, 49] on wm-front-icon-button at bounding box center [446, 43] width 18 height 18
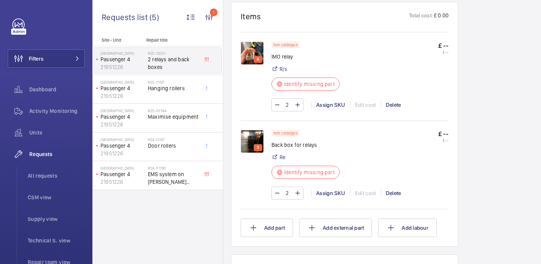
scroll to position [457, 0]
click at [255, 130] on img at bounding box center [252, 140] width 23 height 23
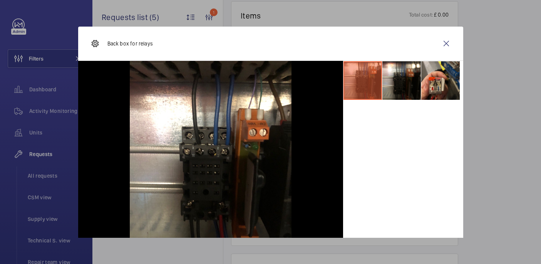
click at [440, 70] on li at bounding box center [440, 80] width 39 height 39
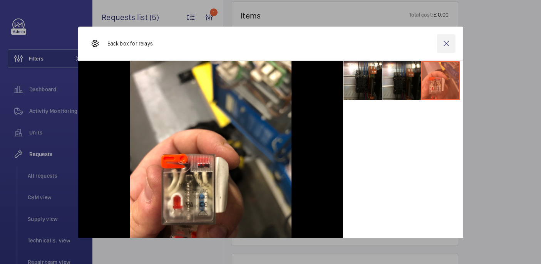
click at [442, 49] on wm-front-icon-button at bounding box center [446, 43] width 18 height 18
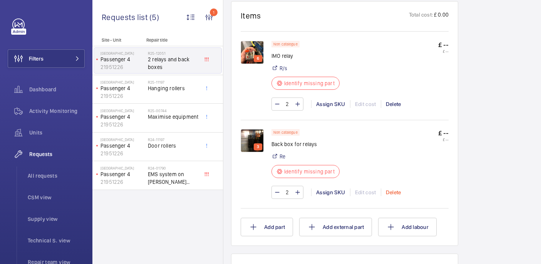
click at [395, 188] on div "Delete" at bounding box center [393, 192] width 25 height 8
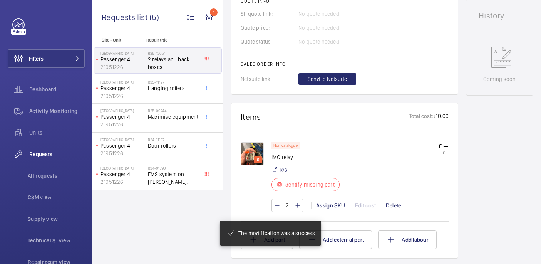
scroll to position [363, 0]
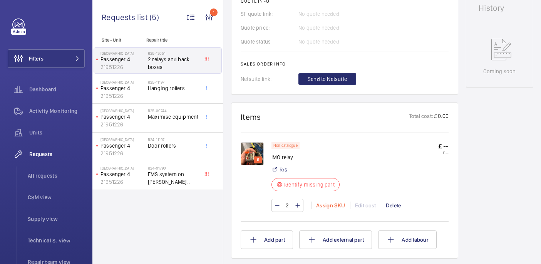
click at [324, 202] on div "Assign SKU" at bounding box center [330, 206] width 39 height 8
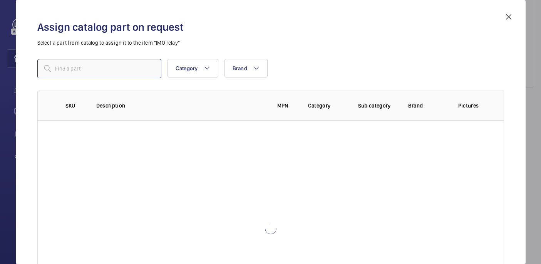
click at [116, 74] on input "text" at bounding box center [99, 68] width 124 height 19
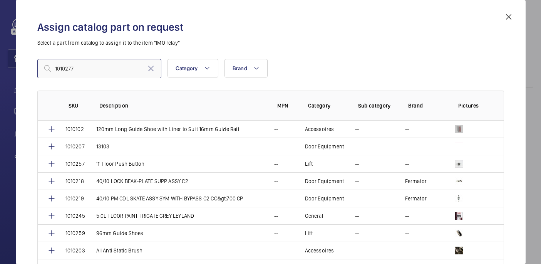
click at [56, 69] on input "1010277" at bounding box center [99, 68] width 124 height 19
click at [76, 69] on input "1010277" at bounding box center [99, 68] width 124 height 19
type input "1010277"
click at [121, 63] on input "1010277" at bounding box center [99, 68] width 124 height 19
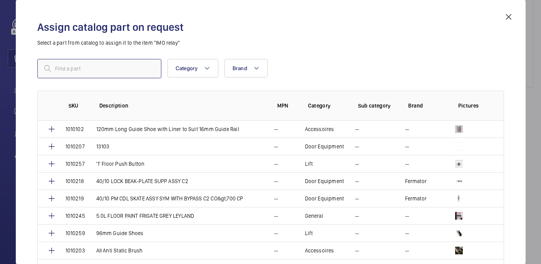
paste input "IMO HY41PN110AC"
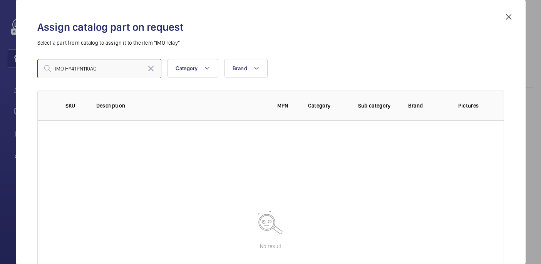
drag, startPoint x: 101, startPoint y: 69, endPoint x: 65, endPoint y: 69, distance: 35.8
click at [65, 69] on input "IMO HY41PN110AC" at bounding box center [99, 68] width 124 height 19
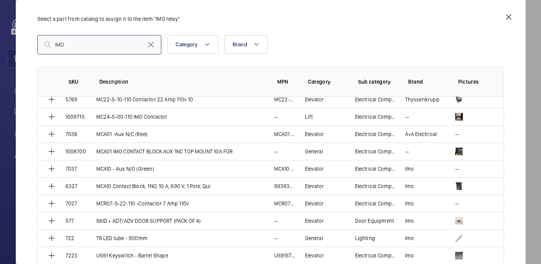
scroll to position [589, 0]
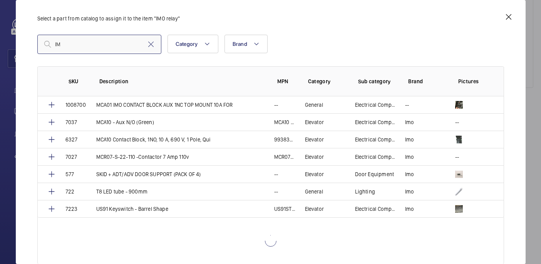
type input "I"
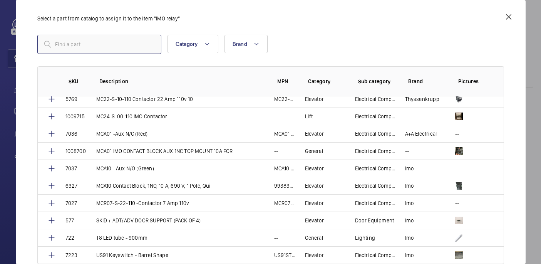
paste input "IMO HY41PN110AC"
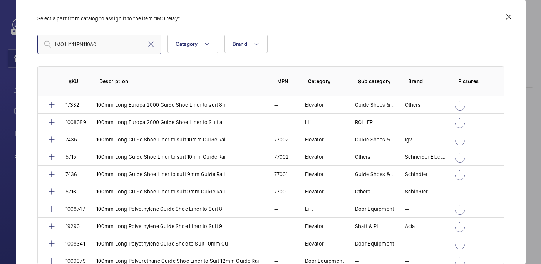
click at [64, 44] on input "IMO HY41PN110AC" at bounding box center [99, 44] width 124 height 19
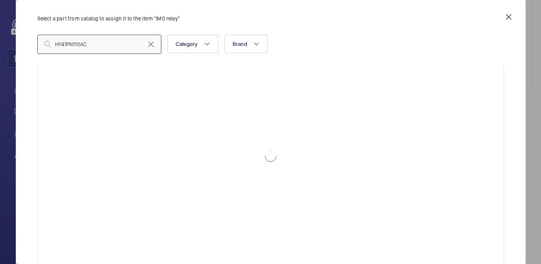
scroll to position [0, 0]
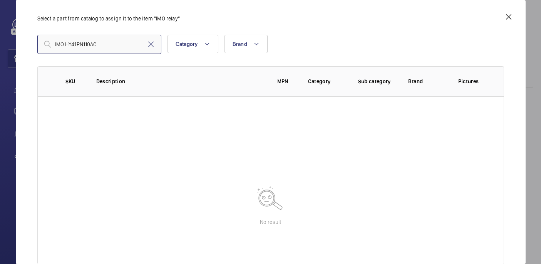
type input "IMO HY41PN110AC"
click at [114, 52] on input "IMO HY41PN110AC" at bounding box center [99, 44] width 124 height 19
paste input "remember"
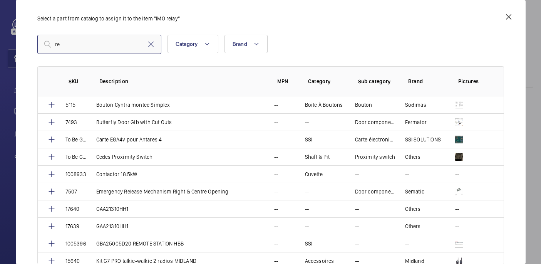
type input "r"
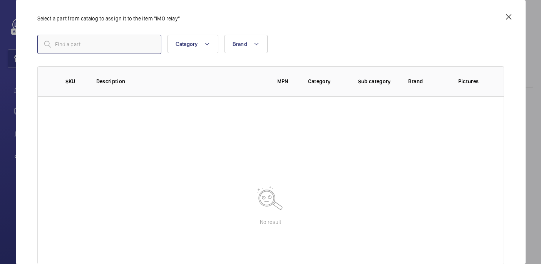
click at [141, 49] on input "text" at bounding box center [99, 44] width 124 height 19
paste input "IMO HY41PN110AC"
type input "IMO relay"
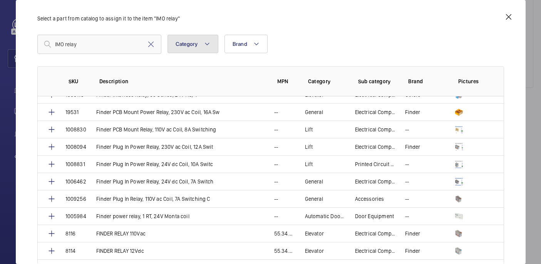
scroll to position [1554, 0]
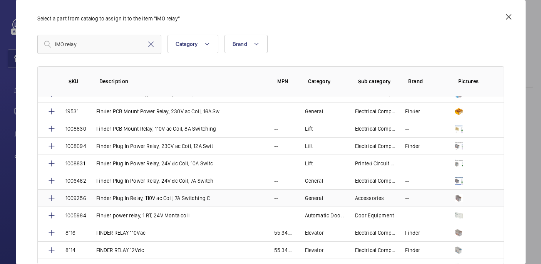
click at [165, 201] on p "Finder Plug In Relay, 110V ac Coil, 7A Switching C" at bounding box center [153, 198] width 114 height 8
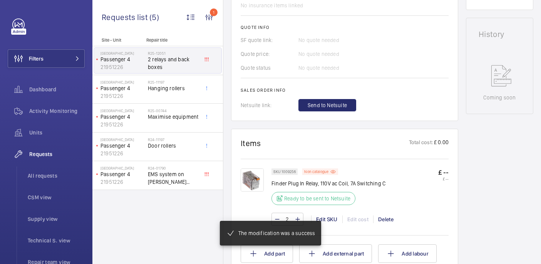
scroll to position [152, 0]
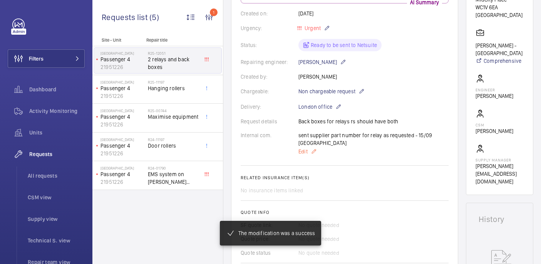
click at [303, 148] on span "Edit" at bounding box center [303, 152] width 9 height 8
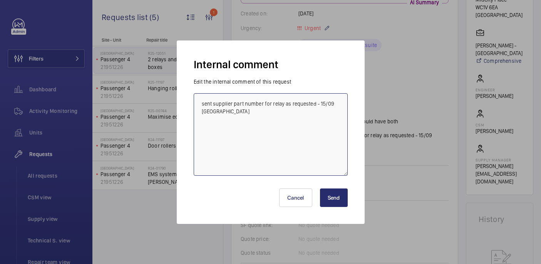
click at [322, 127] on textarea "sent supplier part number for relay as requested - 15/09 india" at bounding box center [271, 134] width 154 height 82
click at [270, 129] on textarea "sent supplier part number for relay as requested - 15/09 india wrong sku used a…" at bounding box center [271, 134] width 154 height 82
click at [309, 127] on textarea "sent supplier part number for relay as requested - 15/09 india wrong sku used a…" at bounding box center [271, 134] width 154 height 82
paste textarea "1010277"
click at [244, 134] on textarea "sent supplier part number for relay as requested - 15/09 india wrong sku used a…" at bounding box center [271, 134] width 154 height 82
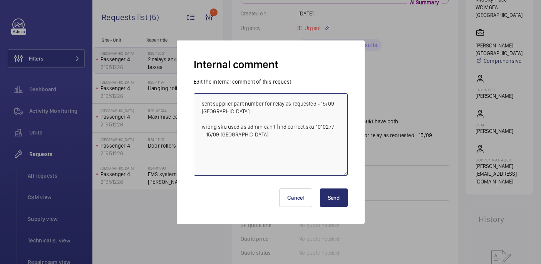
type textarea "sent supplier part number for relay as requested - 15/09 india wrong sku used a…"
click at [331, 197] on button "Send" at bounding box center [334, 197] width 28 height 18
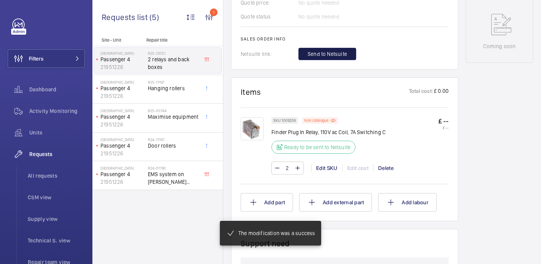
click at [327, 50] on span "Send to Netsuite" at bounding box center [327, 54] width 39 height 8
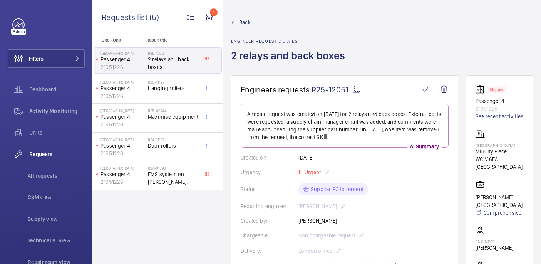
scroll to position [427, 0]
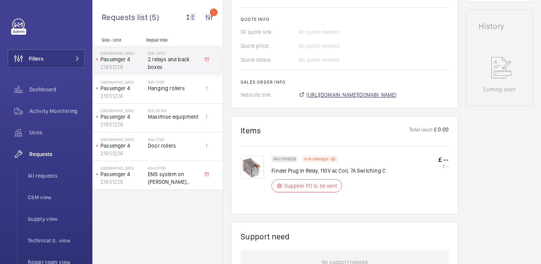
click at [345, 99] on span "https://6461500.app.netsuite.com/app/accounting/transactions/salesord.nl?id=300…" at bounding box center [352, 95] width 90 height 8
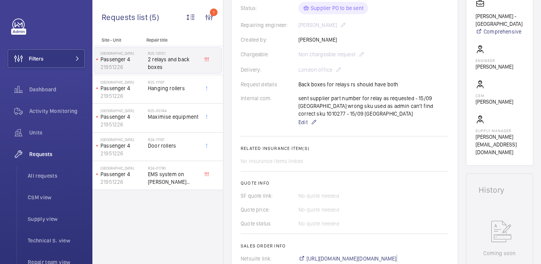
scroll to position [161, 0]
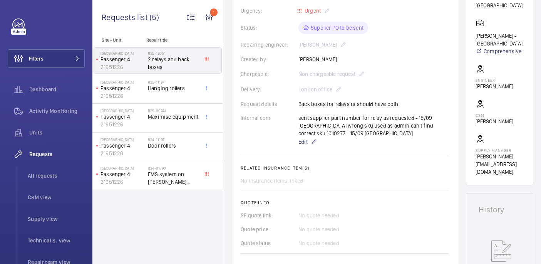
drag, startPoint x: 326, startPoint y: 105, endPoint x: 299, endPoint y: 105, distance: 26.6
click at [299, 105] on div "Request details Back boxes for relays rs should have both" at bounding box center [345, 104] width 208 height 8
drag, startPoint x: 297, startPoint y: 105, endPoint x: 325, endPoint y: 106, distance: 28.2
click at [325, 106] on div "Request details Back boxes for relays rs should have both" at bounding box center [345, 104] width 208 height 8
copy div "Back boxes"
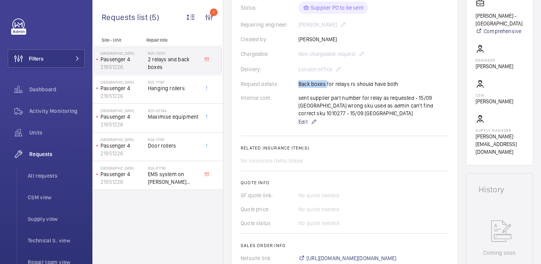
scroll to position [177, 0]
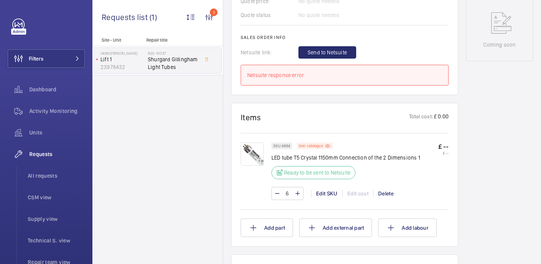
scroll to position [393, 0]
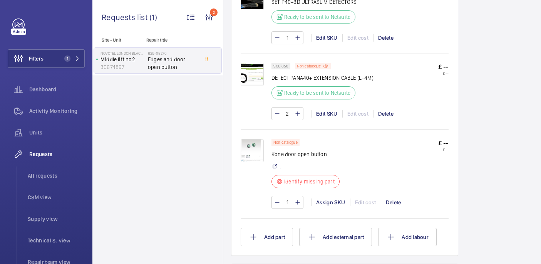
scroll to position [531, 0]
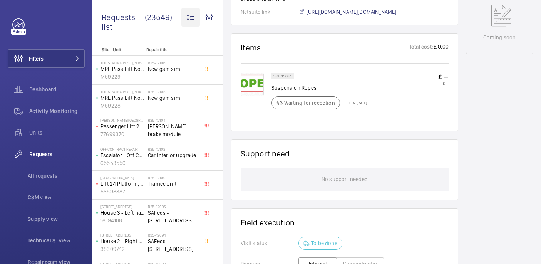
scroll to position [396, 0]
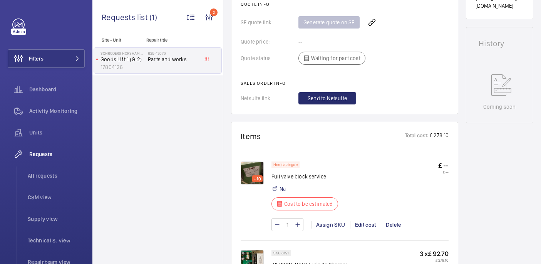
scroll to position [356, 0]
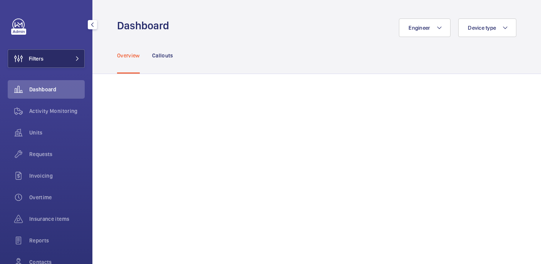
click at [60, 58] on button "Filters" at bounding box center [46, 58] width 77 height 18
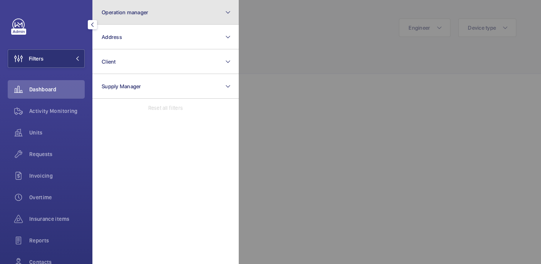
click at [149, 19] on button "Operation manager" at bounding box center [165, 12] width 146 height 25
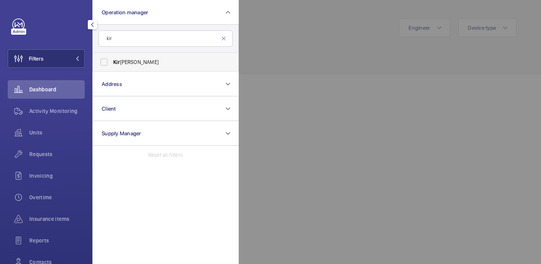
type input "kir"
click at [154, 60] on span "Kir [PERSON_NAME]" at bounding box center [166, 62] width 106 height 8
click at [112, 60] on input "Kir [PERSON_NAME]" at bounding box center [103, 61] width 15 height 15
checkbox input "true"
click at [266, 57] on div at bounding box center [509, 132] width 541 height 264
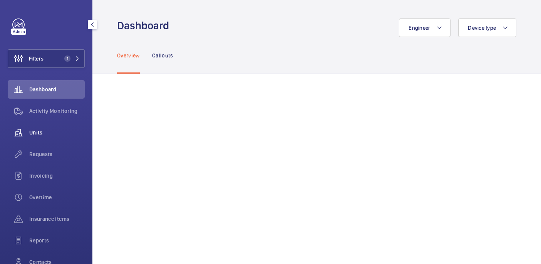
click at [50, 128] on div "Units" at bounding box center [46, 132] width 77 height 18
click at [49, 50] on button "Filters" at bounding box center [46, 58] width 77 height 18
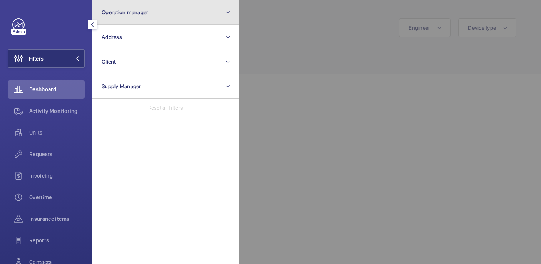
click at [136, 18] on button "Operation manager" at bounding box center [165, 12] width 146 height 25
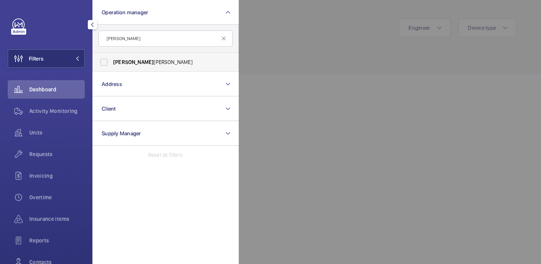
type input "[PERSON_NAME]"
click at [142, 62] on span "[PERSON_NAME]" at bounding box center [166, 62] width 106 height 8
click at [112, 62] on input "[PERSON_NAME]" at bounding box center [103, 61] width 15 height 15
checkbox input "true"
click at [289, 51] on div at bounding box center [509, 132] width 541 height 264
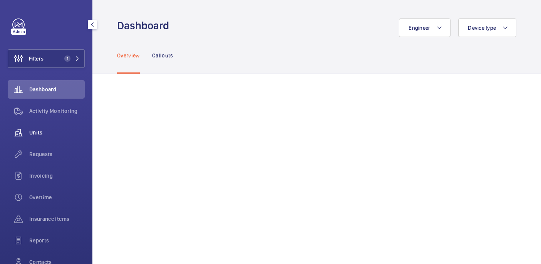
click at [27, 129] on wm-front-icon-button at bounding box center [19, 132] width 22 height 18
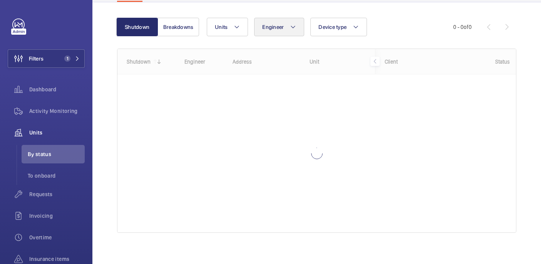
scroll to position [69, 0]
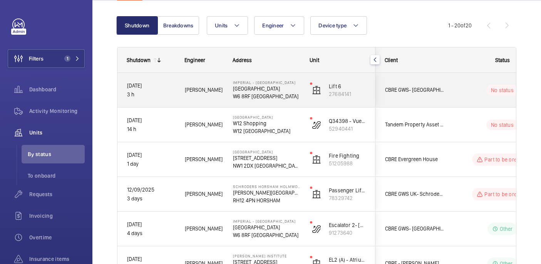
scroll to position [86, 0]
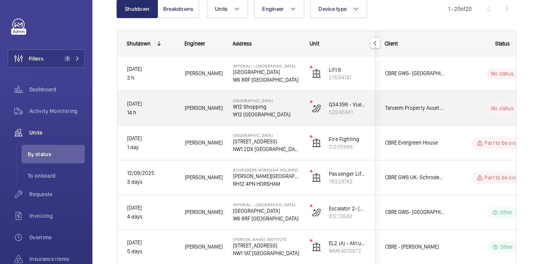
click at [463, 115] on div "No status" at bounding box center [497, 108] width 105 height 26
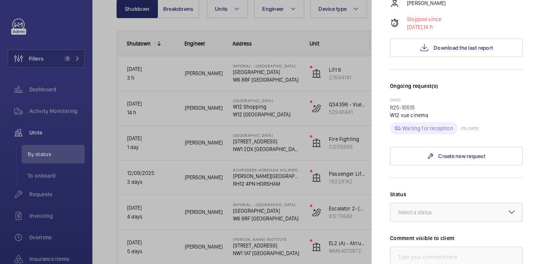
scroll to position [136, 0]
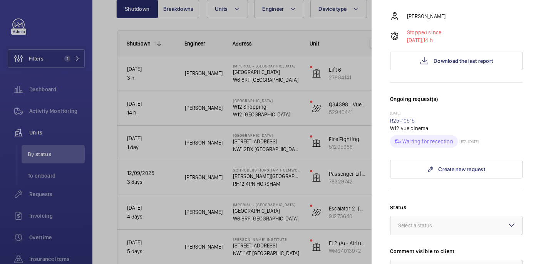
click at [409, 118] on link "R25-10515" at bounding box center [402, 121] width 25 height 6
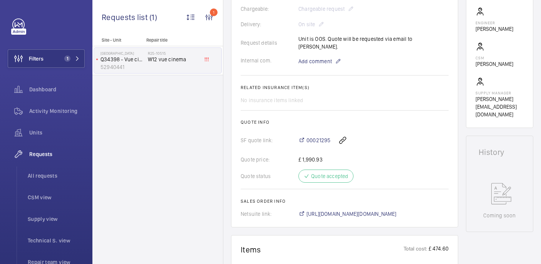
scroll to position [193, 0]
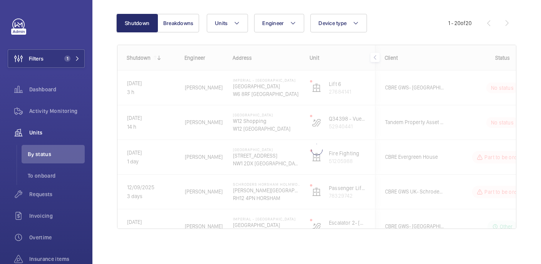
scroll to position [73, 0]
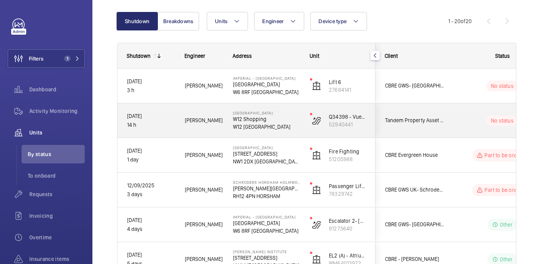
click at [458, 113] on div "No status" at bounding box center [497, 120] width 105 height 26
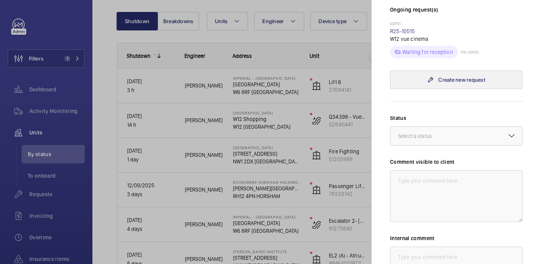
scroll to position [237, 0]
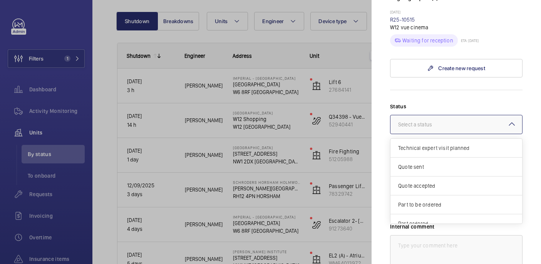
click at [427, 121] on div "Select a status" at bounding box center [424, 125] width 53 height 8
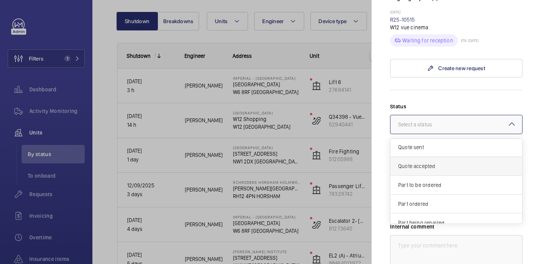
scroll to position [23, 0]
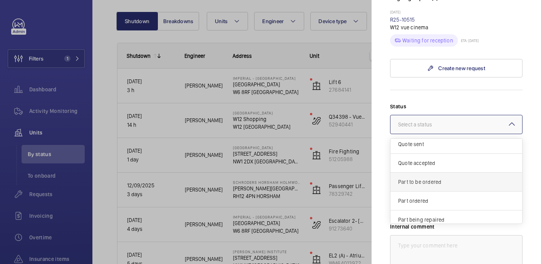
click at [428, 178] on span "Part to be ordered" at bounding box center [456, 182] width 116 height 8
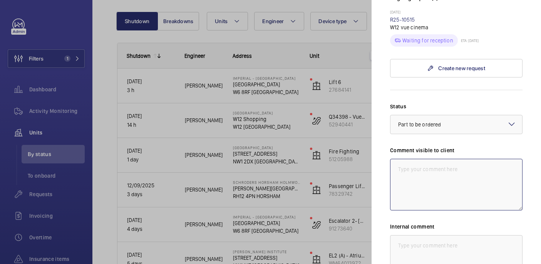
click at [410, 171] on textarea at bounding box center [456, 185] width 133 height 52
click at [410, 159] on textarea "WM ACTION: Parts on order, eta tbc" at bounding box center [456, 185] width 133 height 52
type textarea "WM ACTION: Parts on order, eta tbc"
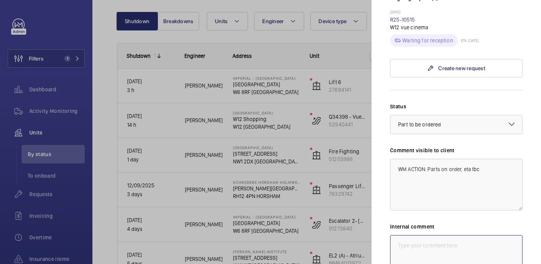
click at [428, 238] on textarea at bounding box center [456, 261] width 133 height 52
paste textarea "WM ACTION: Parts on order, eta tbc"
drag, startPoint x: 487, startPoint y: 235, endPoint x: 468, endPoint y: 239, distance: 19.4
click at [468, 239] on textarea "WM ACTION: Parts on order, askign [PERSON_NAME]" at bounding box center [456, 261] width 133 height 52
click at [441, 244] on textarea "WM ACTION: Parts on order, asking [PERSON_NAME] if the only thing were woiatig …" at bounding box center [456, 261] width 133 height 52
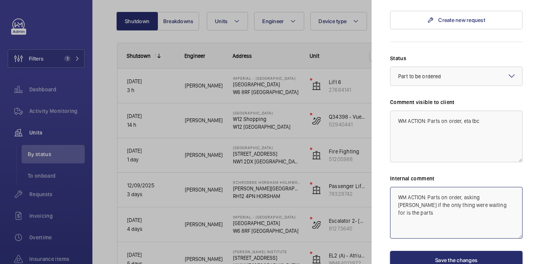
scroll to position [286, 0]
click at [419, 197] on textarea "WM ACTION: Parts on order, asking [PERSON_NAME] if the only thing were waiting …" at bounding box center [456, 212] width 133 height 52
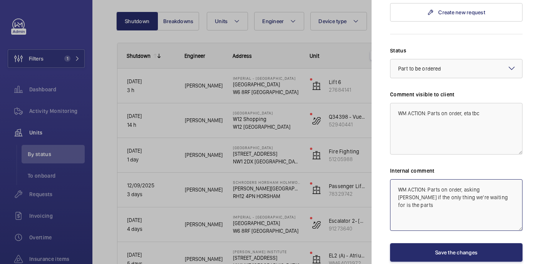
scroll to position [325, 0]
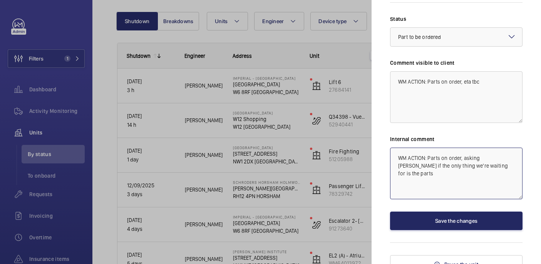
type textarea "WM ACTION: Parts on order, asking [PERSON_NAME] if the only thing we're waiting…"
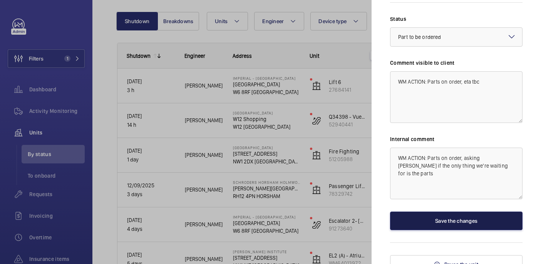
click at [447, 212] on button "Save the changes" at bounding box center [456, 221] width 133 height 18
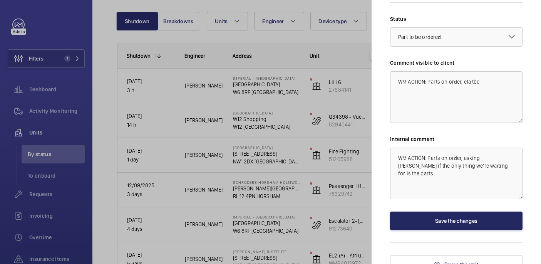
scroll to position [0, 0]
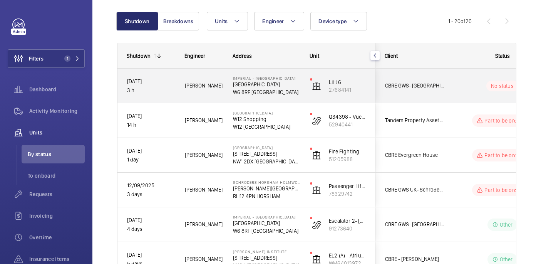
click at [458, 81] on wm-front-pills-cell "No status" at bounding box center [503, 86] width 96 height 11
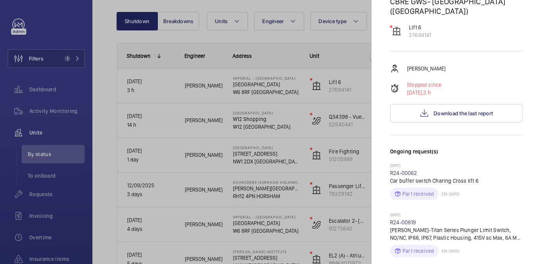
scroll to position [115, 0]
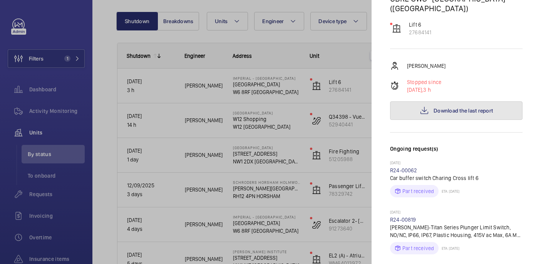
click at [462, 107] on span "Download the last report" at bounding box center [463, 110] width 59 height 6
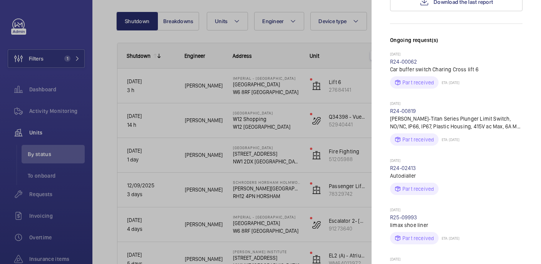
scroll to position [0, 0]
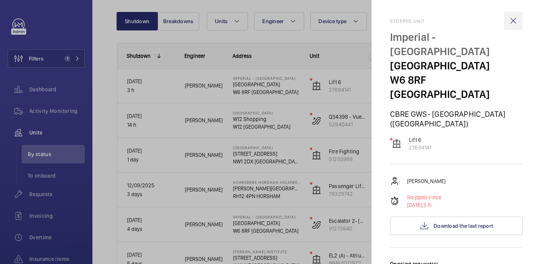
click at [512, 20] on wm-front-icon-button at bounding box center [513, 21] width 18 height 18
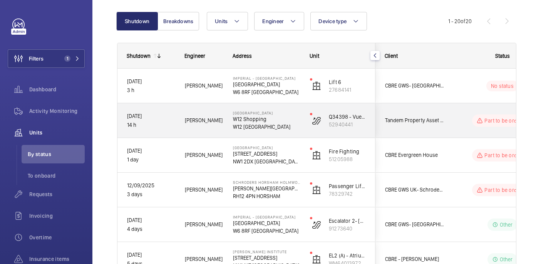
click at [455, 118] on wm-front-pills-cell "Part to be ordered" at bounding box center [503, 120] width 96 height 12
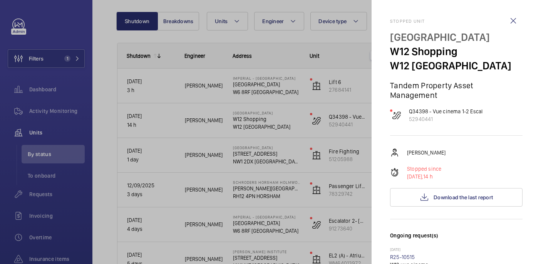
scroll to position [137, 0]
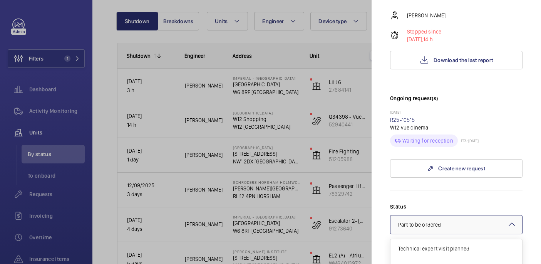
click at [453, 215] on div at bounding box center [457, 224] width 132 height 18
click at [432, 244] on div "Technical expert visit planned" at bounding box center [457, 248] width 132 height 19
click at [432, 219] on div at bounding box center [457, 224] width 132 height 18
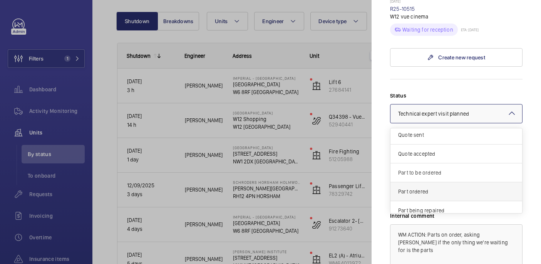
scroll to position [24, 0]
click at [428, 185] on span "Part ordered" at bounding box center [456, 189] width 116 height 8
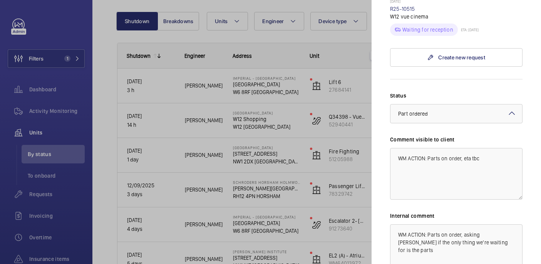
scroll to position [325, 0]
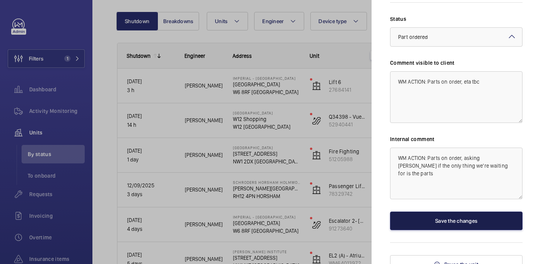
click at [443, 220] on button "Save the changes" at bounding box center [456, 221] width 133 height 18
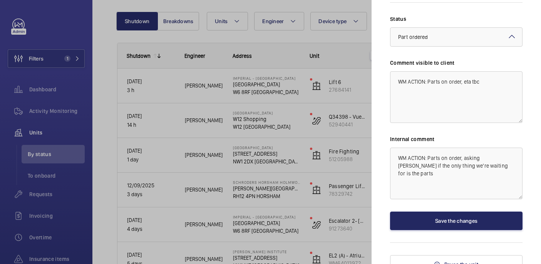
scroll to position [0, 0]
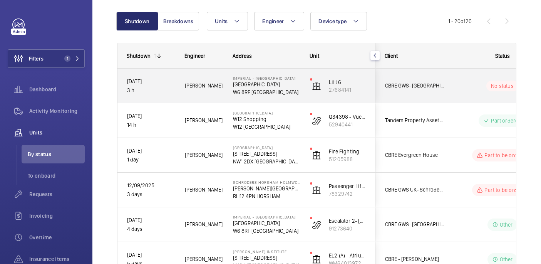
click at [448, 82] on div "No status" at bounding box center [497, 86] width 105 height 26
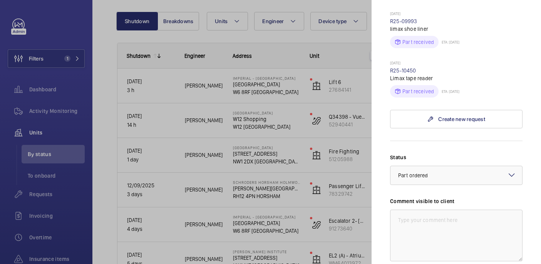
scroll to position [424, 0]
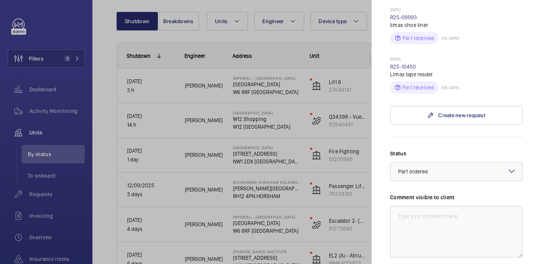
click at [326, 36] on div at bounding box center [270, 132] width 541 height 264
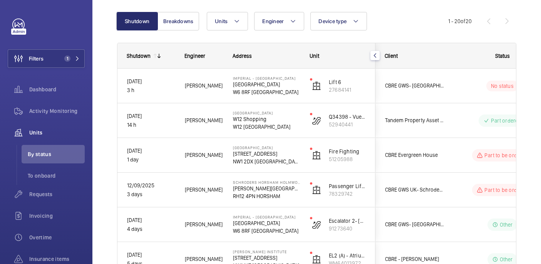
scroll to position [0, 0]
